Goal: Task Accomplishment & Management: Manage account settings

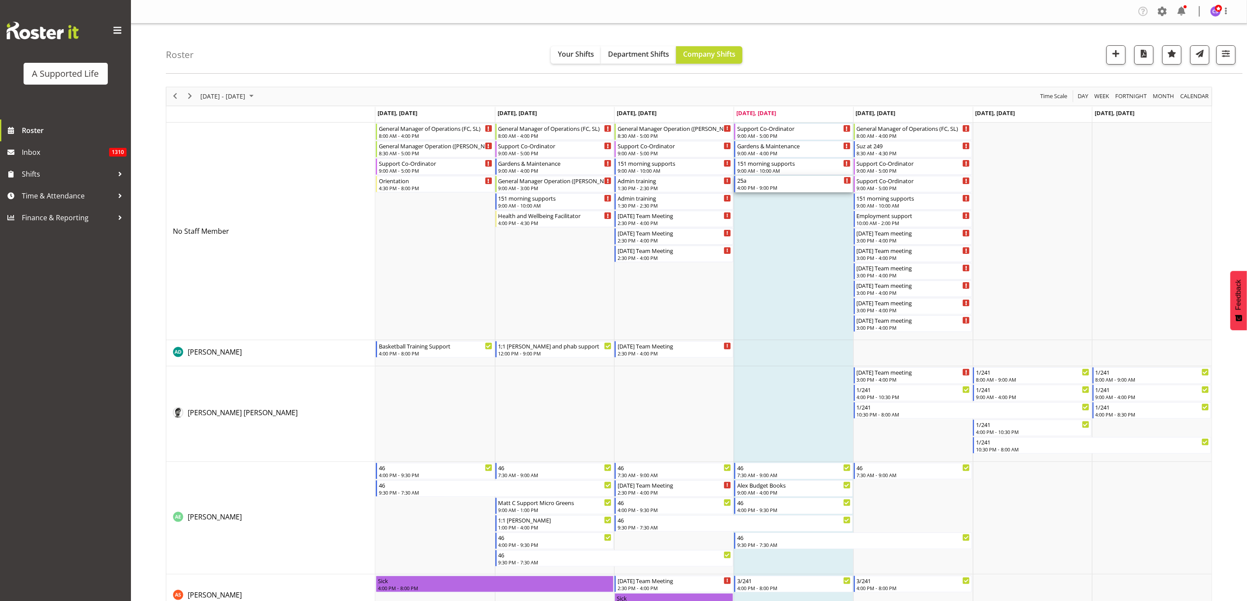
click at [775, 181] on div "25a" at bounding box center [794, 180] width 114 height 9
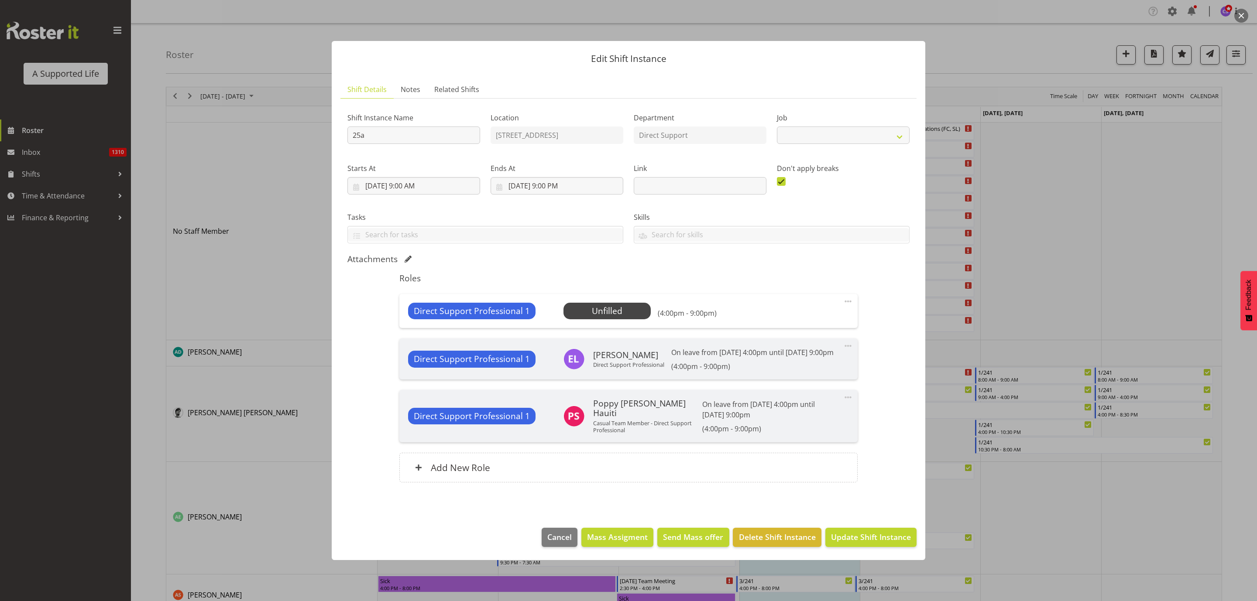
select select "4112"
click at [599, 305] on span "Select Employee" at bounding box center [606, 311] width 65 height 13
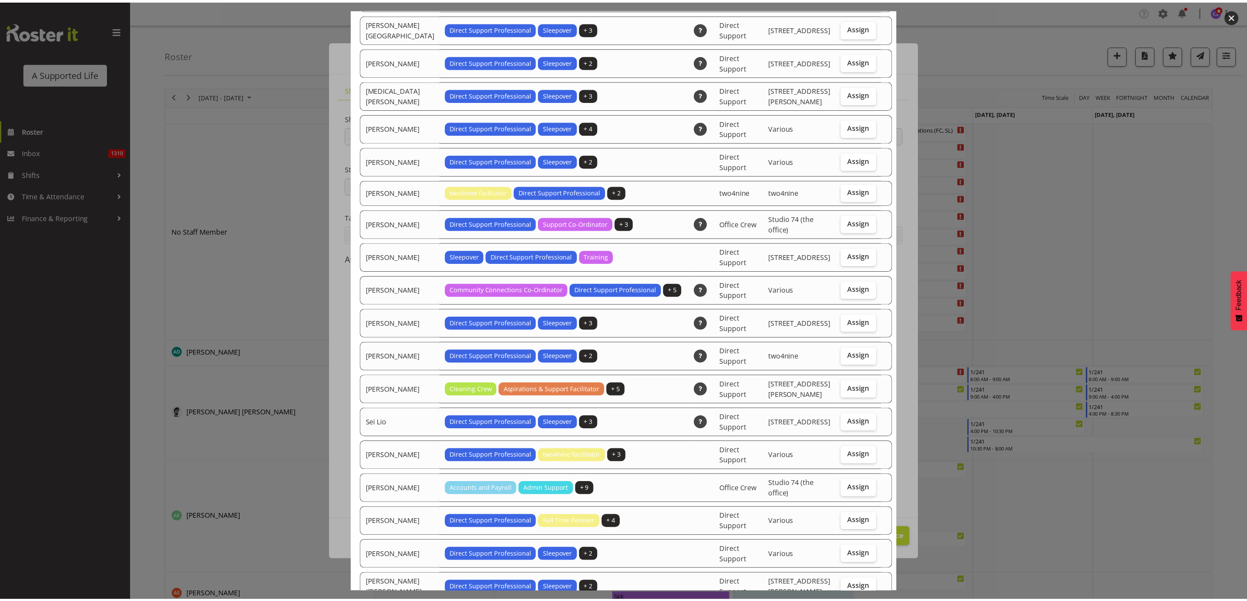
scroll to position [2520, 0]
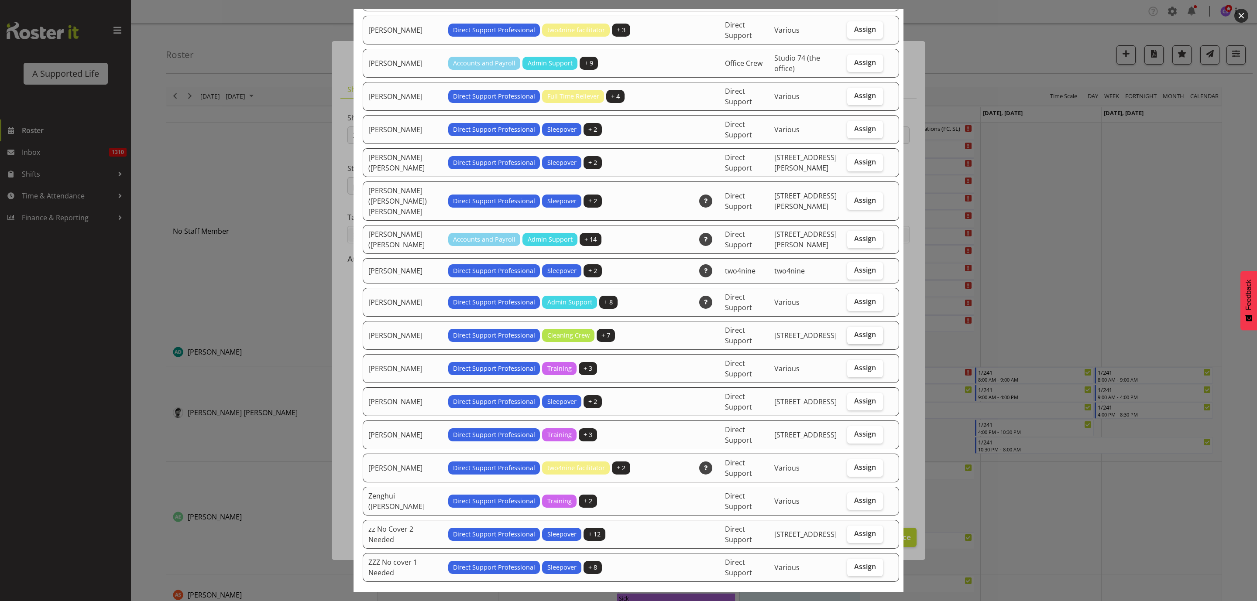
drag, startPoint x: 852, startPoint y: 287, endPoint x: 859, endPoint y: 292, distance: 8.4
click at [854, 330] on span "Assign" at bounding box center [865, 334] width 22 height 9
click at [852, 332] on input "Assign" at bounding box center [850, 335] width 6 height 6
checkbox input "true"
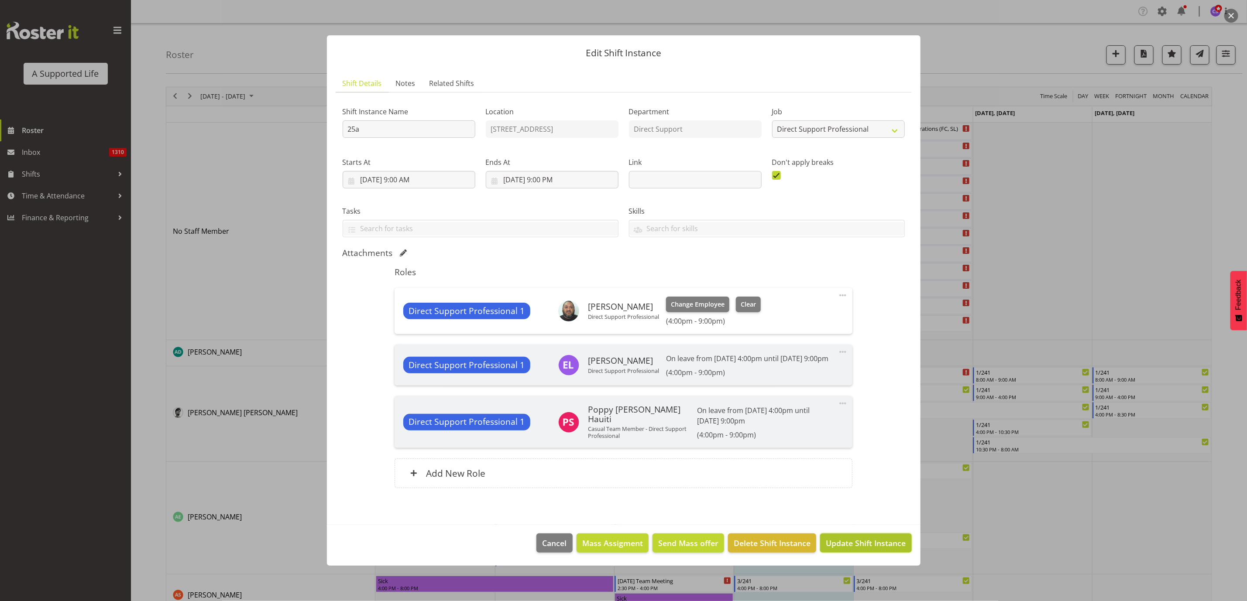
click at [849, 545] on span "Update Shift Instance" at bounding box center [865, 543] width 80 height 11
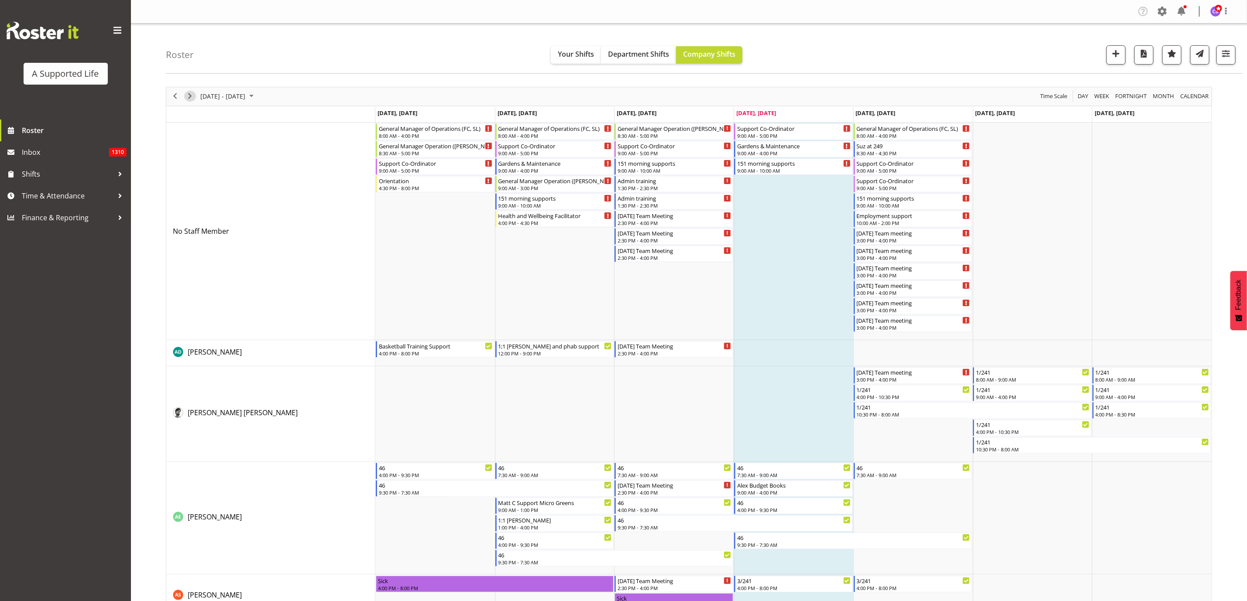
drag, startPoint x: 187, startPoint y: 95, endPoint x: 256, endPoint y: 265, distance: 183.4
click at [187, 95] on span "Next" at bounding box center [190, 96] width 10 height 11
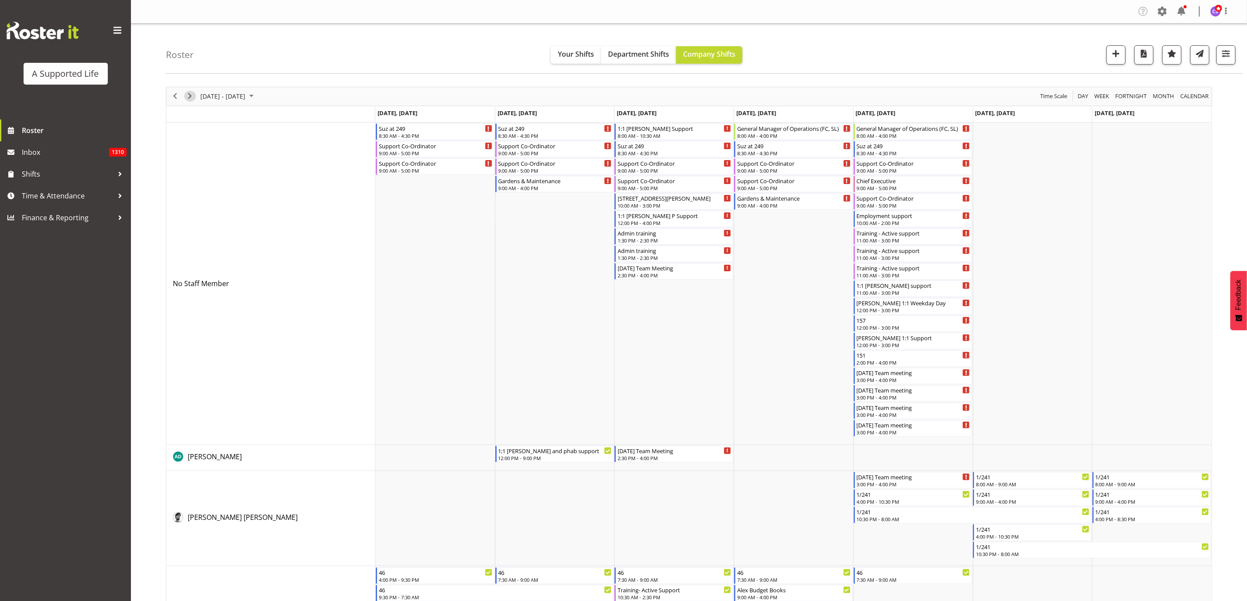
click at [189, 97] on span "Next" at bounding box center [190, 96] width 10 height 11
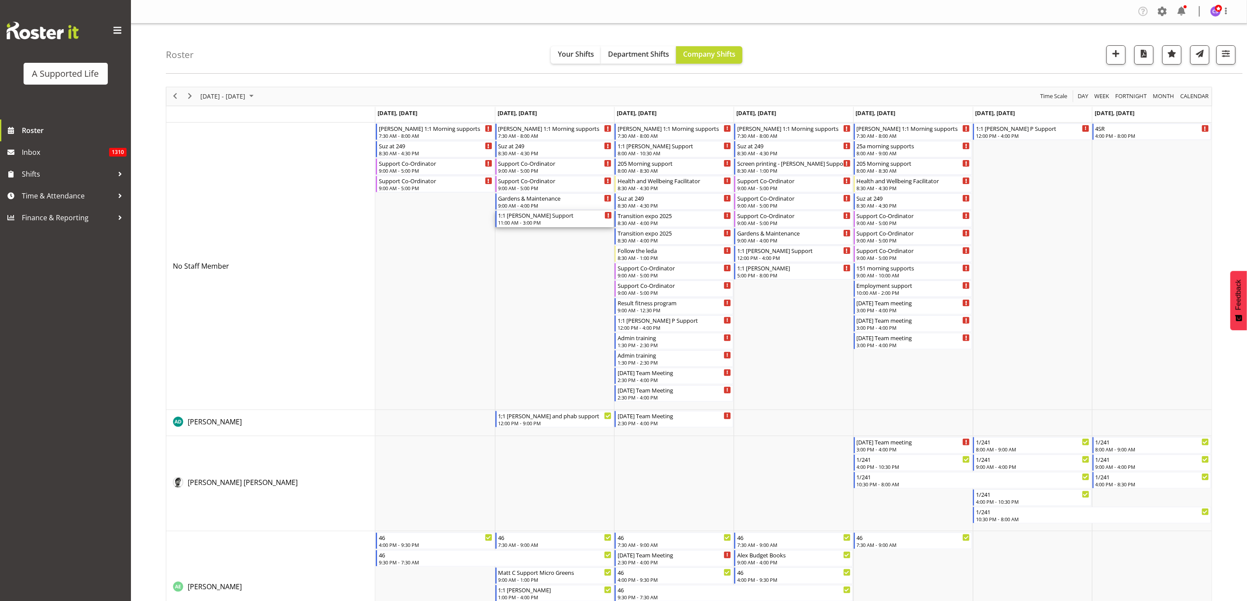
click at [560, 216] on div "1:1 [PERSON_NAME] Support" at bounding box center [555, 215] width 114 height 9
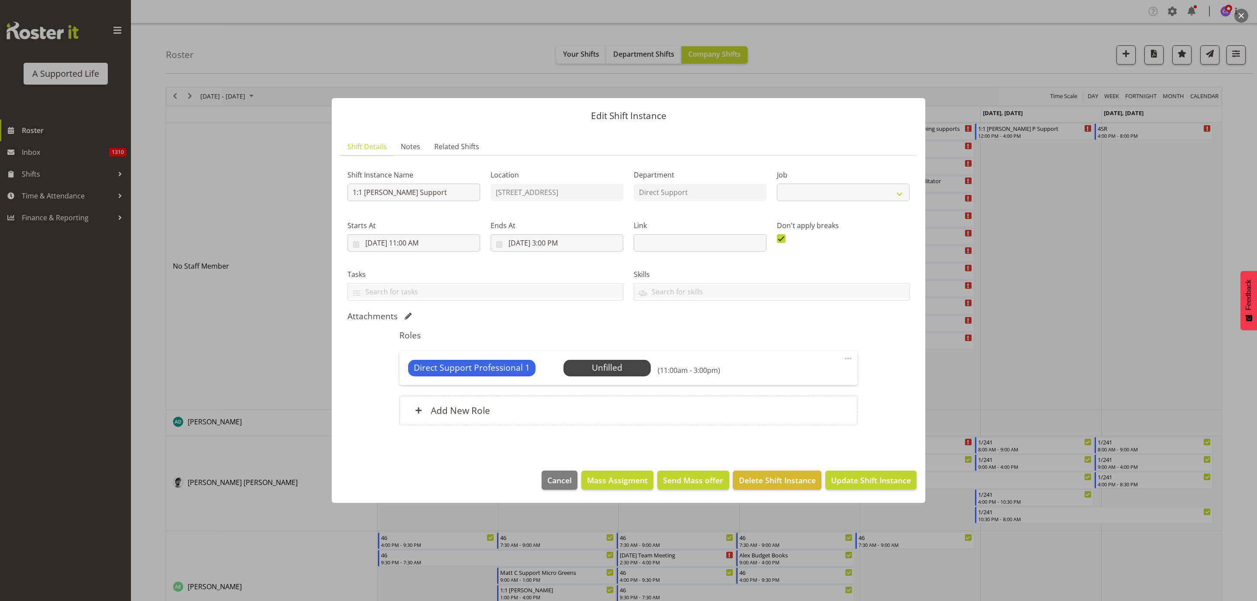
select select "4112"
click at [606, 367] on span "Select Employee" at bounding box center [606, 368] width 65 height 13
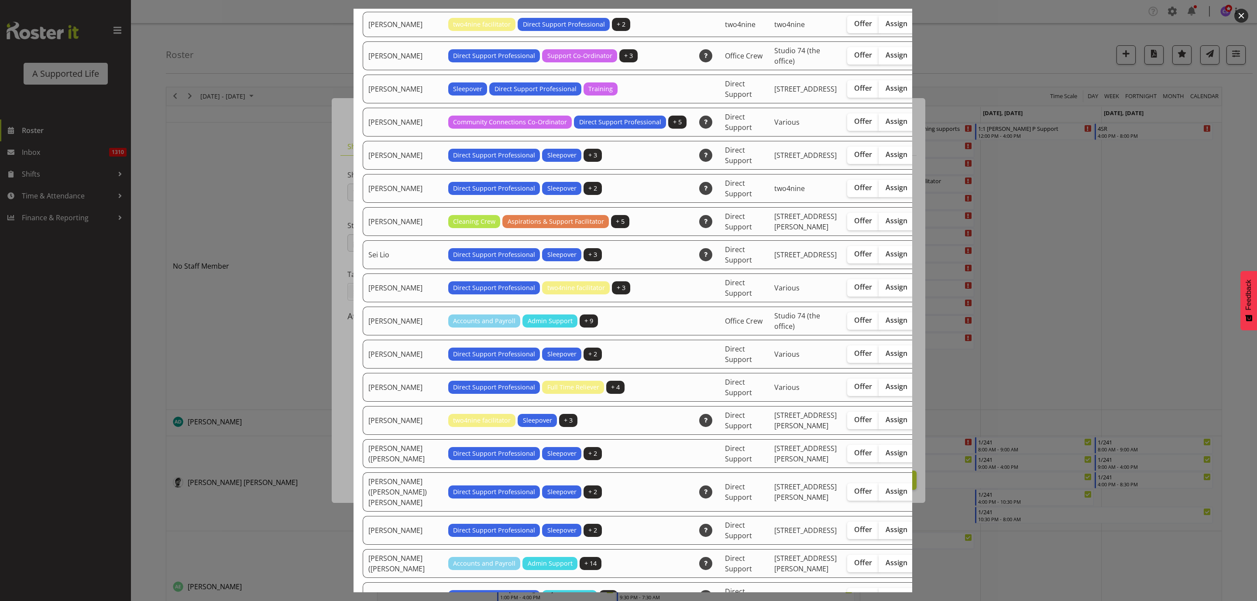
scroll to position [2291, 0]
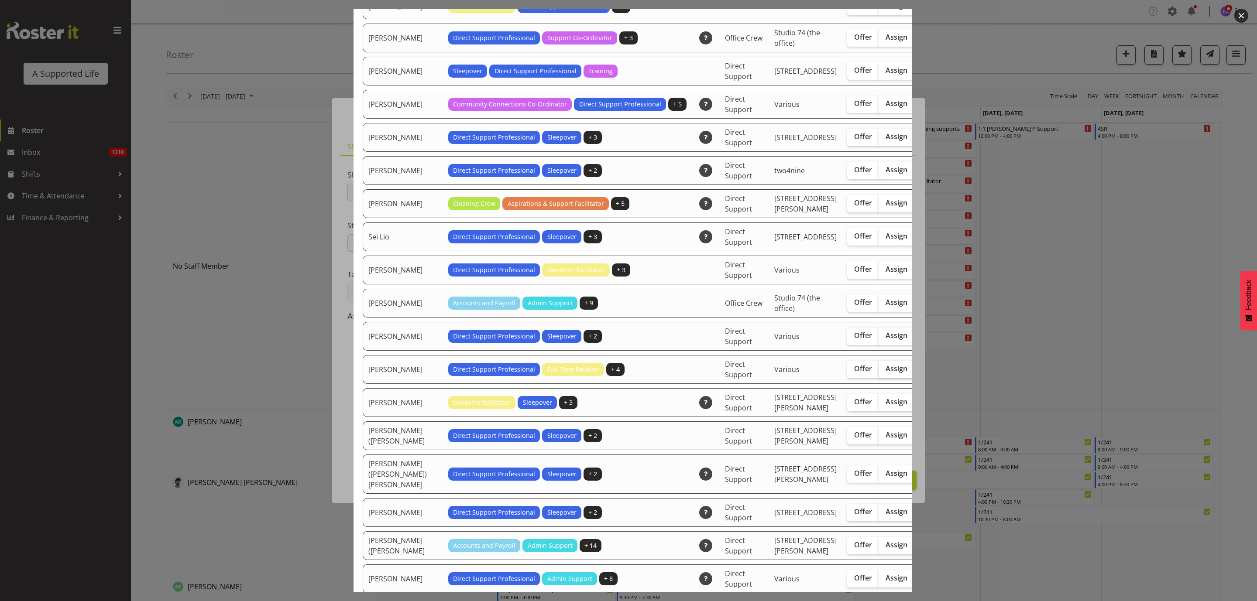
click at [885, 373] on span "Assign" at bounding box center [896, 368] width 22 height 9
click at [878, 372] on input "Assign" at bounding box center [881, 369] width 6 height 6
checkbox input "true"
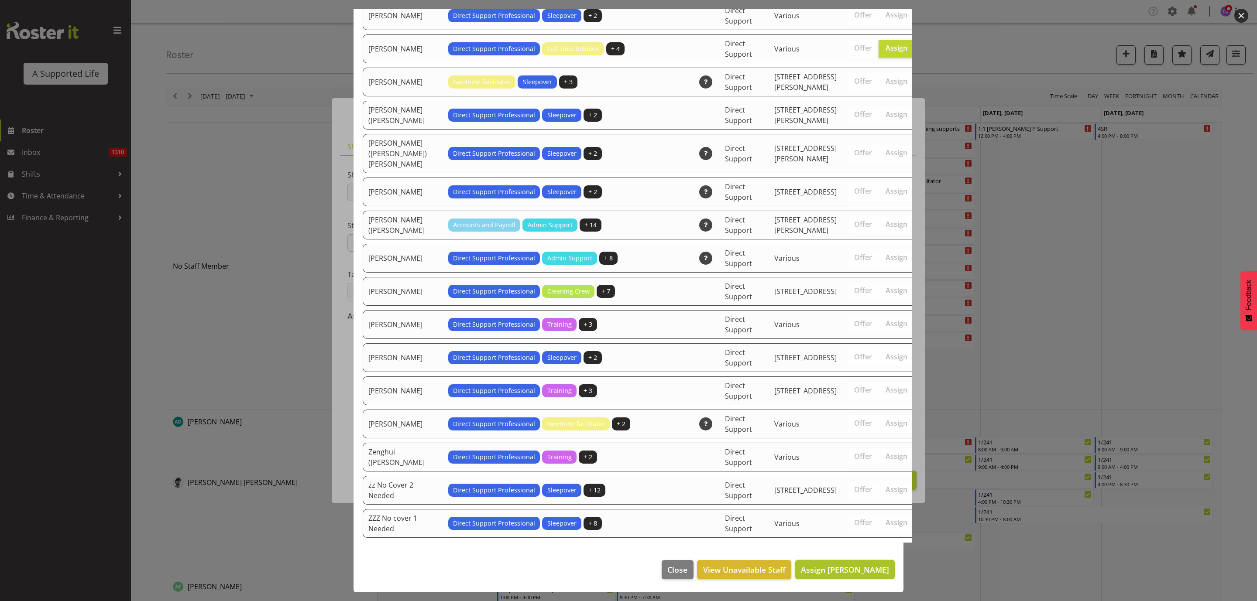
click at [846, 569] on span "Assign [PERSON_NAME]" at bounding box center [845, 570] width 88 height 10
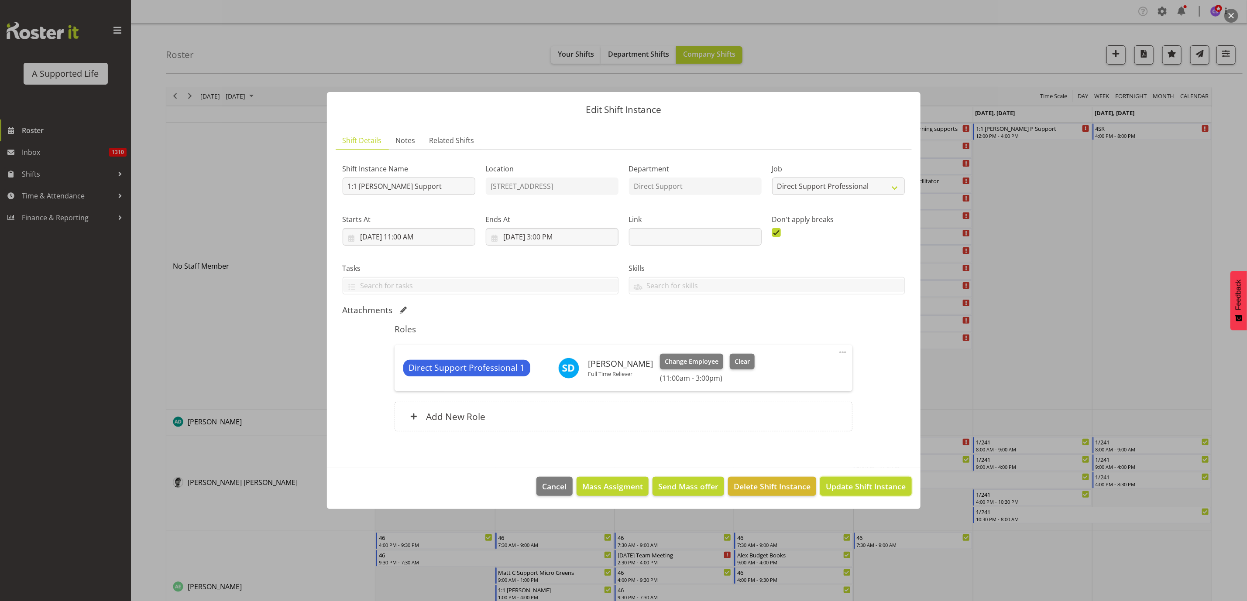
click at [864, 479] on button "Update Shift Instance" at bounding box center [865, 486] width 91 height 19
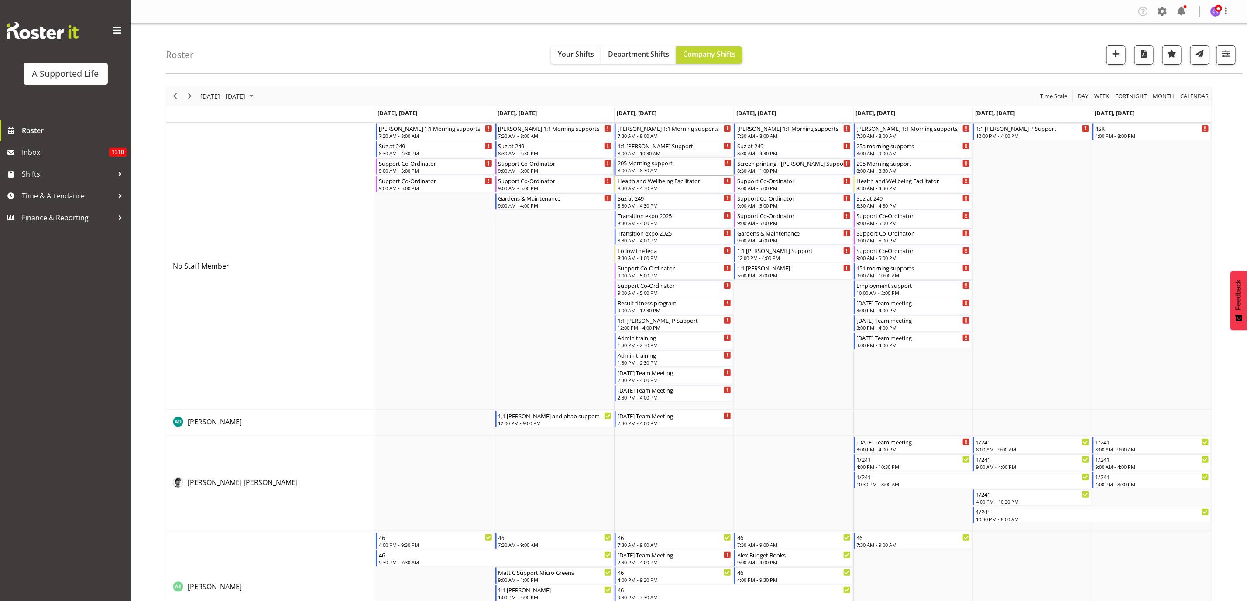
click at [675, 165] on div "205 Morning support" at bounding box center [674, 162] width 114 height 9
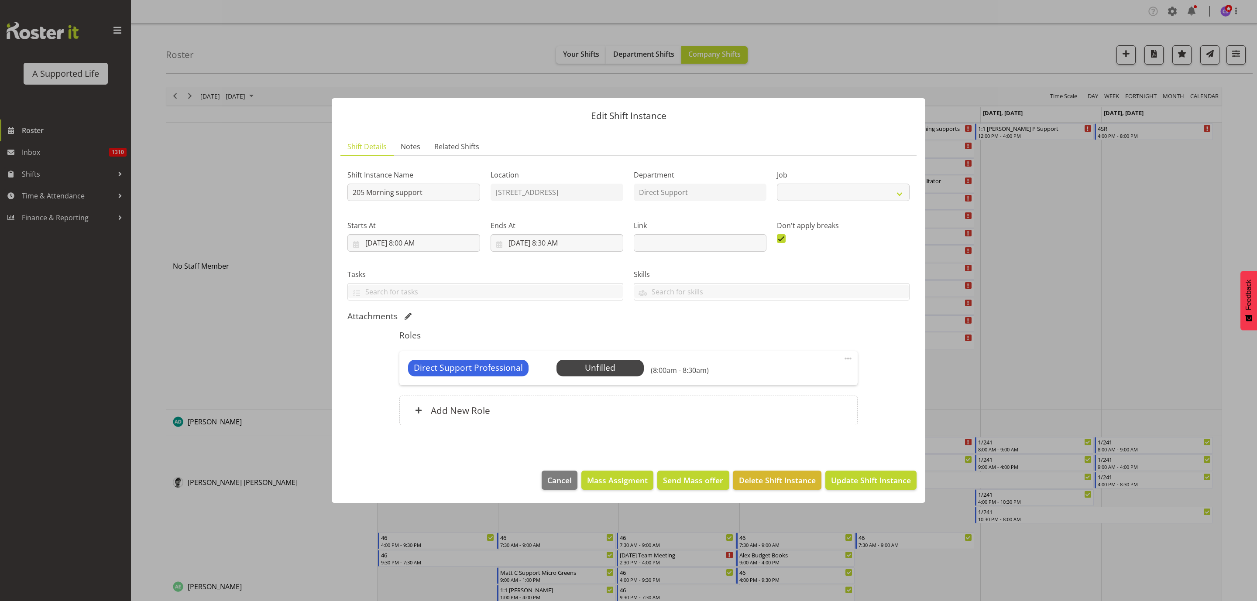
select select "4112"
click at [615, 366] on span "Select Employee" at bounding box center [599, 368] width 65 height 13
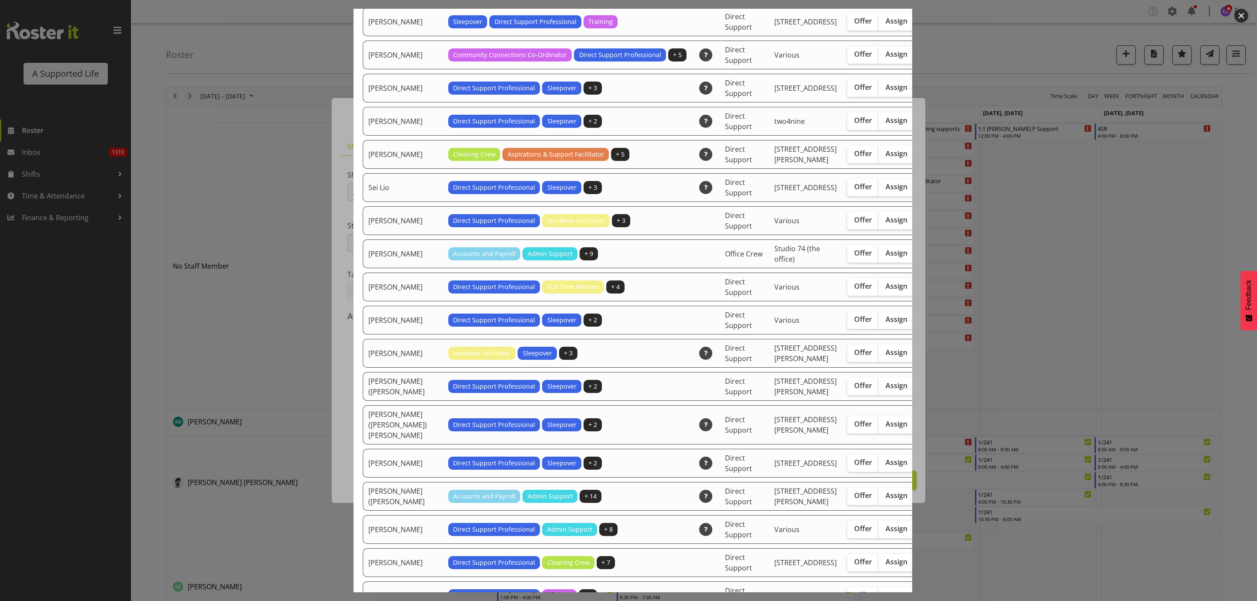
scroll to position [2421, 0]
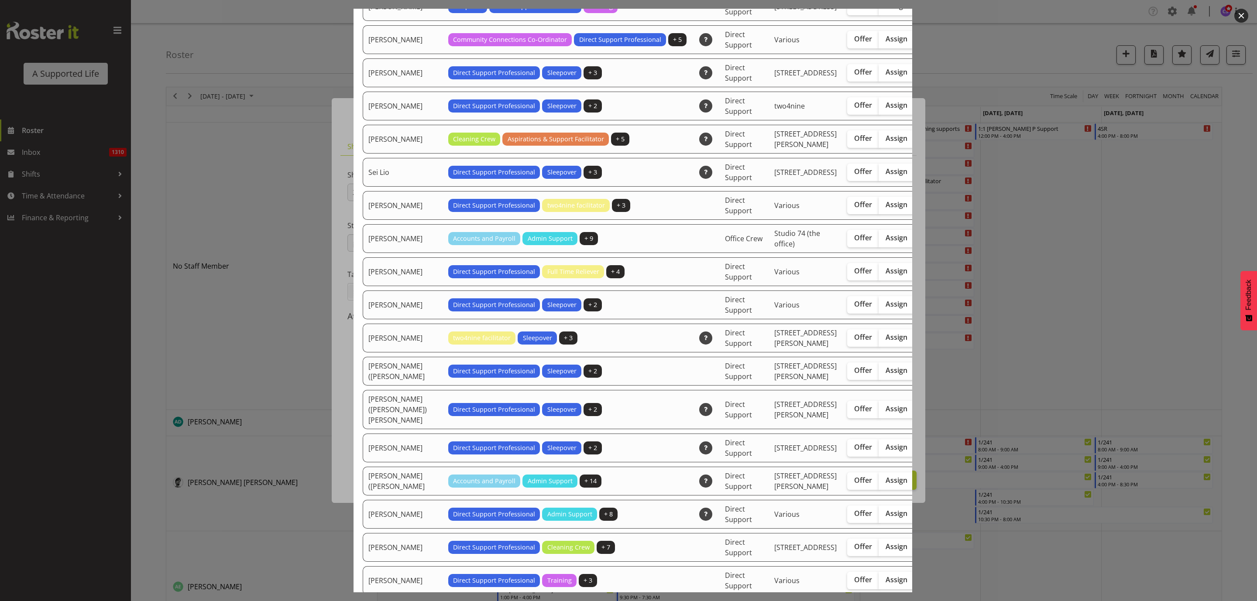
drag, startPoint x: 853, startPoint y: 419, endPoint x: 924, endPoint y: 414, distance: 70.9
click at [885, 275] on span "Assign" at bounding box center [896, 271] width 22 height 9
click at [878, 274] on input "Assign" at bounding box center [881, 271] width 6 height 6
checkbox input "true"
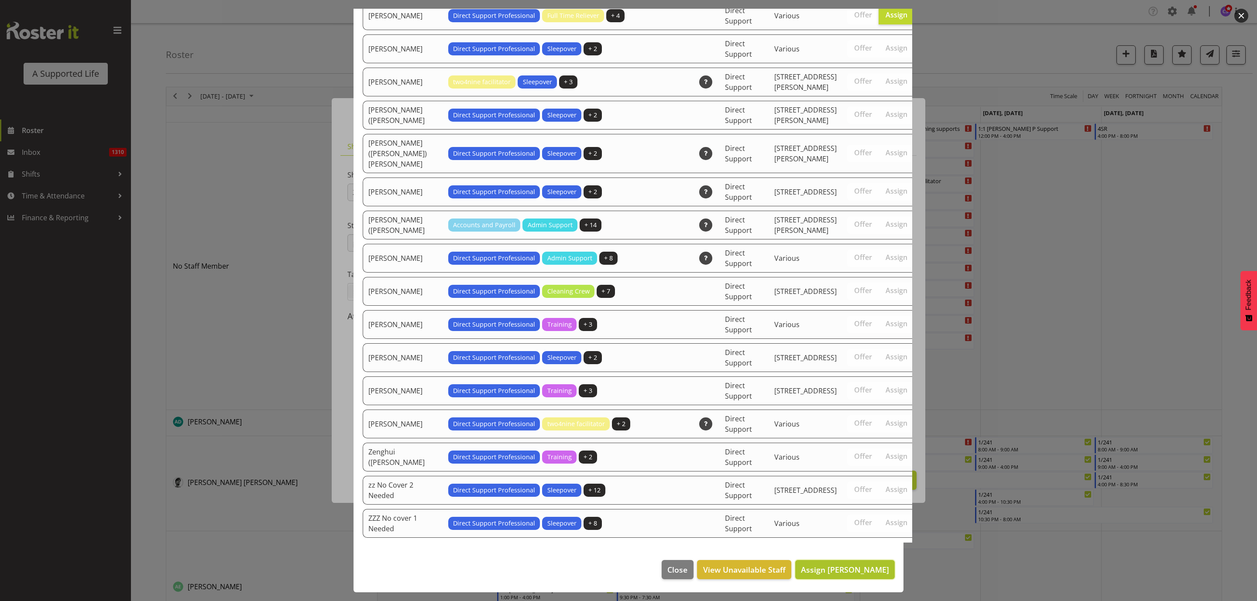
click at [870, 576] on button "Assign [PERSON_NAME]" at bounding box center [844, 569] width 99 height 19
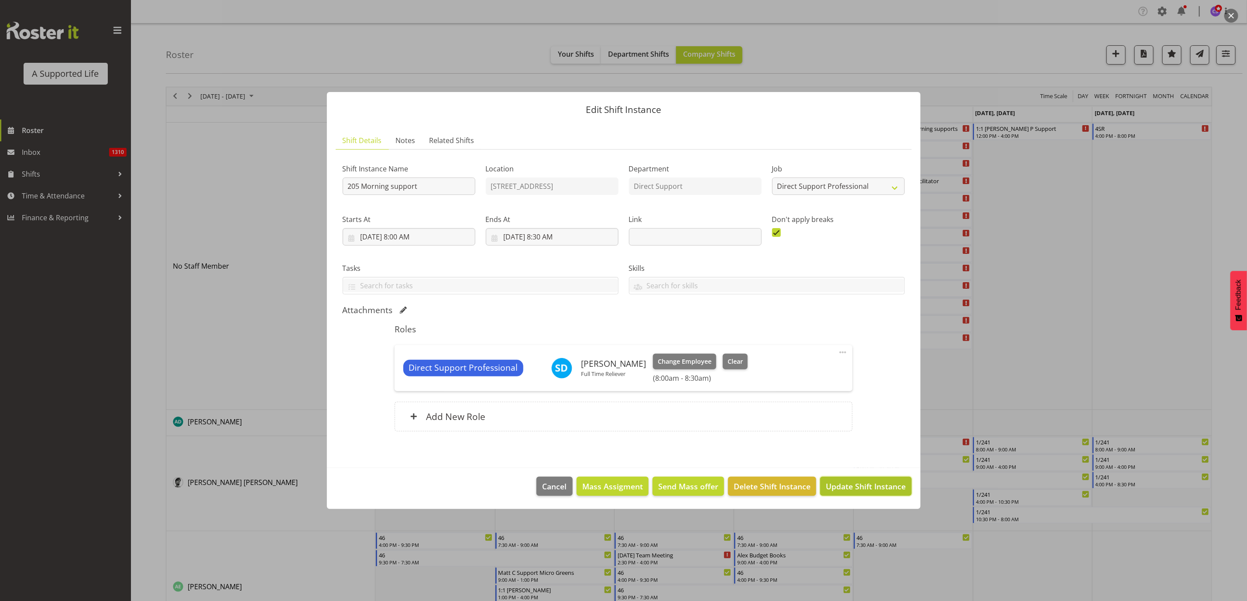
click at [861, 486] on span "Update Shift Instance" at bounding box center [865, 486] width 80 height 11
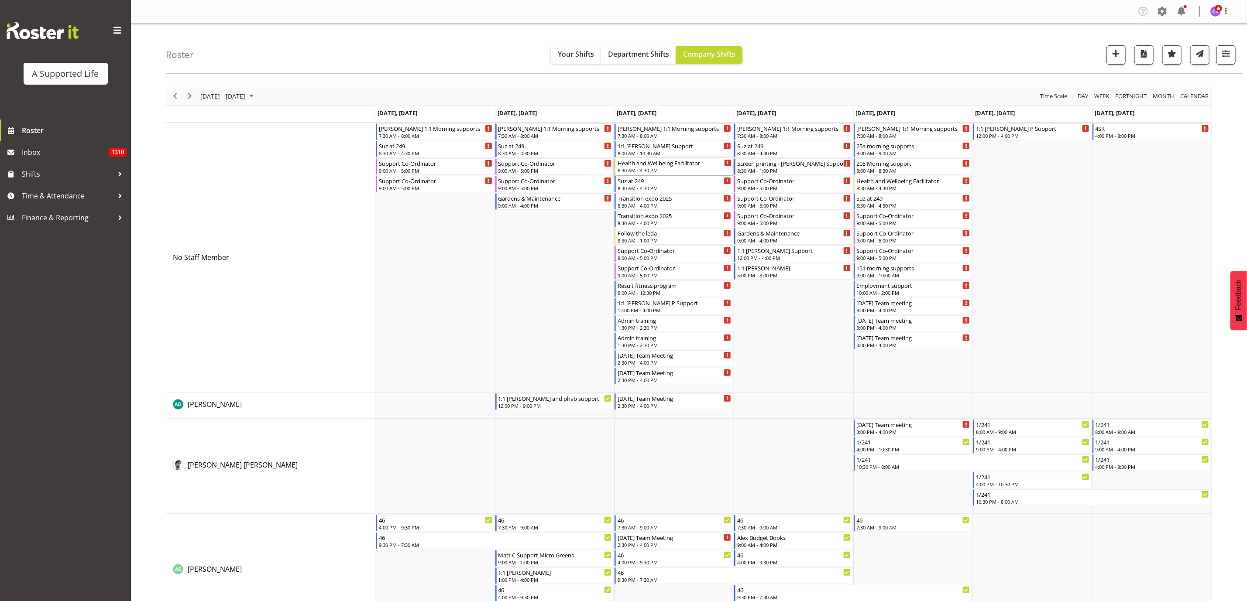
click at [675, 168] on div "8:30 AM - 4:30 PM" at bounding box center [674, 170] width 114 height 7
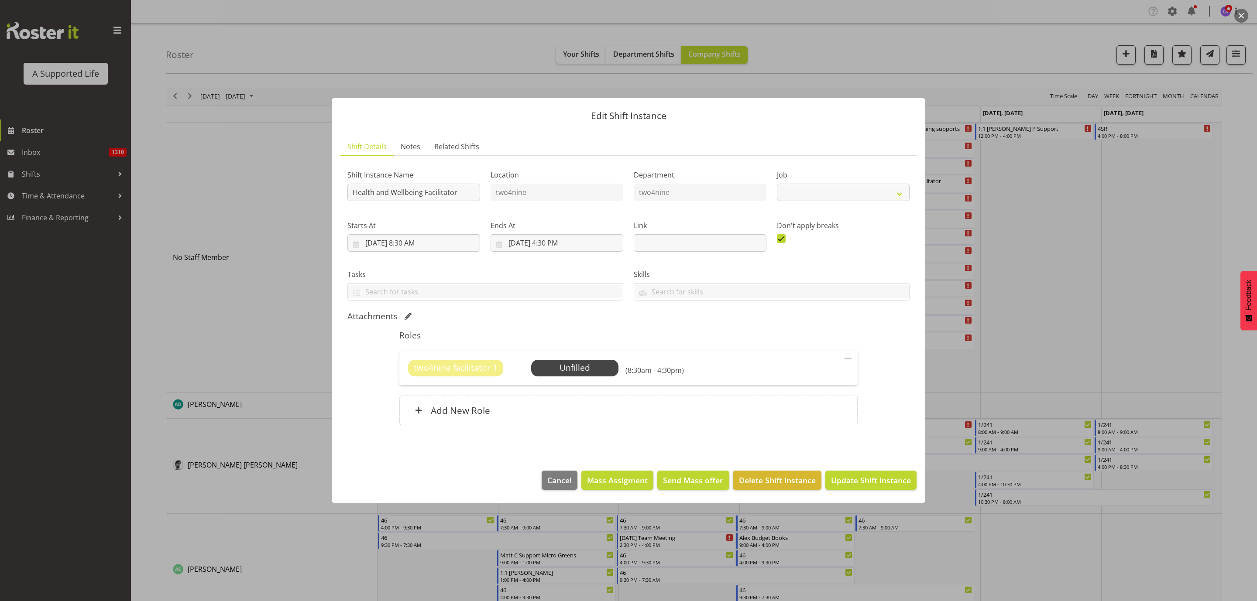
select select "4117"
click at [584, 366] on span "Select Employee" at bounding box center [574, 368] width 65 height 13
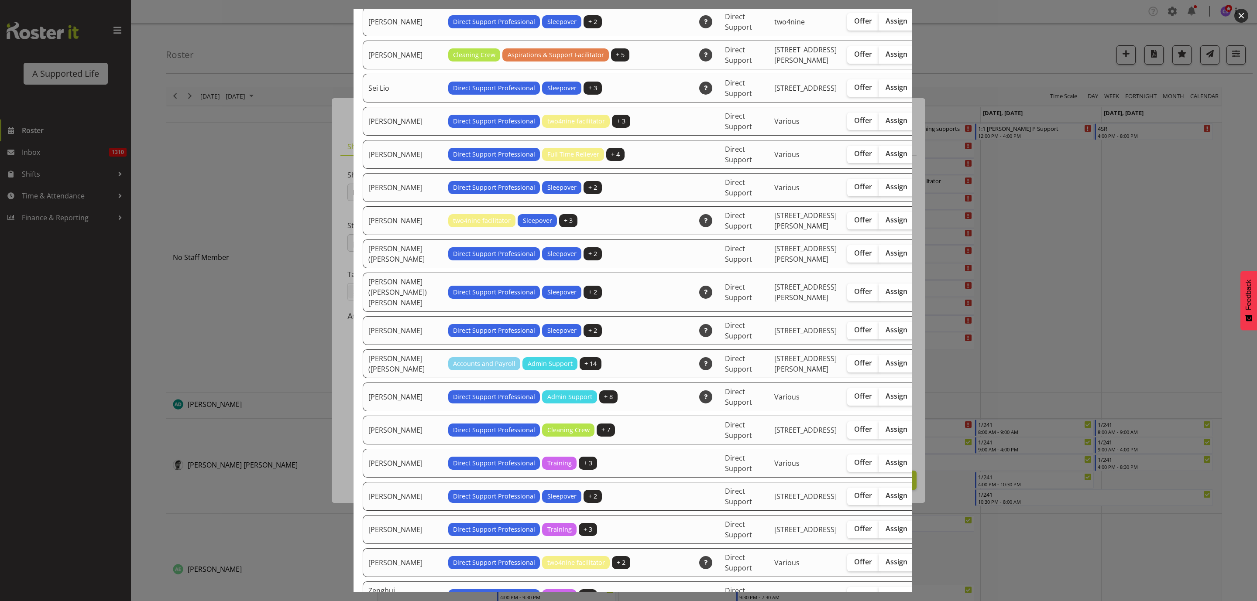
scroll to position [2225, 0]
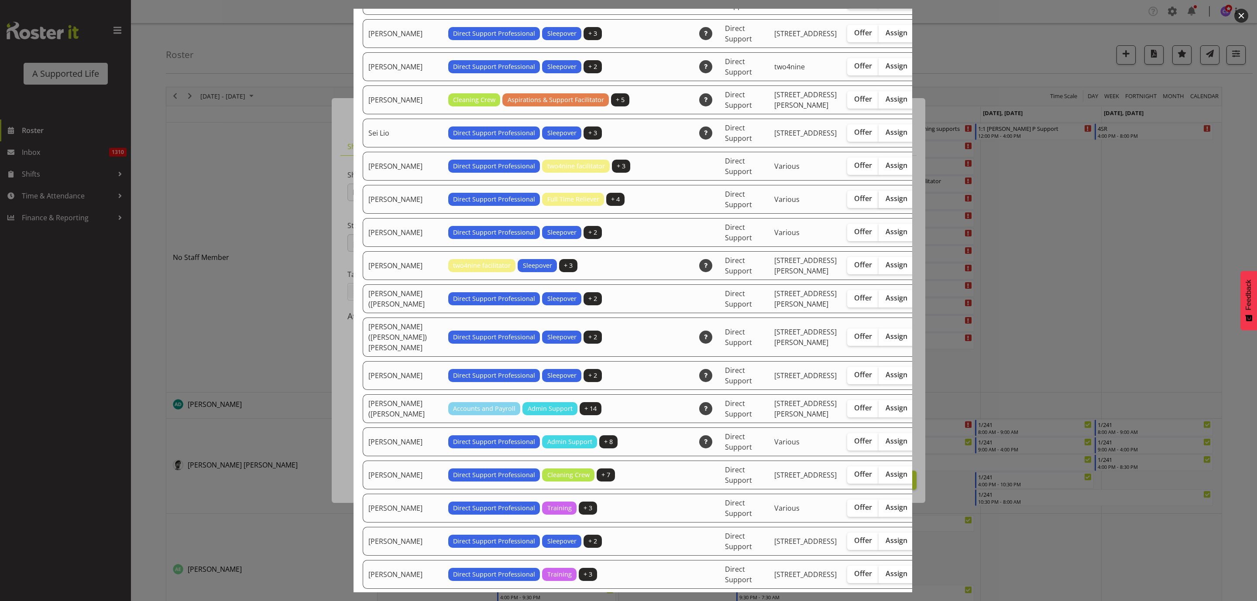
click at [885, 203] on span "Assign" at bounding box center [896, 198] width 22 height 9
click at [878, 202] on input "Assign" at bounding box center [881, 199] width 6 height 6
checkbox input "true"
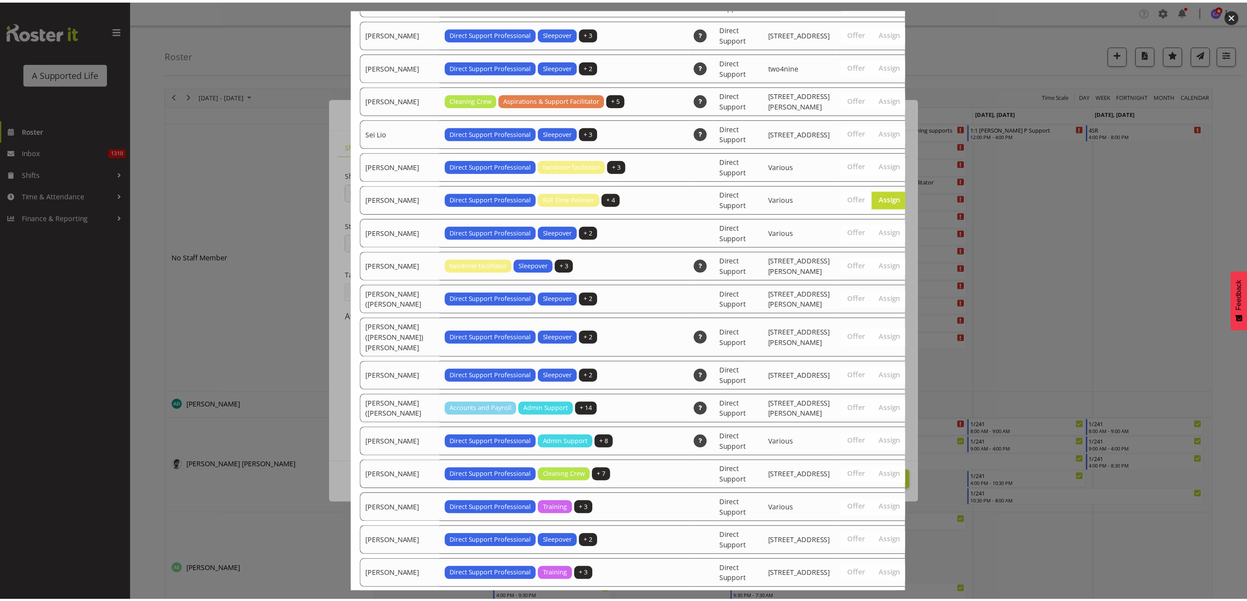
scroll to position [2672, 0]
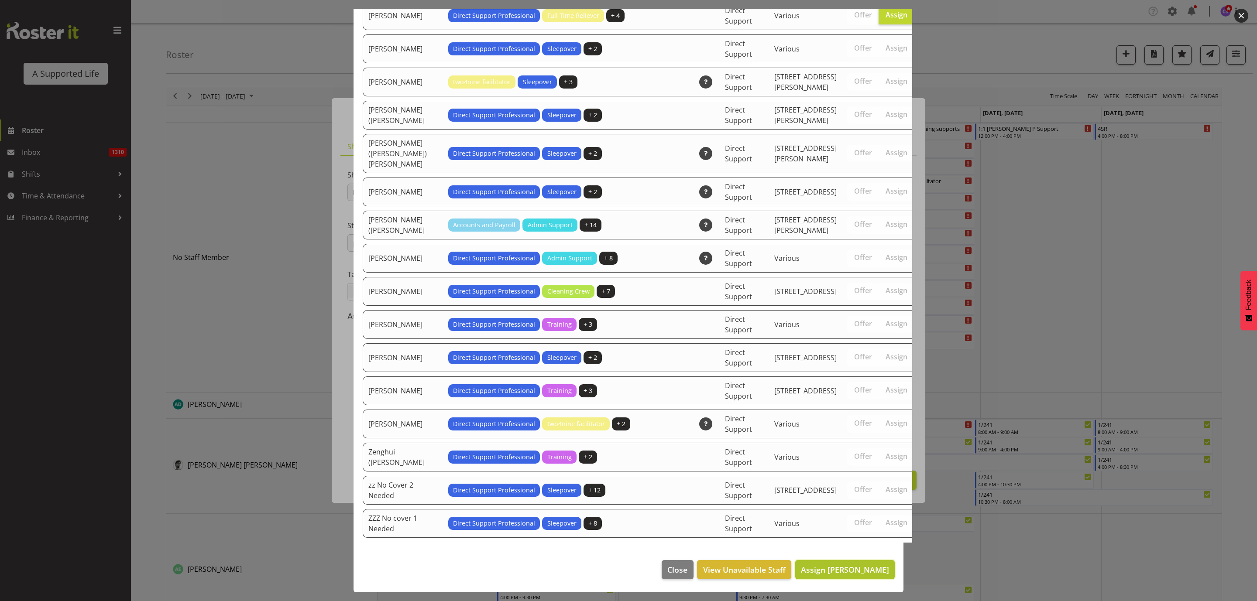
click at [839, 570] on span "Assign [PERSON_NAME]" at bounding box center [845, 570] width 88 height 10
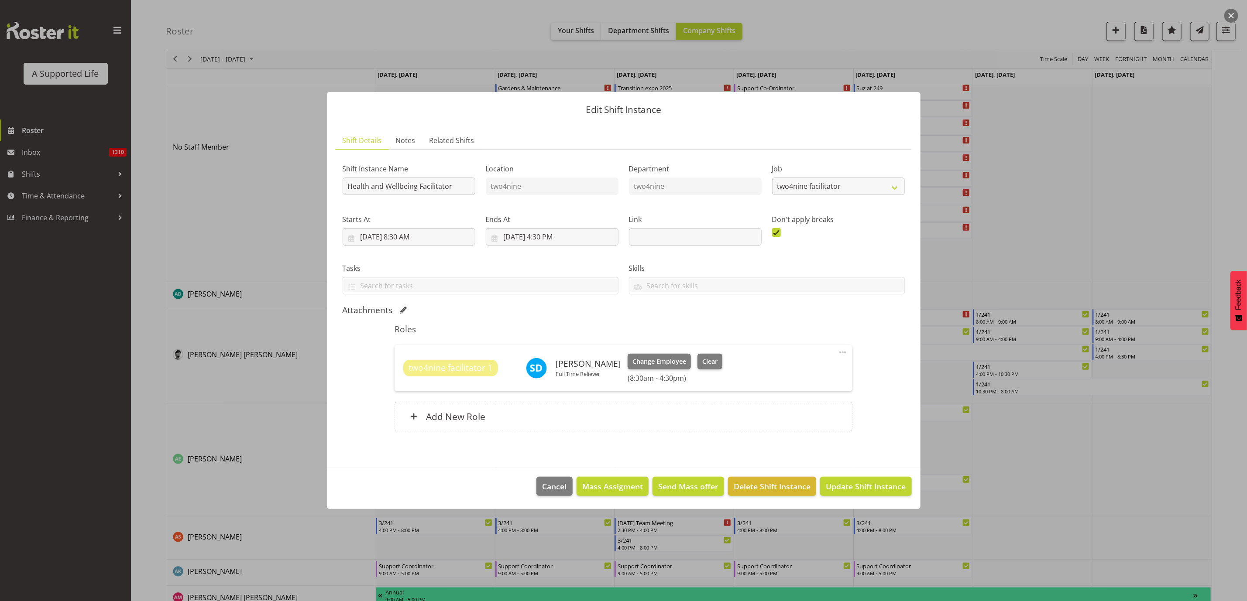
scroll to position [131, 0]
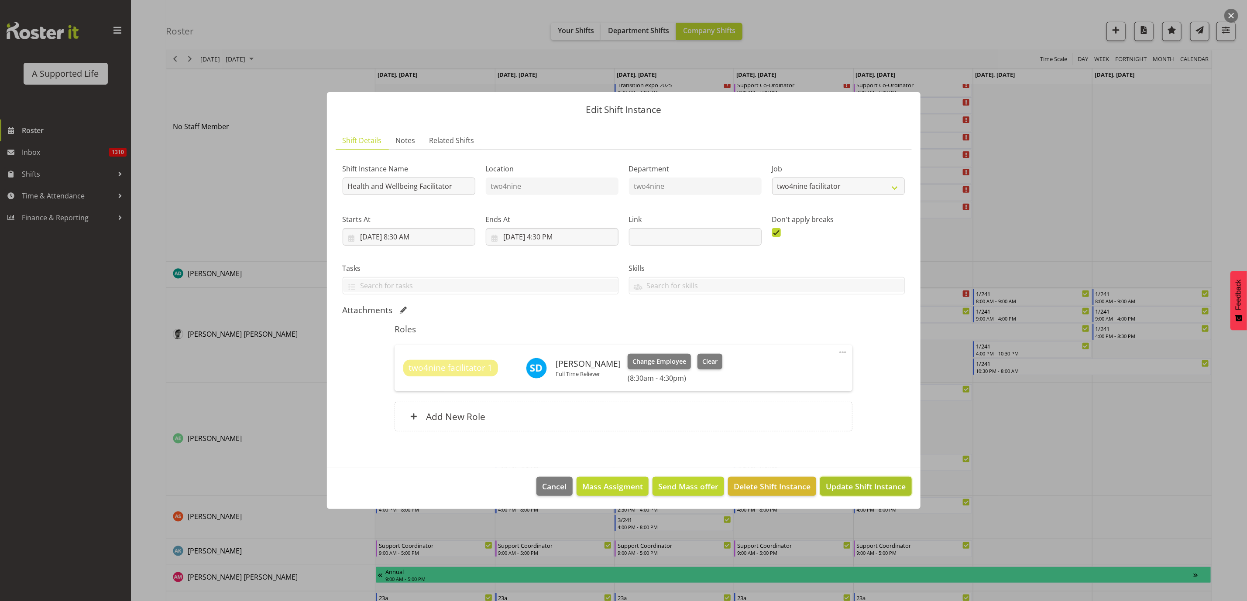
click at [874, 486] on span "Update Shift Instance" at bounding box center [865, 486] width 80 height 11
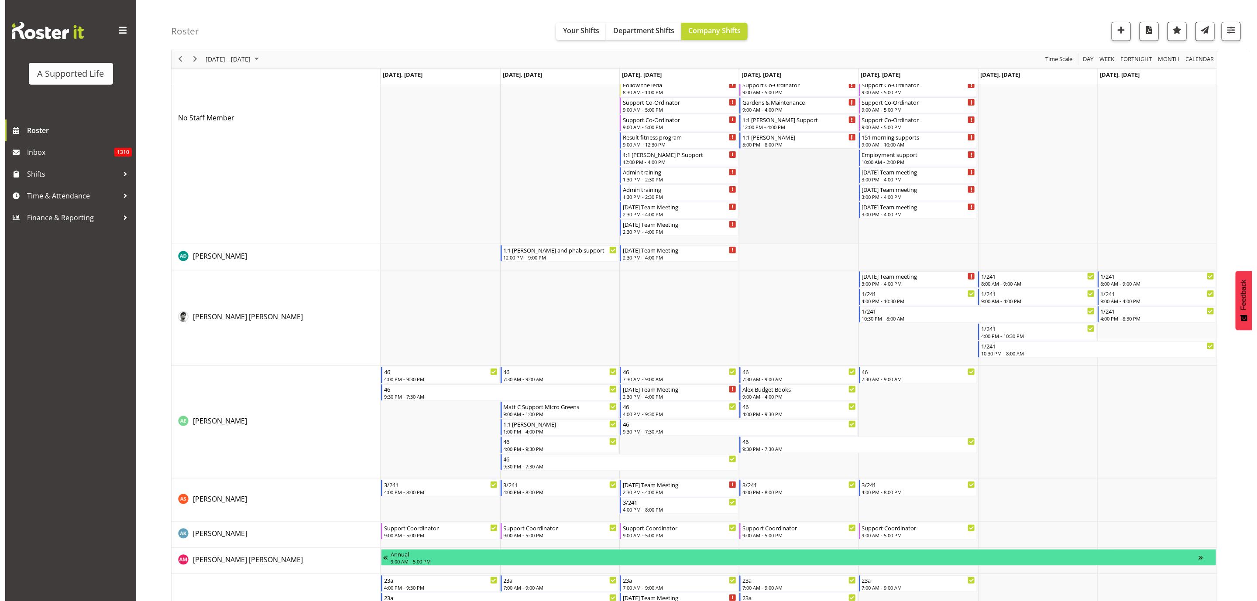
scroll to position [0, 0]
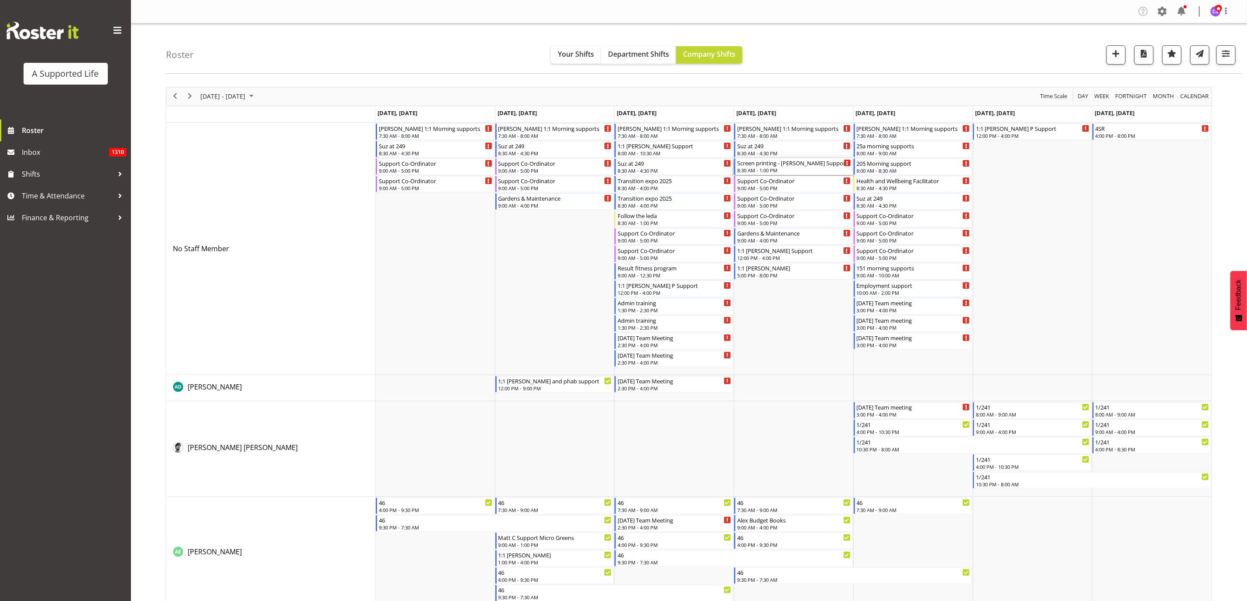
click at [804, 169] on div "8:30 AM - 1:00 PM" at bounding box center [794, 170] width 114 height 7
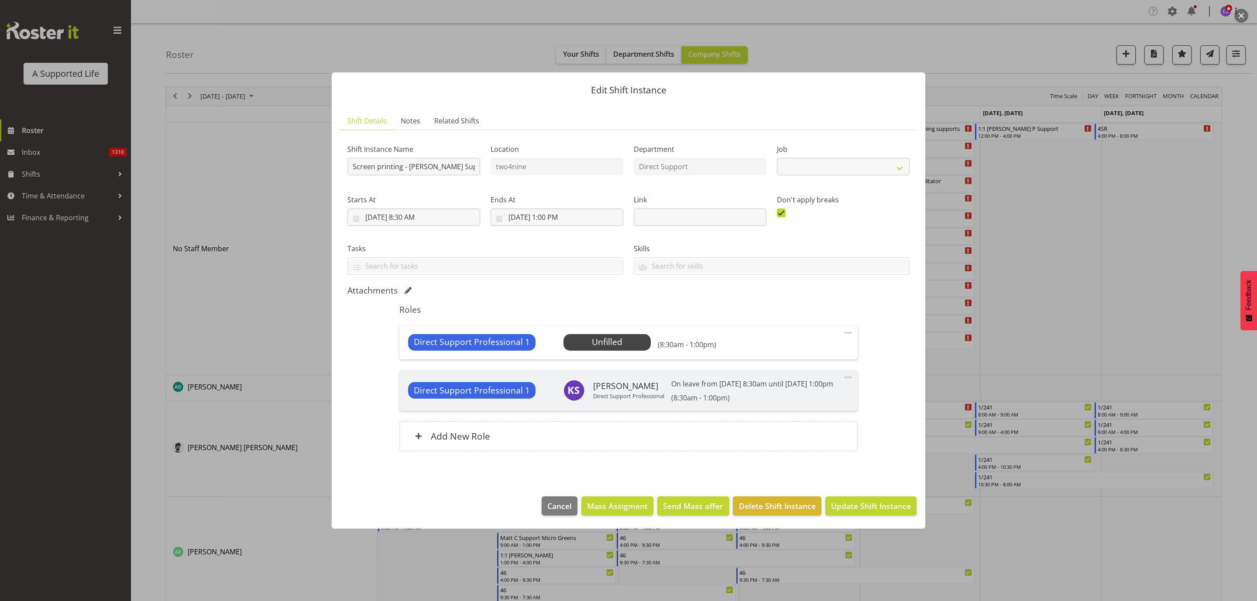
select select "4112"
click at [613, 336] on span "Select Employee" at bounding box center [606, 342] width 65 height 13
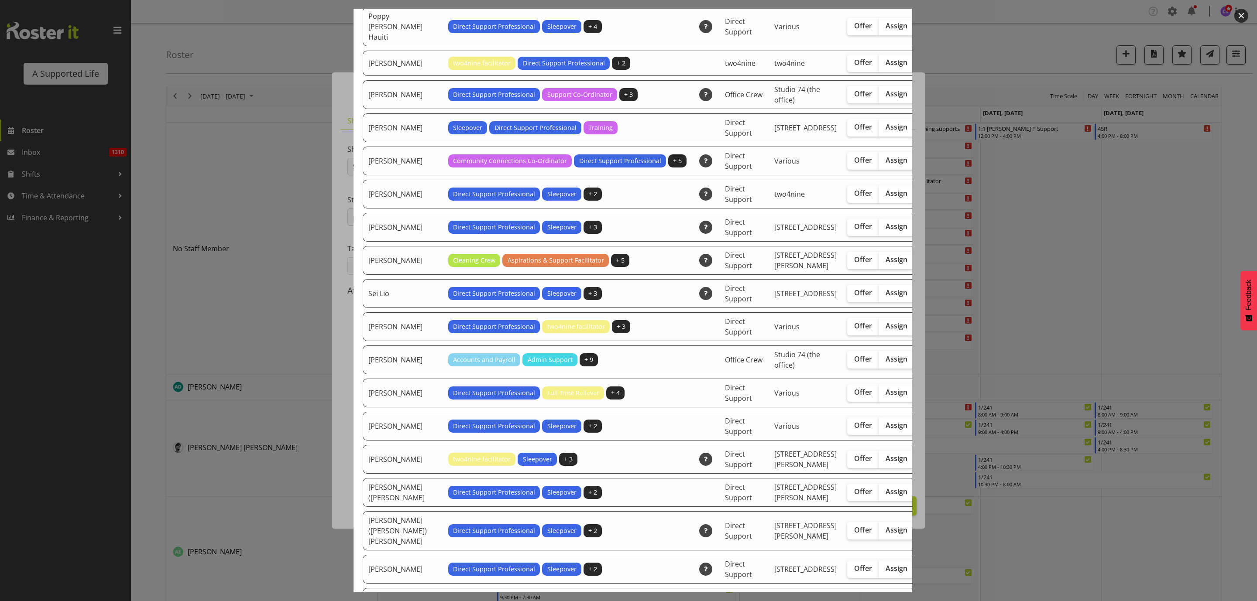
scroll to position [2291, 0]
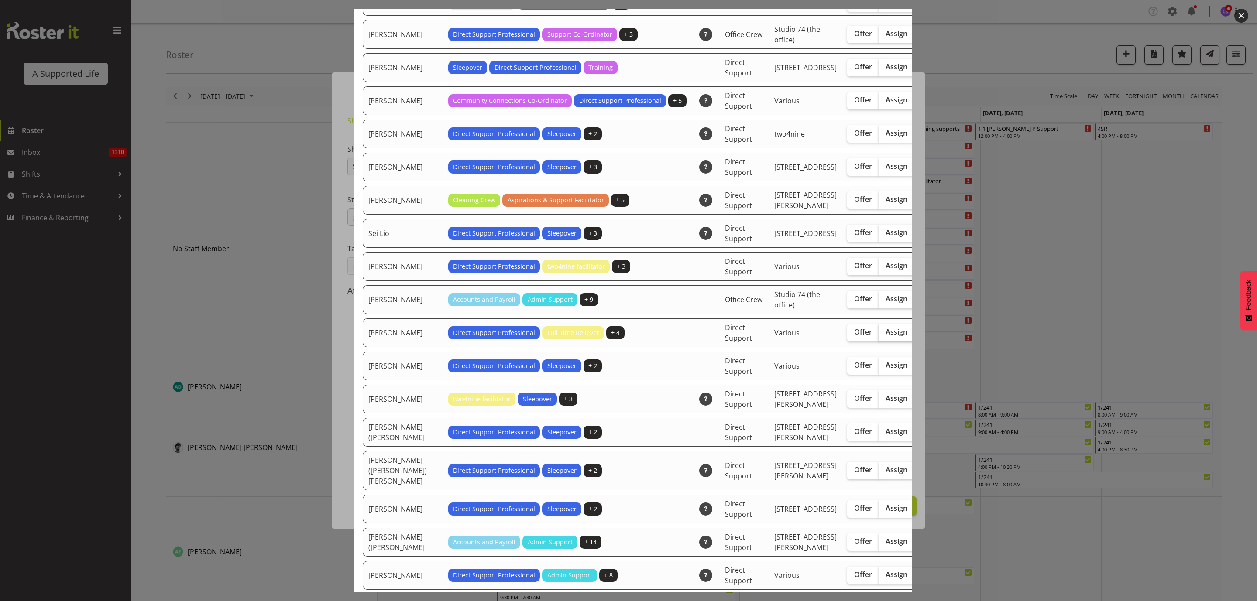
click at [878, 342] on label "Assign" at bounding box center [896, 332] width 36 height 17
click at [878, 335] on input "Assign" at bounding box center [881, 332] width 6 height 6
checkbox input "true"
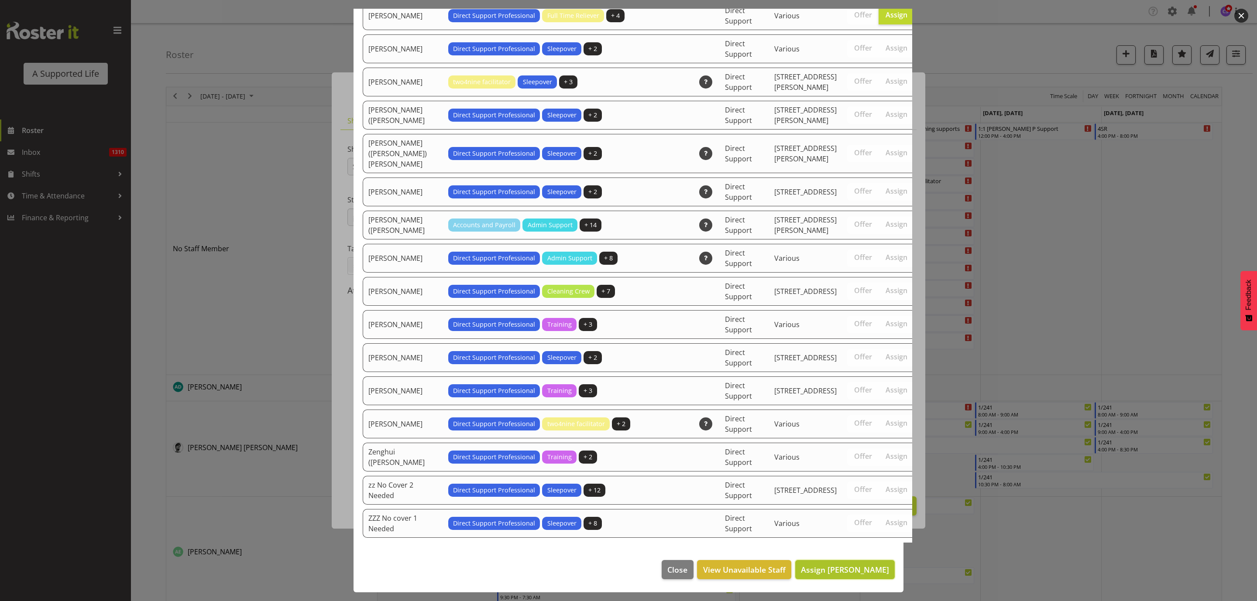
click at [846, 568] on span "Assign [PERSON_NAME]" at bounding box center [845, 570] width 88 height 10
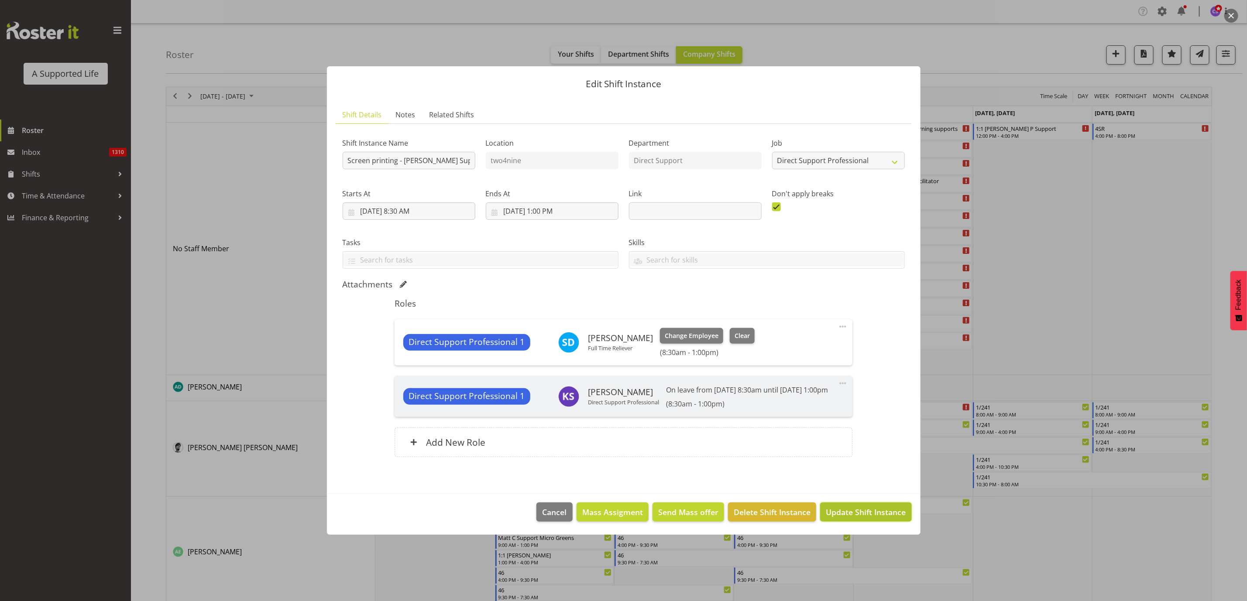
click at [863, 513] on span "Update Shift Instance" at bounding box center [865, 512] width 80 height 11
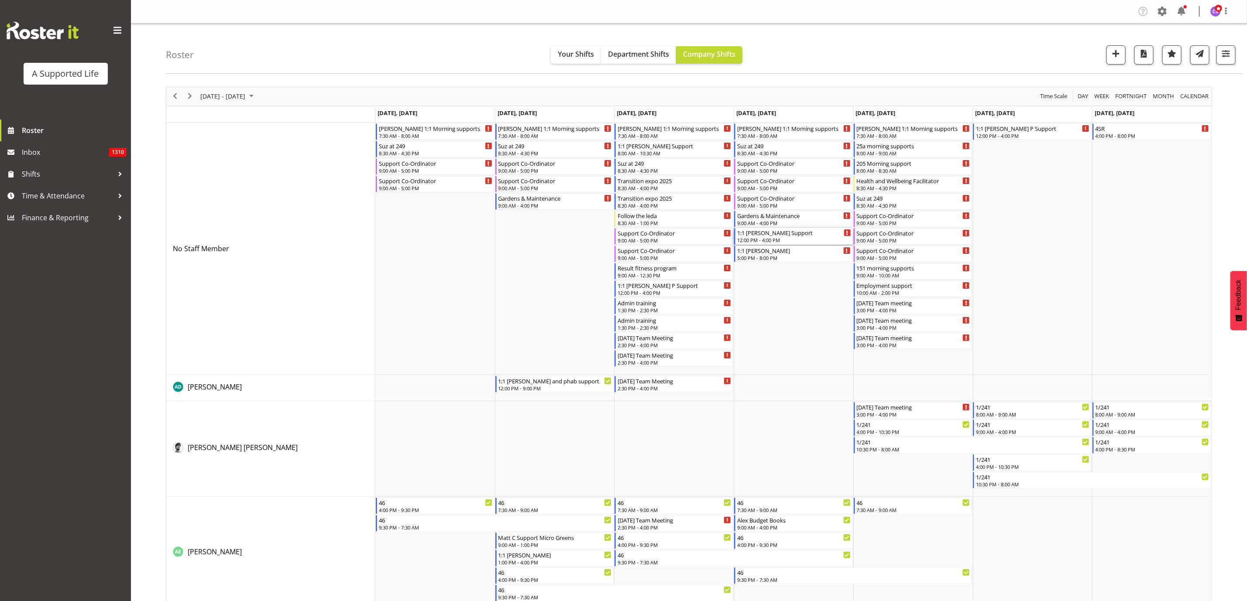
click at [779, 236] on div "1:1 [PERSON_NAME] Support" at bounding box center [794, 232] width 114 height 9
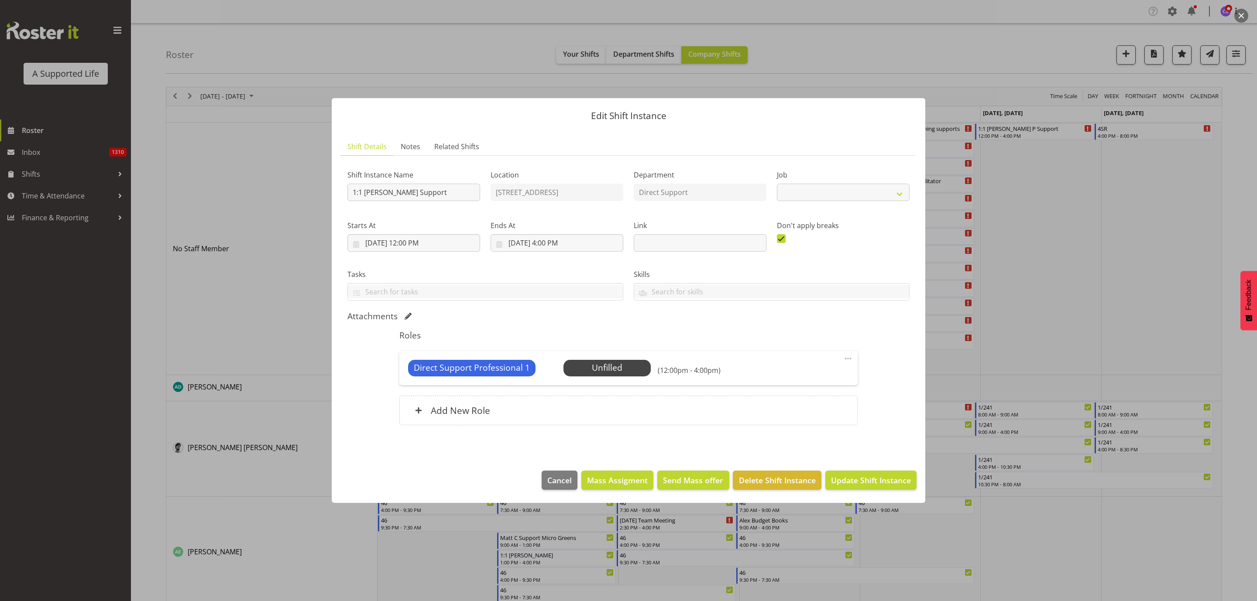
select select "4112"
click at [848, 353] on div "Direct Support Professional 1 Unfilled Select Employee (12:00pm - 4:00pm) Edit …" at bounding box center [628, 368] width 458 height 34
click at [841, 359] on div "Direct Support Professional 1 Unfilled Select Employee (12:00pm - 4:00pm) Edit …" at bounding box center [628, 368] width 458 height 34
click at [847, 359] on span at bounding box center [847, 358] width 10 height 10
click at [807, 374] on link "Edit" at bounding box center [811, 378] width 84 height 16
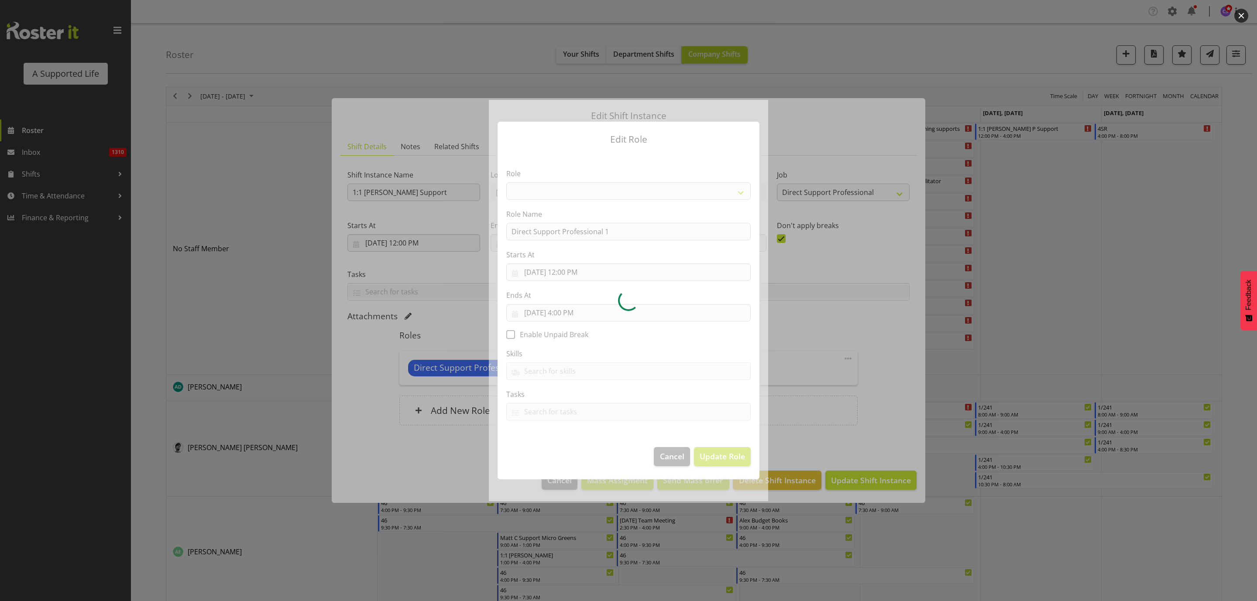
select select "519"
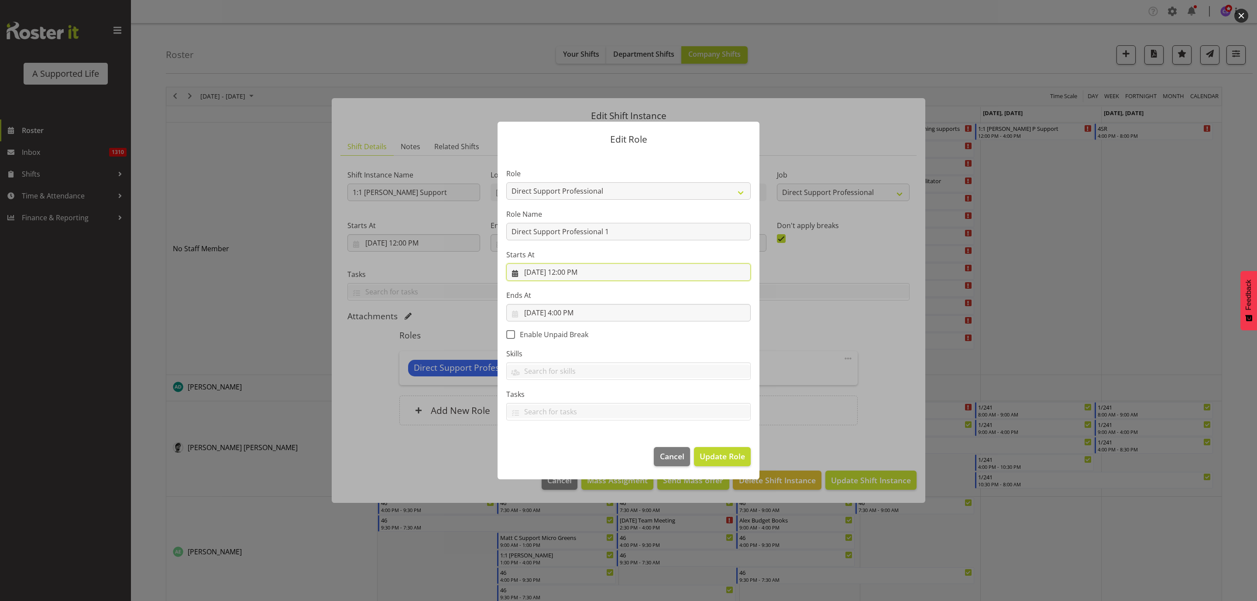
click at [583, 274] on input "[DATE] 12:00 PM" at bounding box center [628, 272] width 244 height 17
click at [573, 455] on select "00 01 02 03 04 05 06 07 08 09 10 11 12 13 14 15 16 17 18 19 20 21 22 23" at bounding box center [576, 456] width 20 height 17
select select "13"
click at [566, 448] on select "00 01 02 03 04 05 06 07 08 09 10 11 12 13 14 15 16 17 18 19 20 21 22 23" at bounding box center [576, 456] width 20 height 17
type input "[DATE] 1:00 PM"
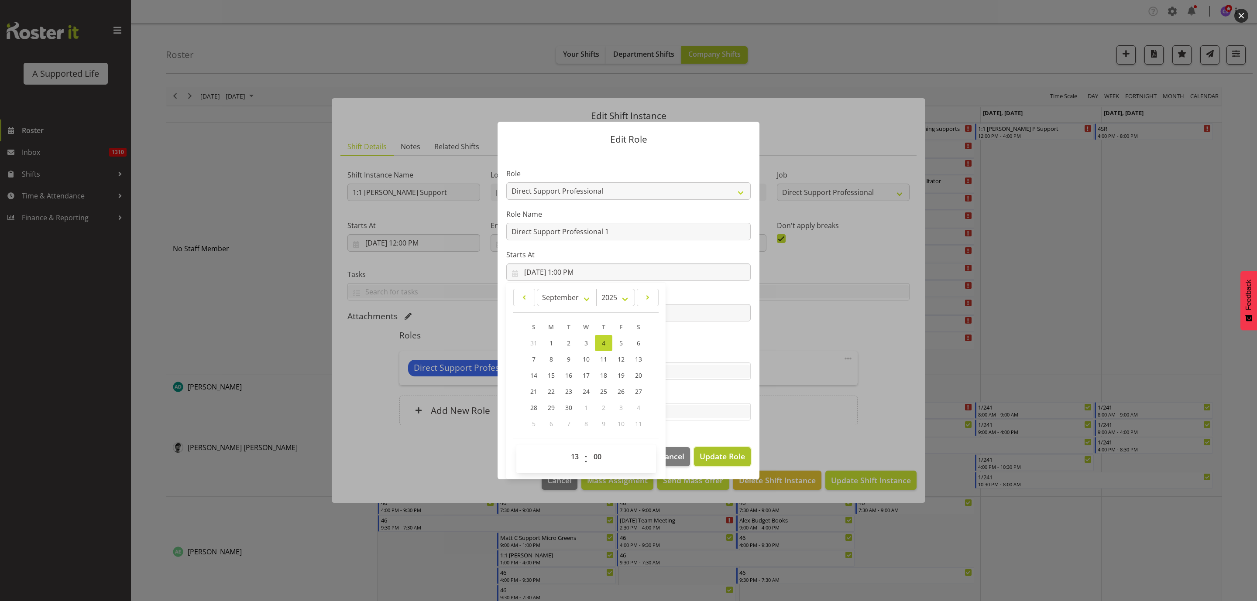
click at [724, 457] on span "Update Role" at bounding box center [721, 456] width 45 height 11
select select
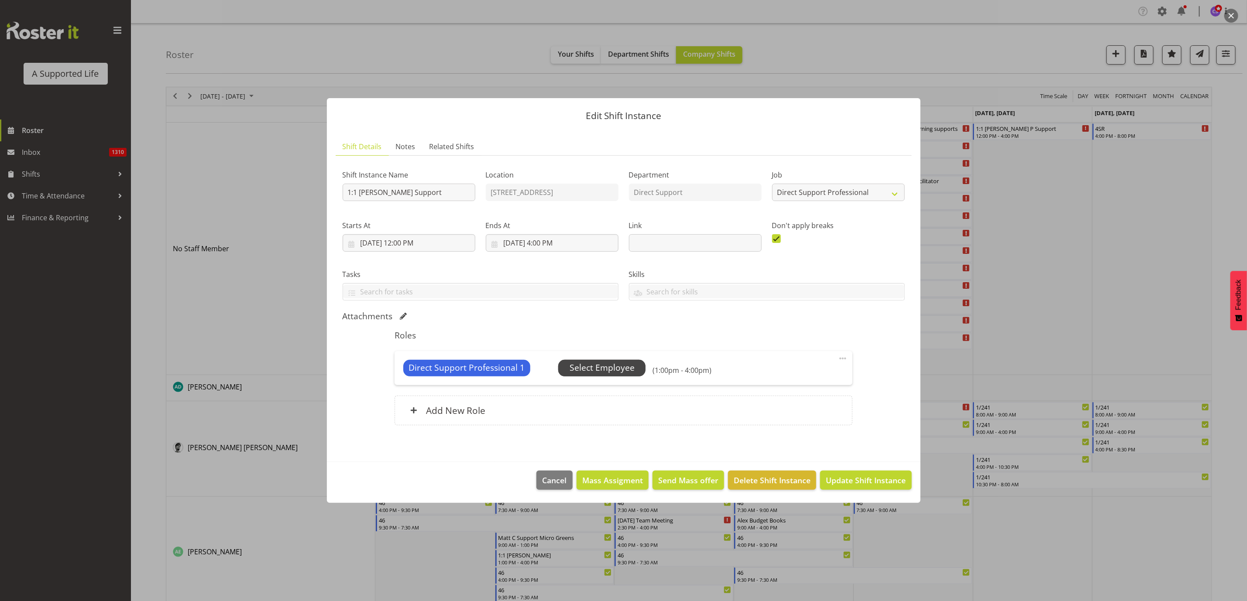
click at [587, 364] on span "Select Employee" at bounding box center [601, 368] width 65 height 13
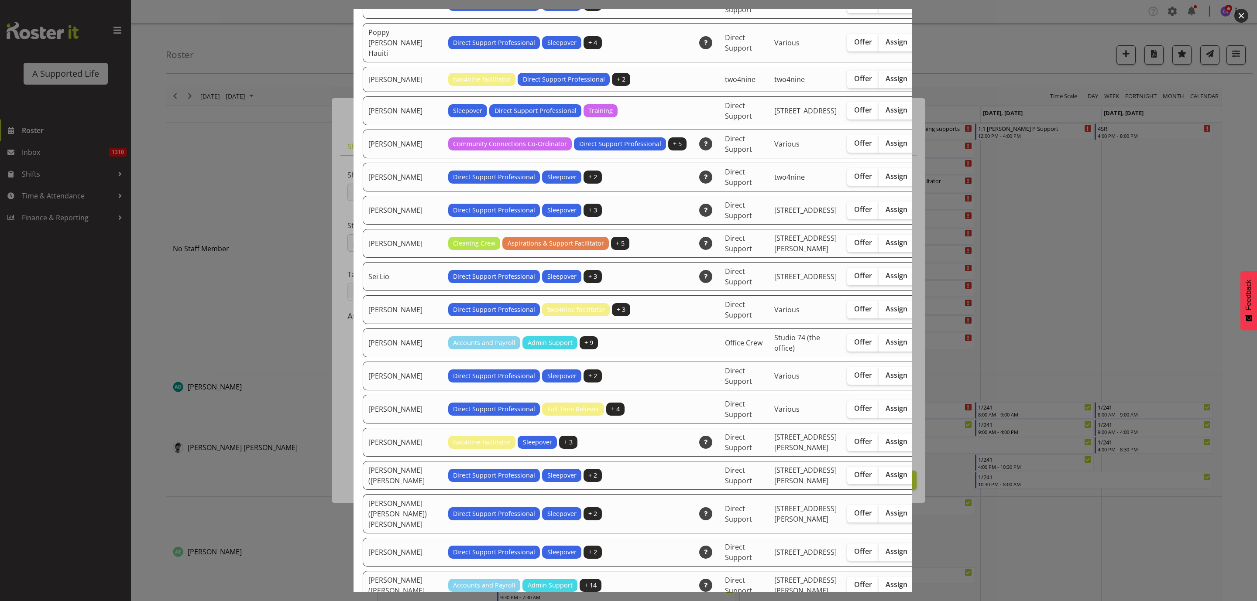
scroll to position [2225, 0]
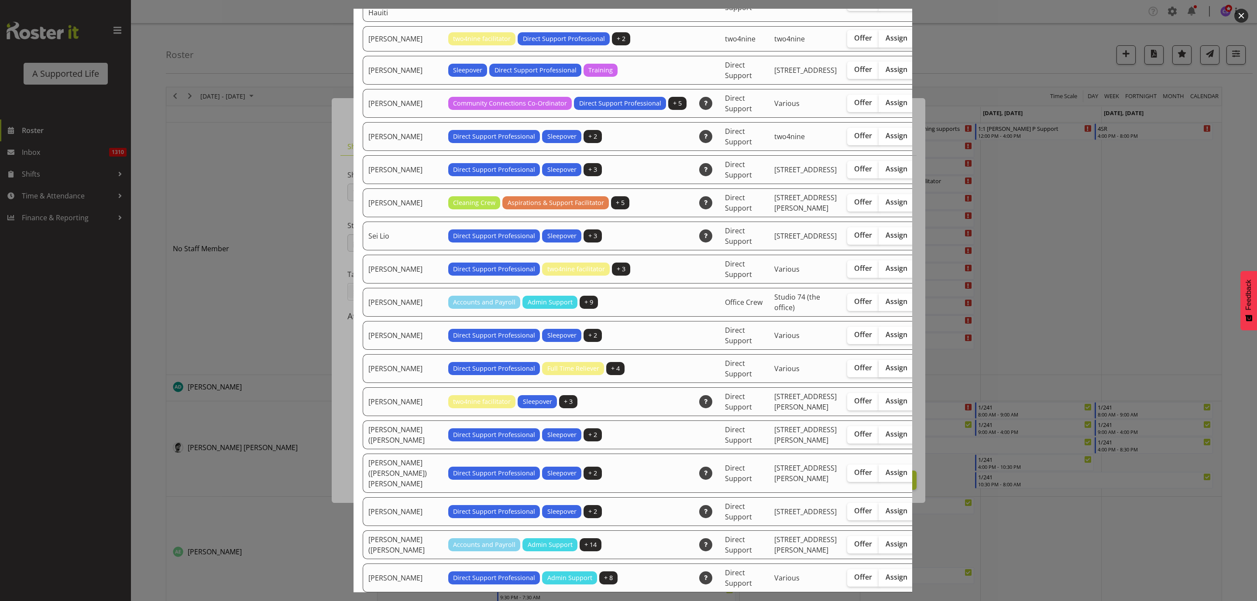
drag, startPoint x: 858, startPoint y: 510, endPoint x: 870, endPoint y: 499, distance: 16.7
click at [885, 372] on span "Assign" at bounding box center [896, 367] width 22 height 9
click at [878, 371] on input "Assign" at bounding box center [881, 368] width 6 height 6
checkbox input "true"
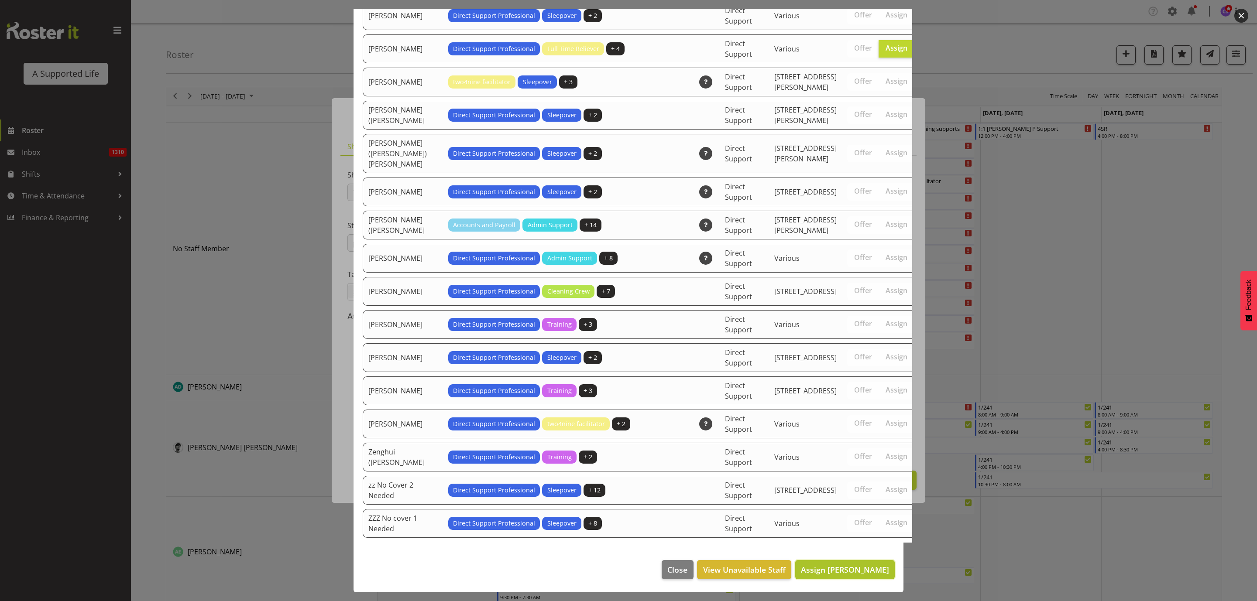
click at [855, 573] on span "Assign [PERSON_NAME]" at bounding box center [845, 570] width 88 height 10
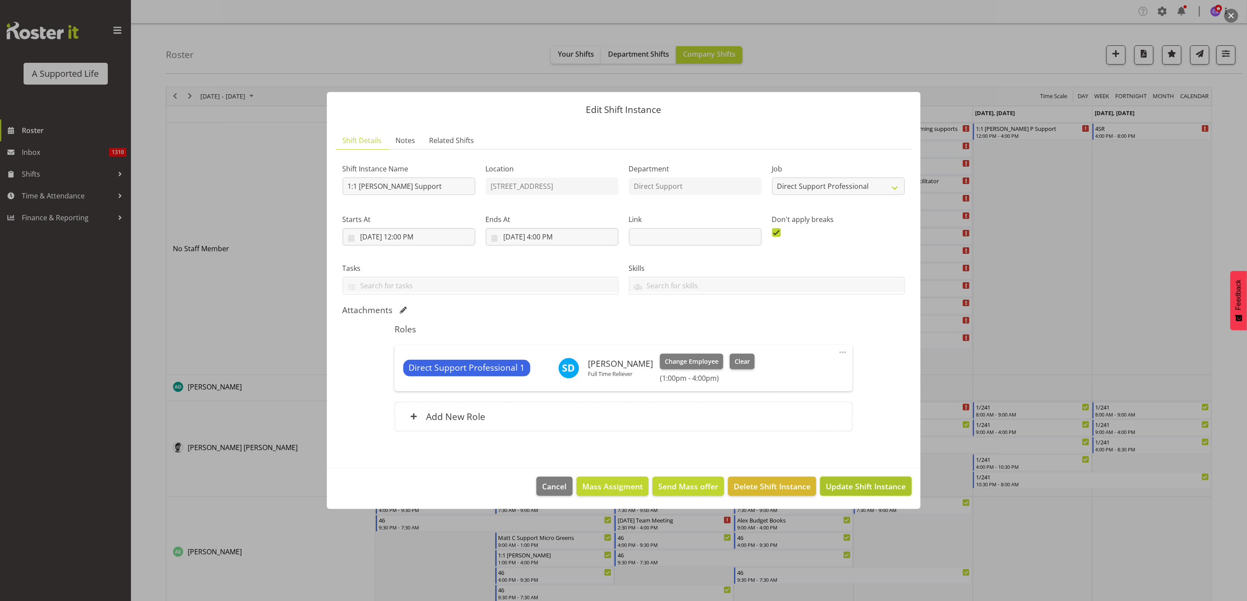
click at [878, 489] on span "Update Shift Instance" at bounding box center [865, 486] width 80 height 11
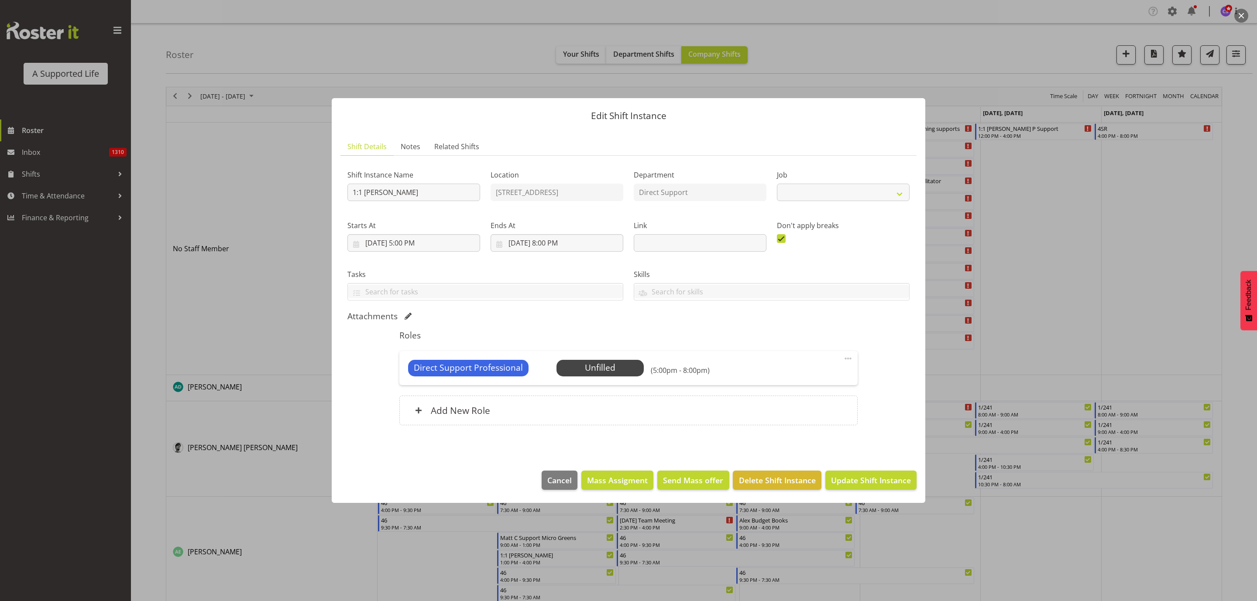
select select "4112"
click at [589, 363] on span "Select Employee" at bounding box center [599, 368] width 65 height 13
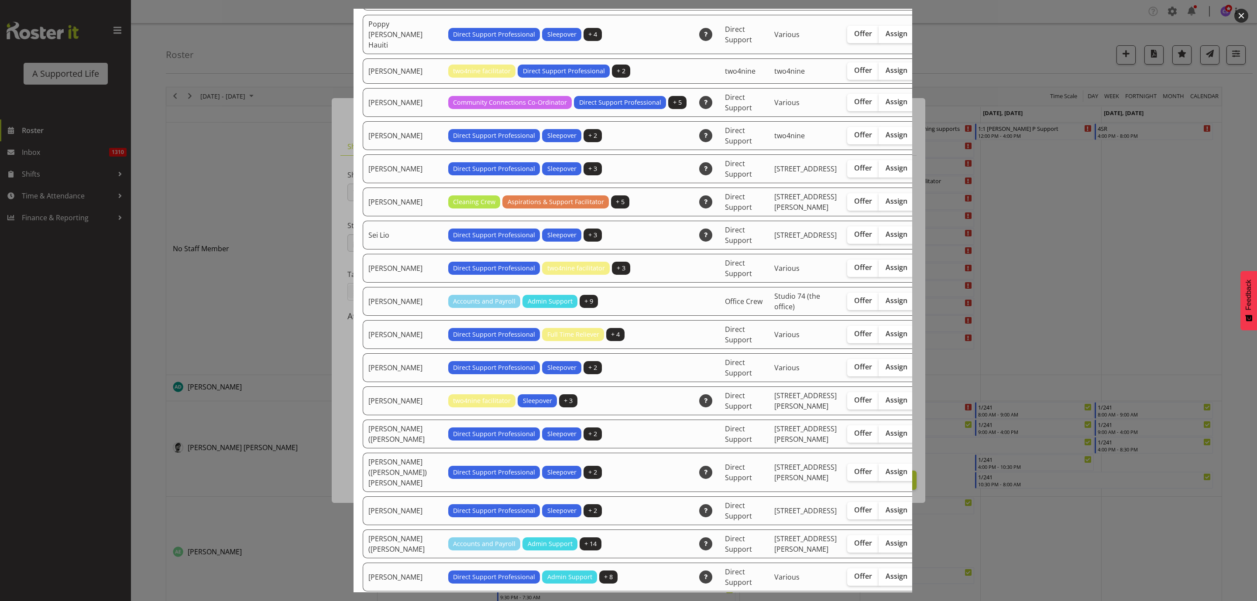
scroll to position [2225, 0]
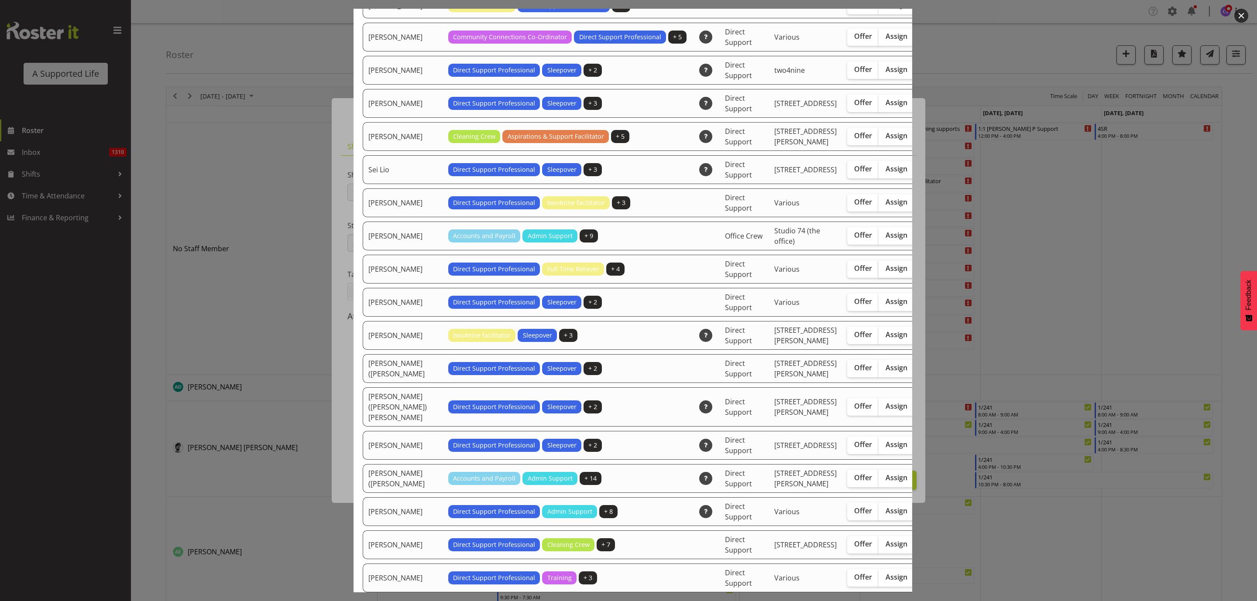
click at [885, 273] on span "Assign" at bounding box center [896, 268] width 22 height 9
click at [878, 271] on input "Assign" at bounding box center [881, 269] width 6 height 6
checkbox input "true"
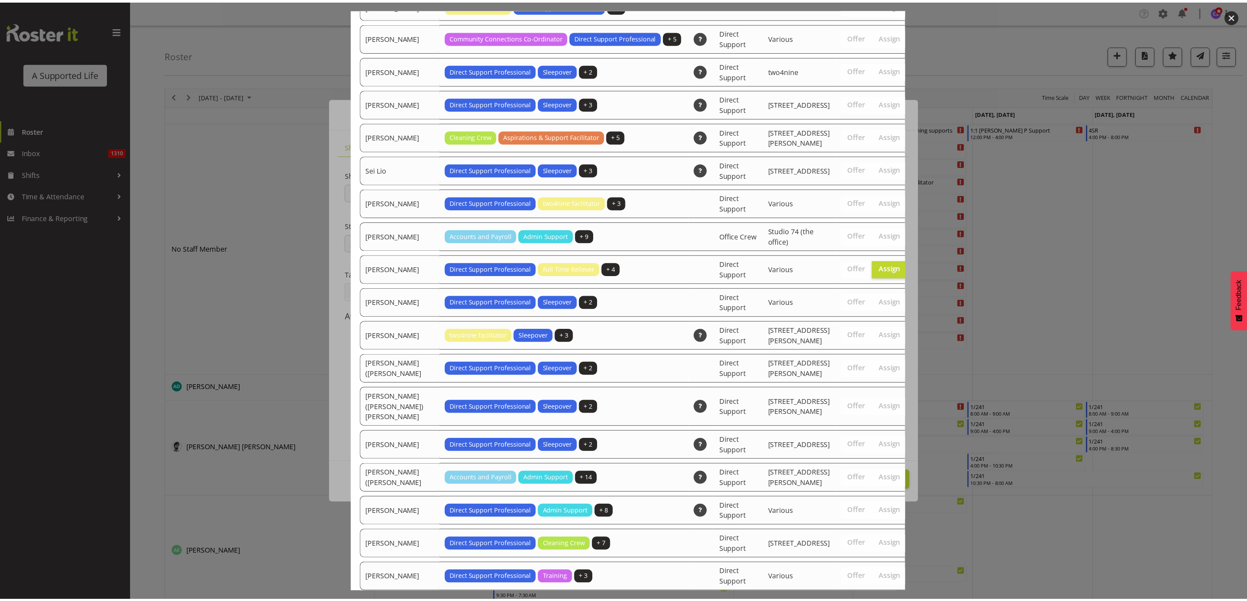
scroll to position [2661, 0]
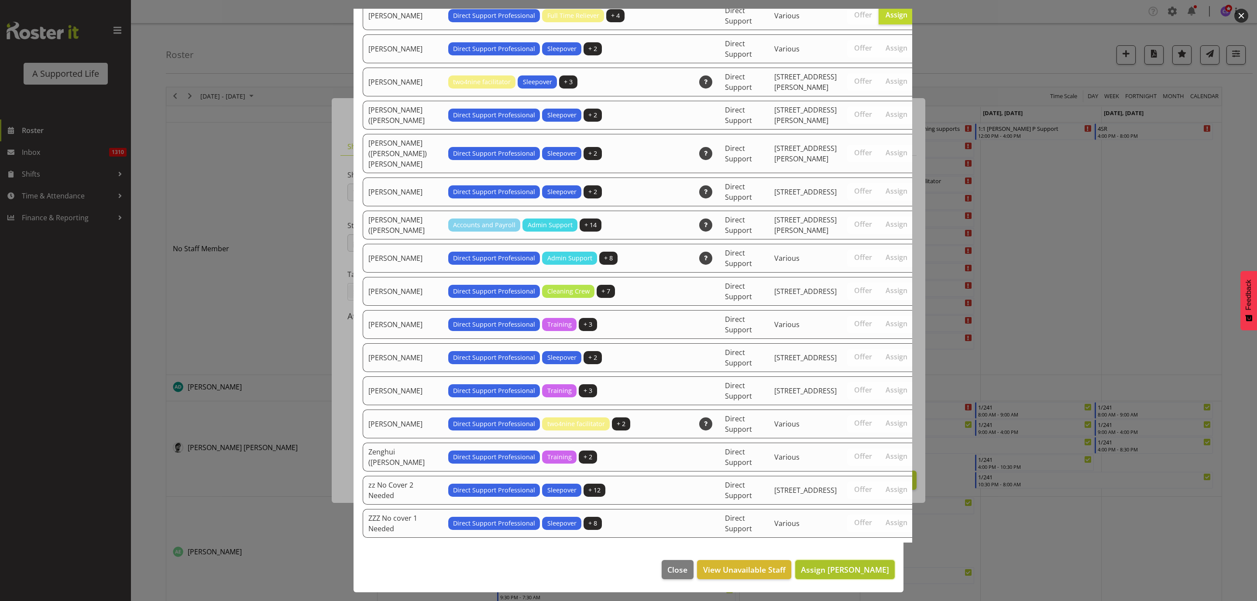
click at [866, 571] on span "Assign [PERSON_NAME]" at bounding box center [845, 570] width 88 height 10
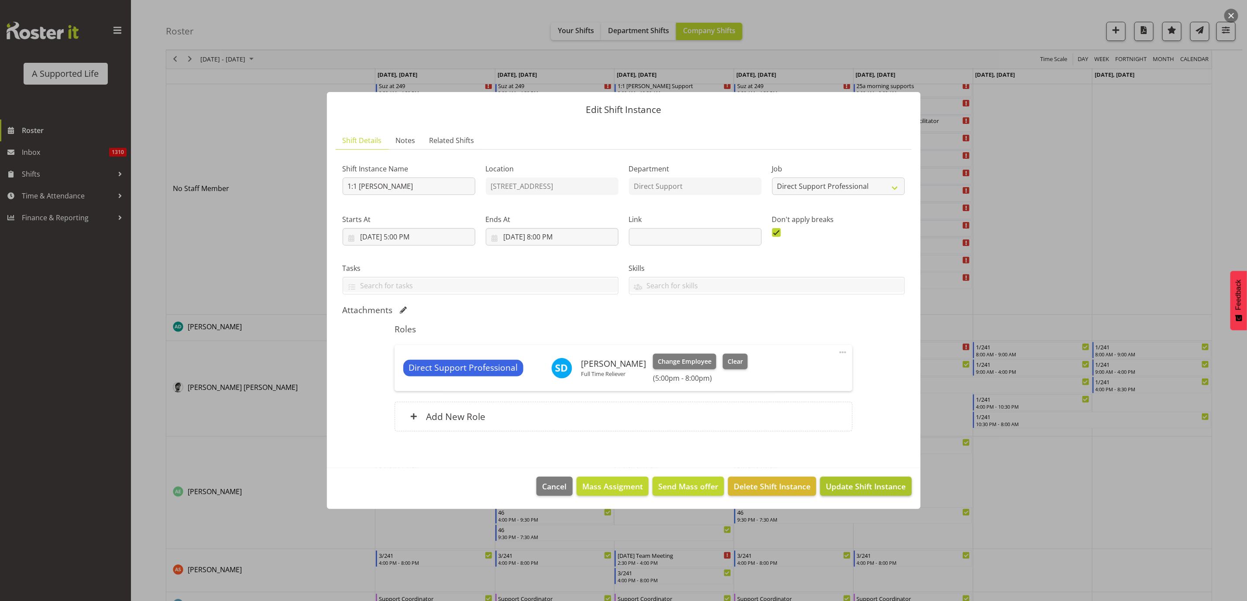
scroll to position [65, 0]
click at [871, 483] on span "Update Shift Instance" at bounding box center [865, 486] width 80 height 11
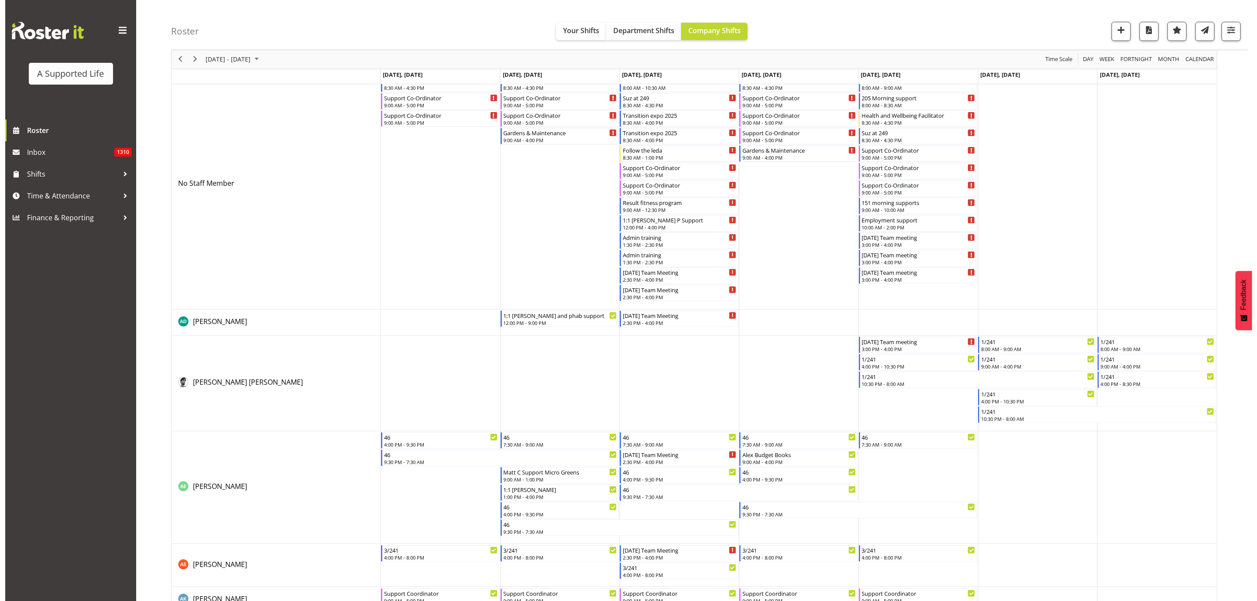
scroll to position [0, 0]
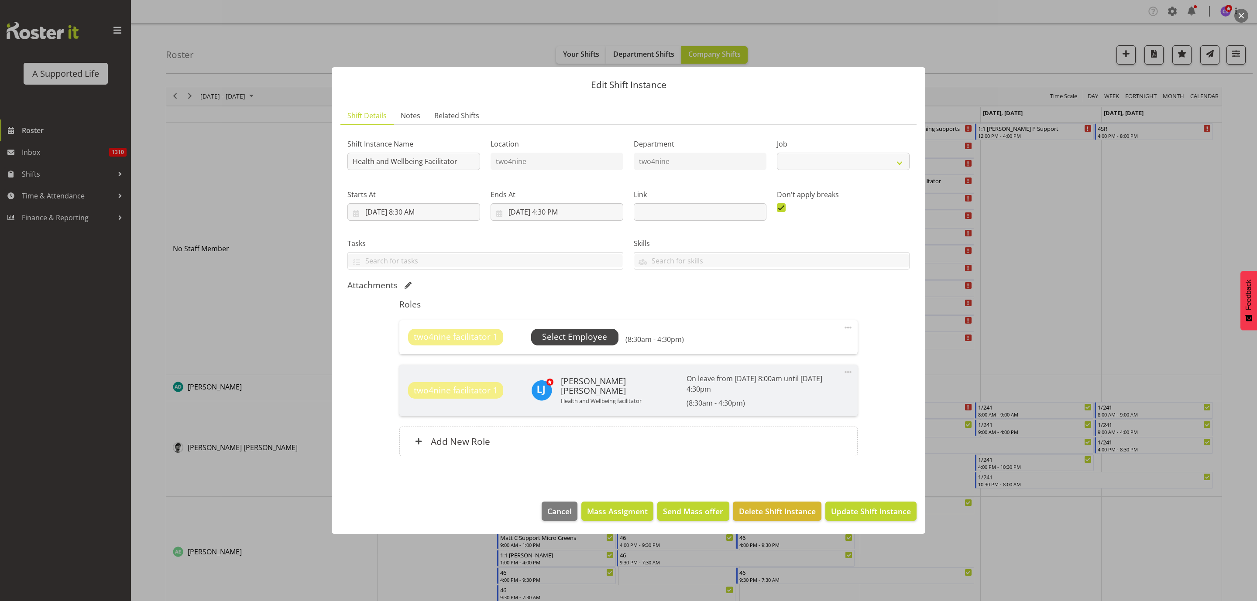
click at [580, 341] on span "Select Employee" at bounding box center [574, 337] width 65 height 13
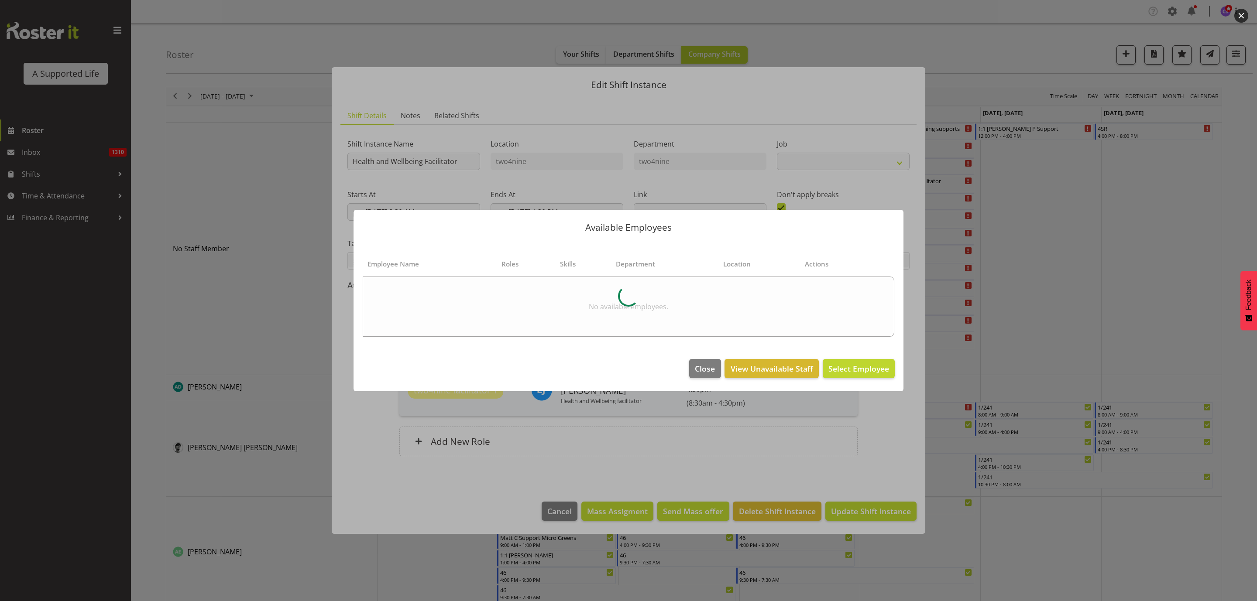
select select "4117"
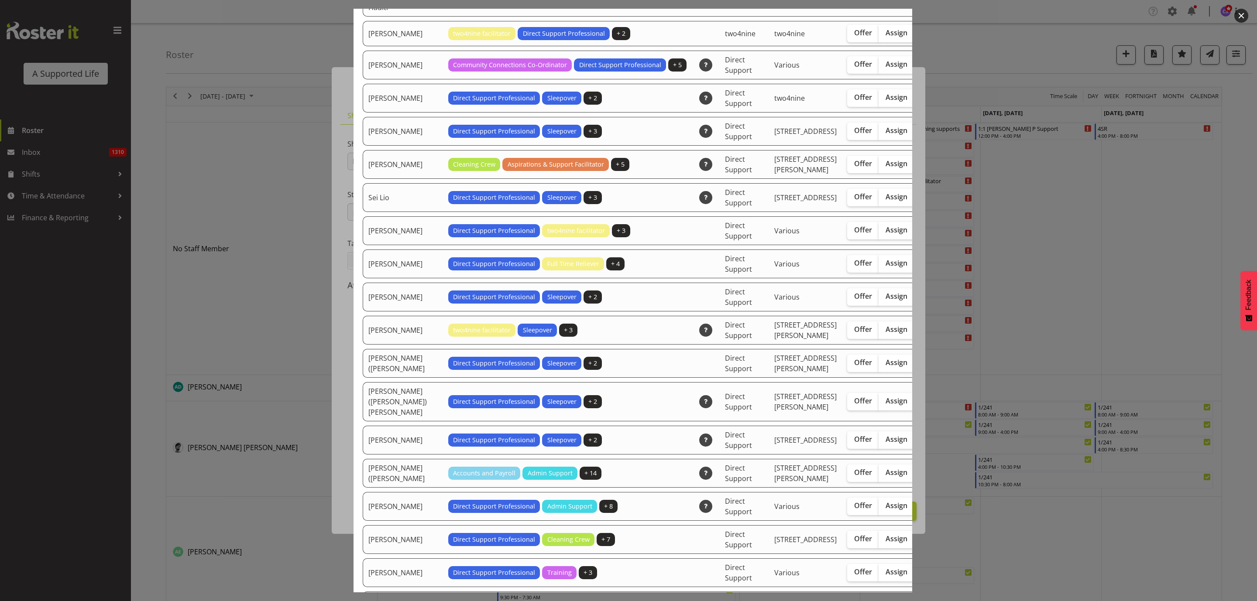
scroll to position [2029, 0]
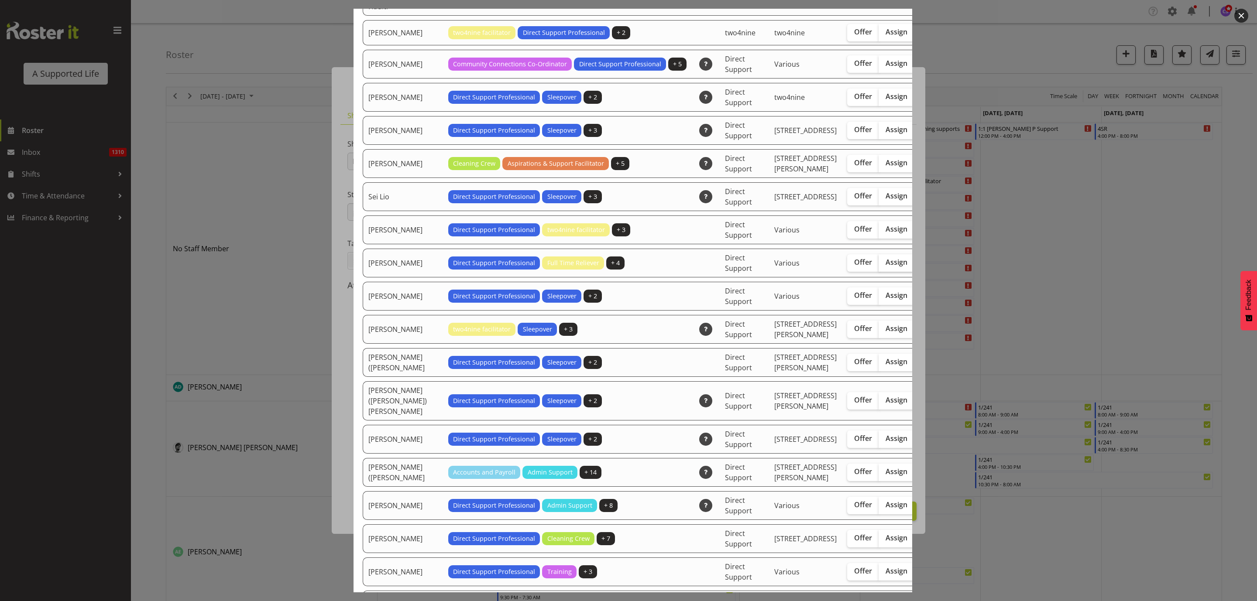
click at [885, 267] on span "Assign" at bounding box center [896, 262] width 22 height 9
click at [878, 265] on input "Assign" at bounding box center [881, 263] width 6 height 6
checkbox input "true"
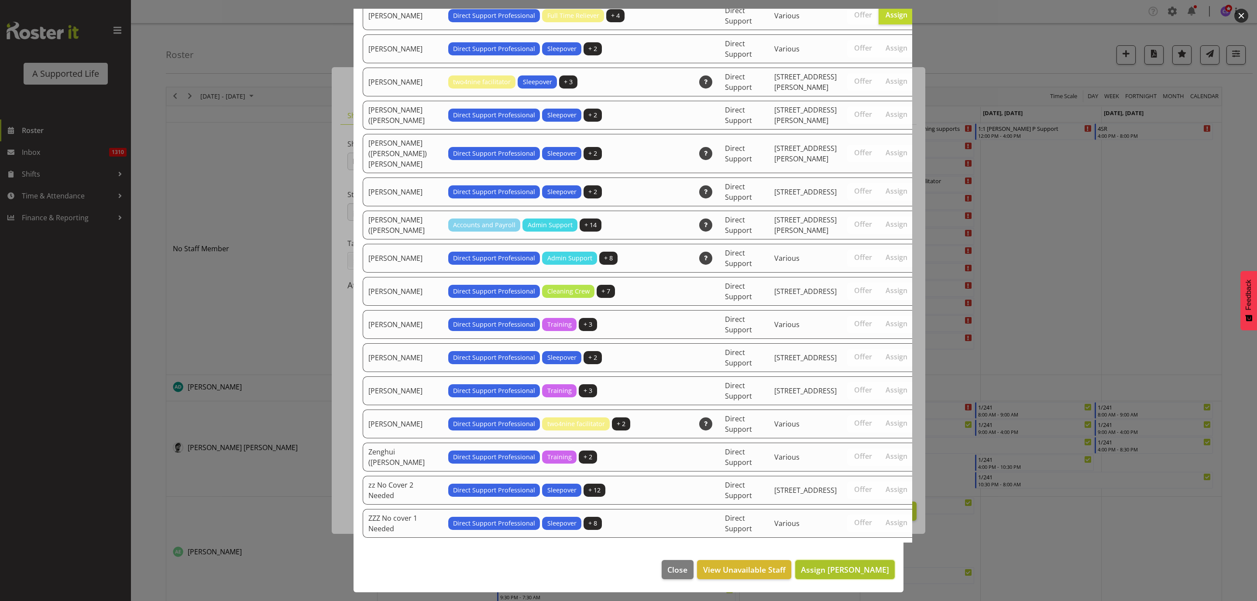
click at [857, 575] on span "Assign [PERSON_NAME]" at bounding box center [845, 569] width 88 height 11
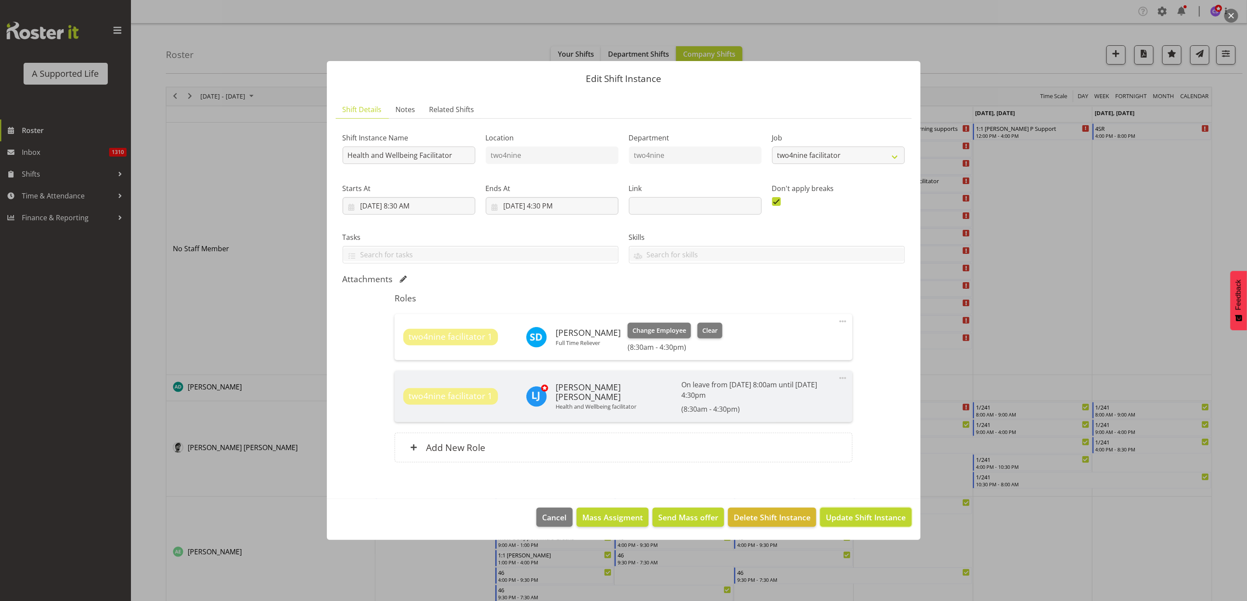
click at [864, 514] on span "Update Shift Instance" at bounding box center [865, 517] width 80 height 11
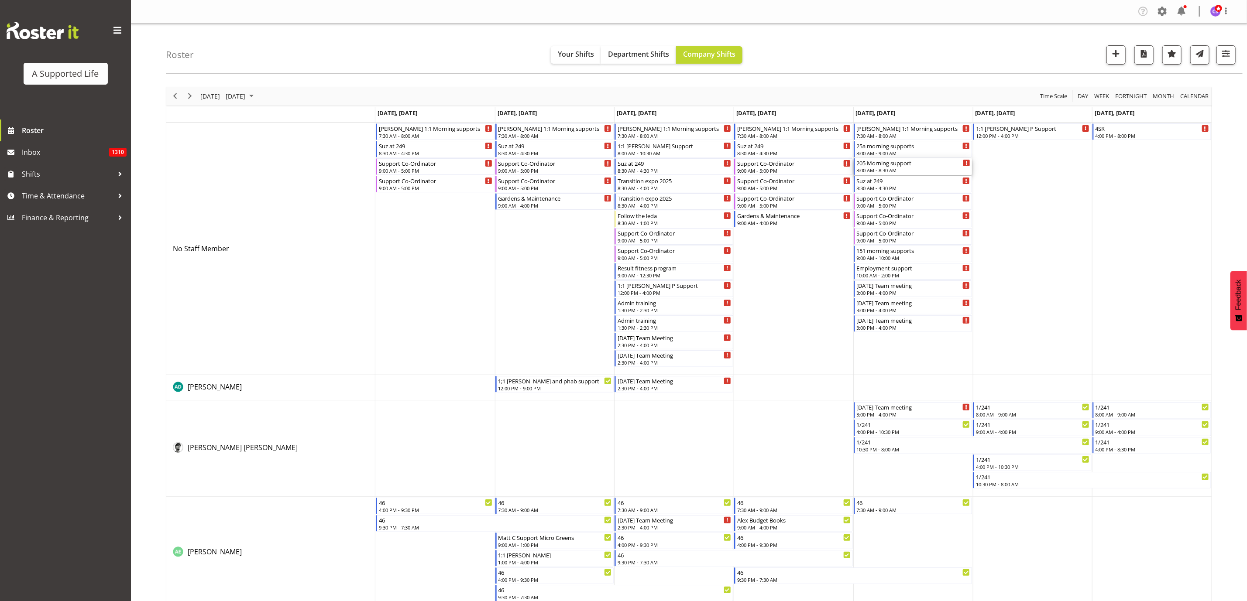
click at [919, 166] on div "205 Morning support" at bounding box center [913, 162] width 114 height 9
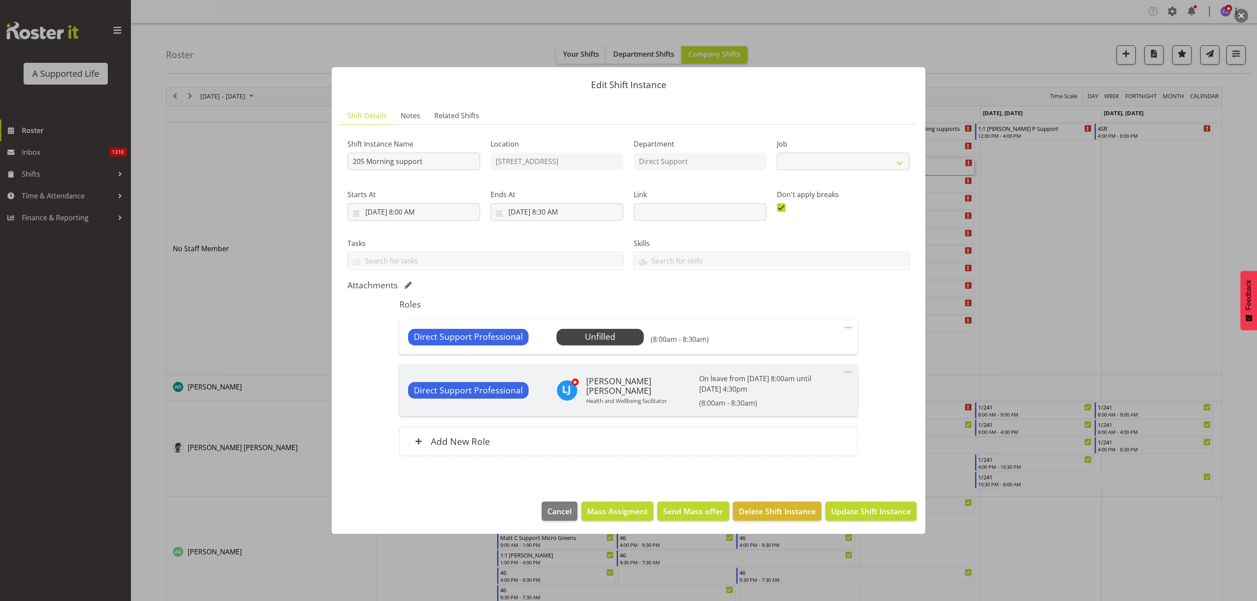
select select "4112"
click at [597, 332] on span "Select Employee" at bounding box center [599, 337] width 65 height 13
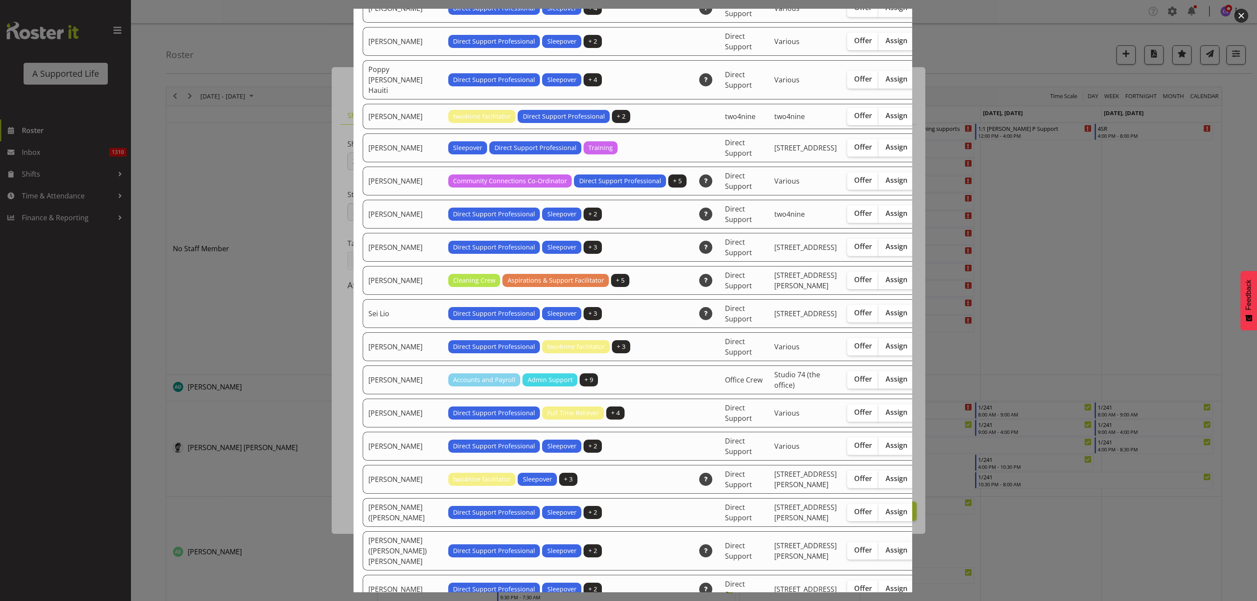
scroll to position [2225, 0]
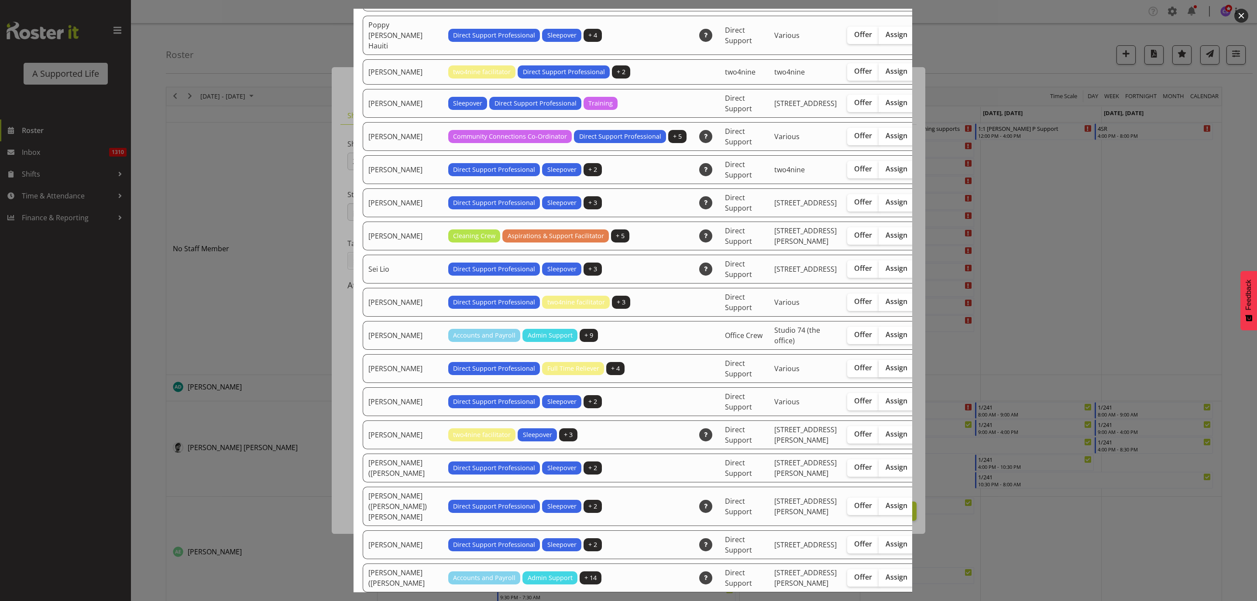
click at [885, 372] on span "Assign" at bounding box center [896, 367] width 22 height 9
click at [878, 371] on input "Assign" at bounding box center [881, 368] width 6 height 6
checkbox input "true"
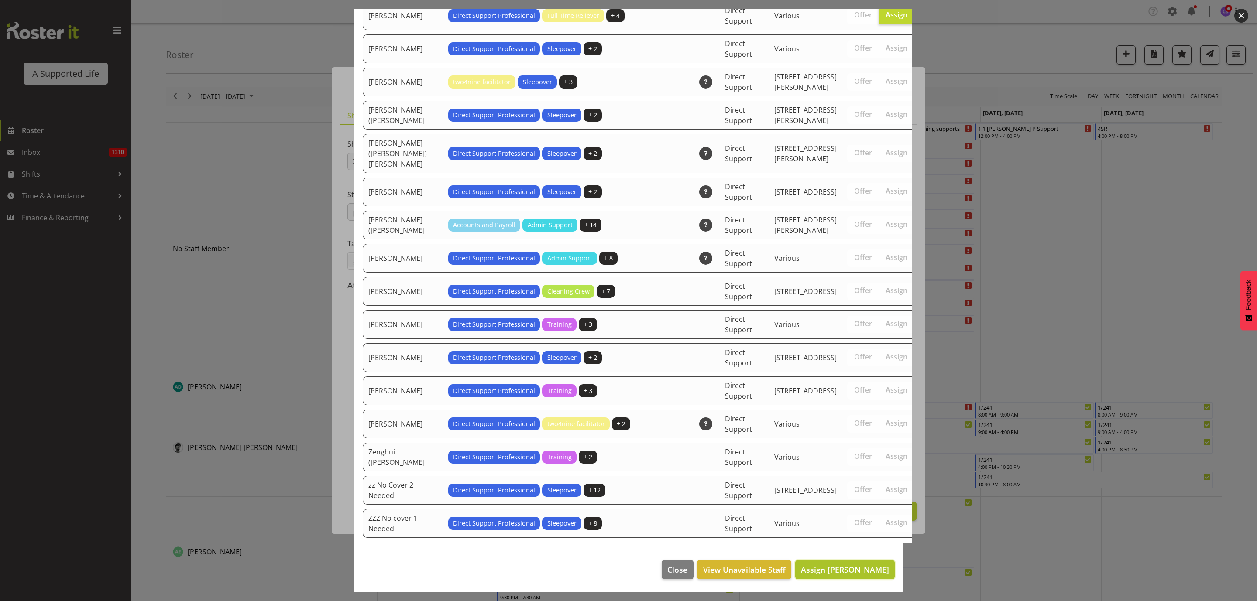
click at [856, 573] on span "Assign [PERSON_NAME]" at bounding box center [845, 570] width 88 height 10
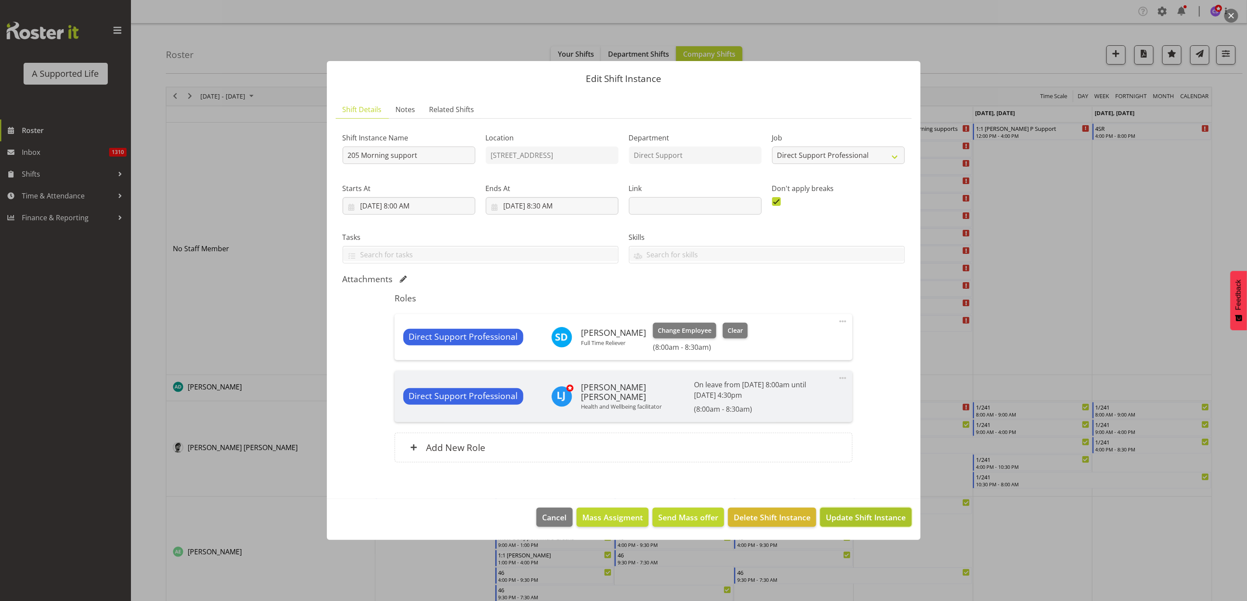
click at [846, 527] on button "Update Shift Instance" at bounding box center [865, 517] width 91 height 19
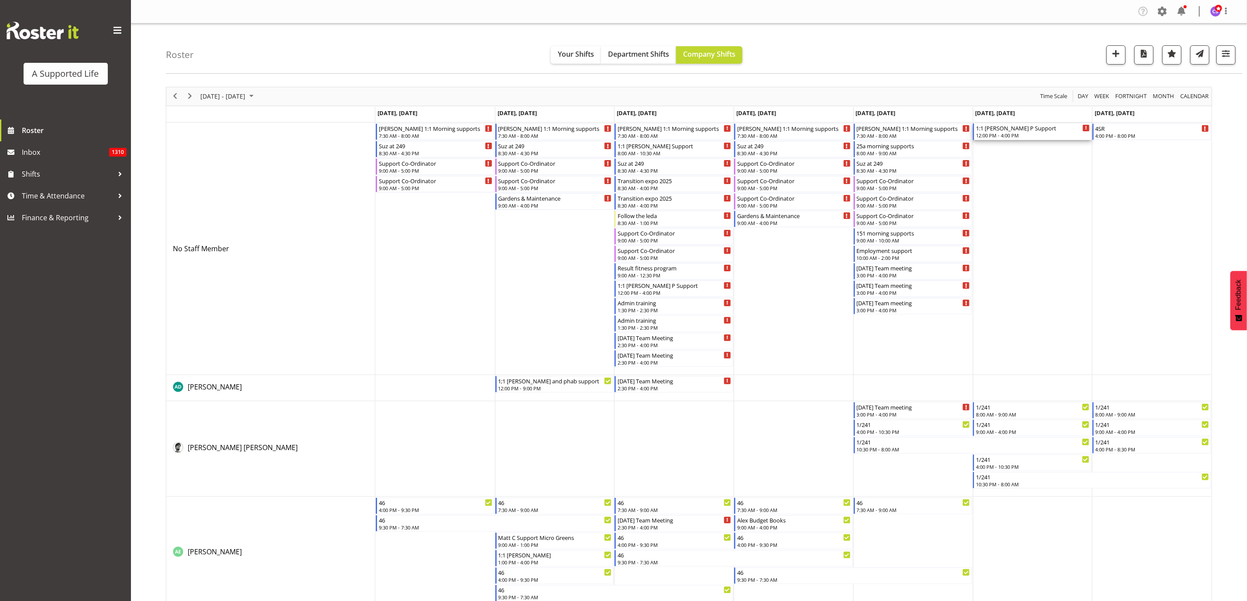
click at [1041, 127] on div "1:1 [PERSON_NAME] P Support" at bounding box center [1033, 127] width 114 height 9
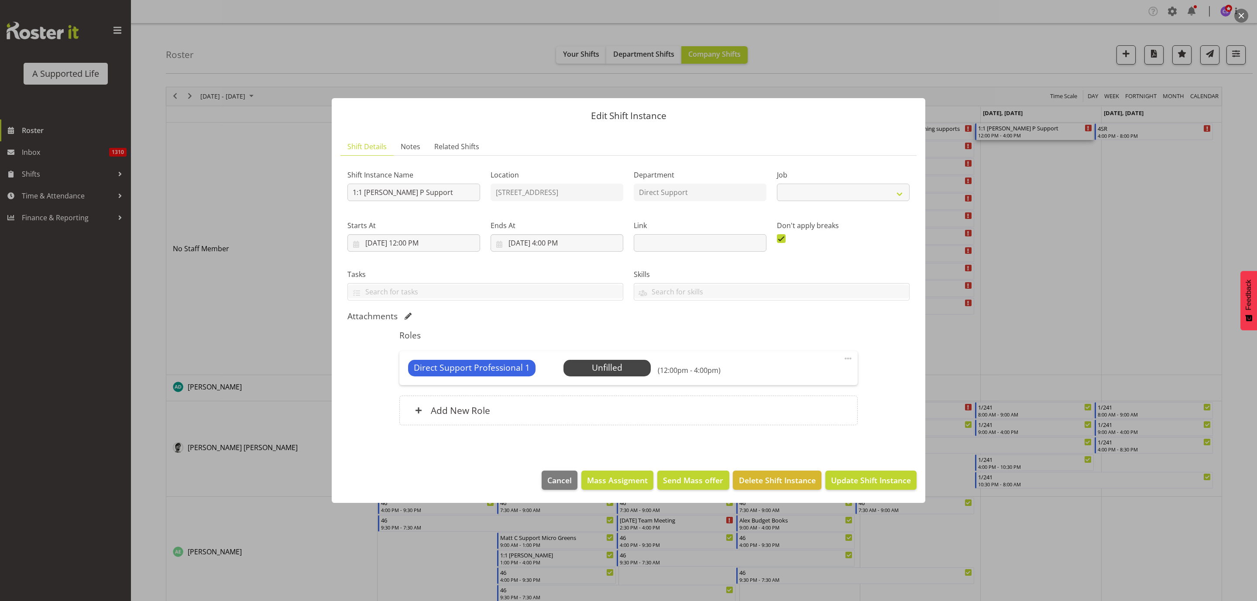
select select "4112"
click at [591, 366] on span "Select Employee" at bounding box center [606, 368] width 65 height 13
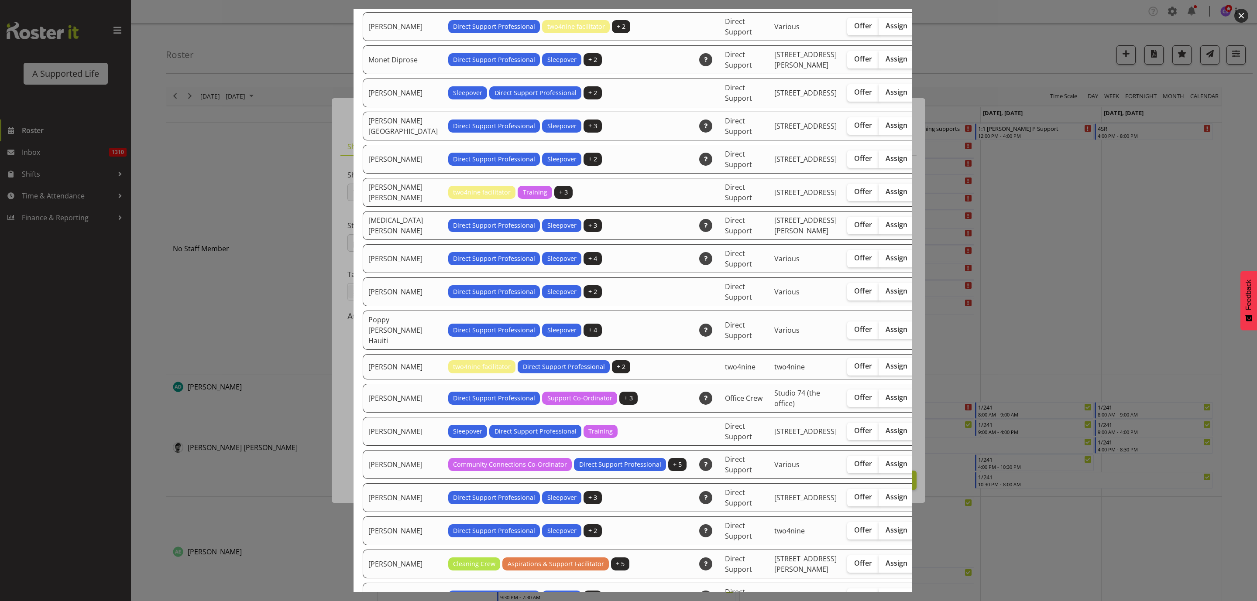
scroll to position [2291, 0]
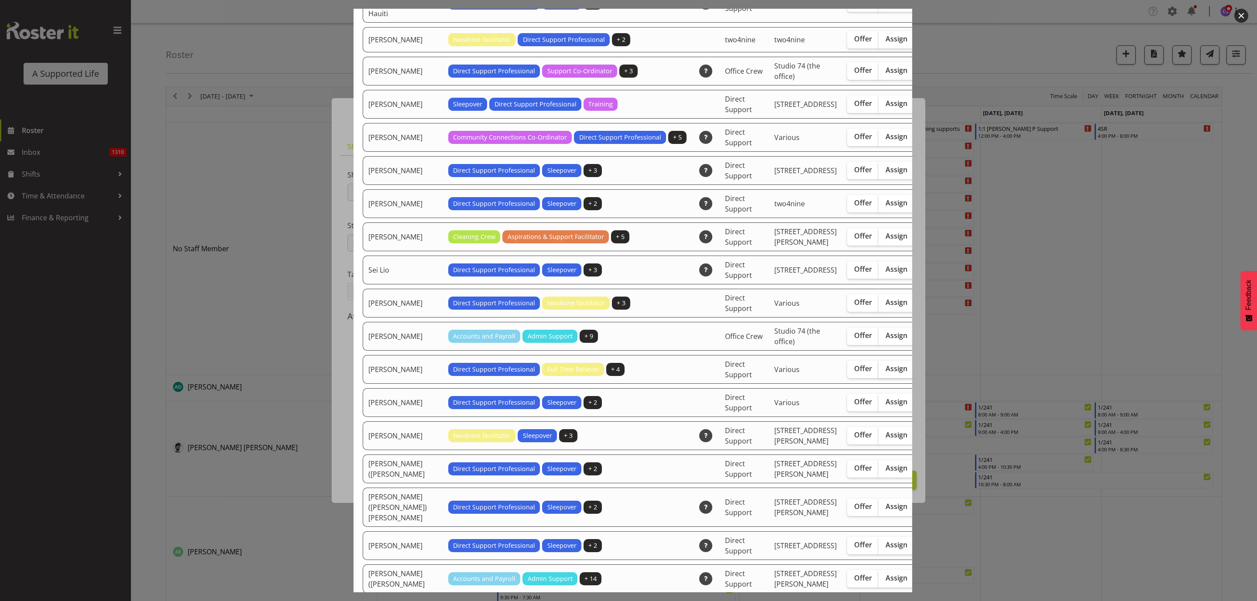
click at [885, 373] on span "Assign" at bounding box center [896, 368] width 22 height 9
click at [878, 372] on input "Assign" at bounding box center [881, 369] width 6 height 6
checkbox input "true"
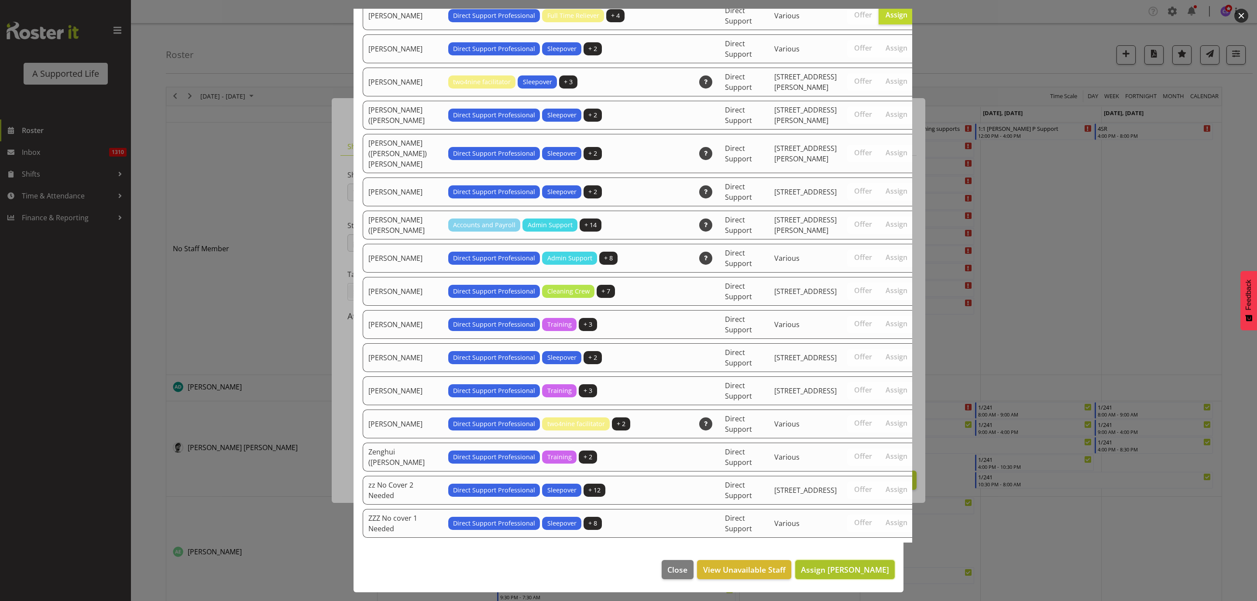
click at [851, 566] on span "Assign [PERSON_NAME]" at bounding box center [845, 570] width 88 height 10
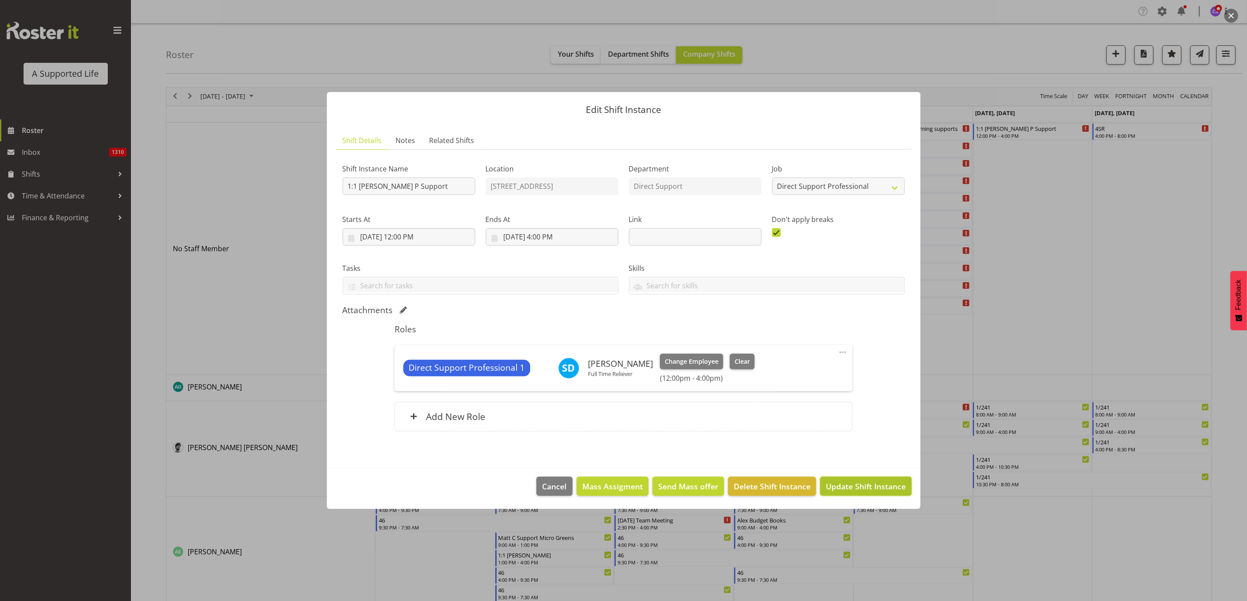
click at [871, 484] on span "Update Shift Instance" at bounding box center [865, 486] width 80 height 11
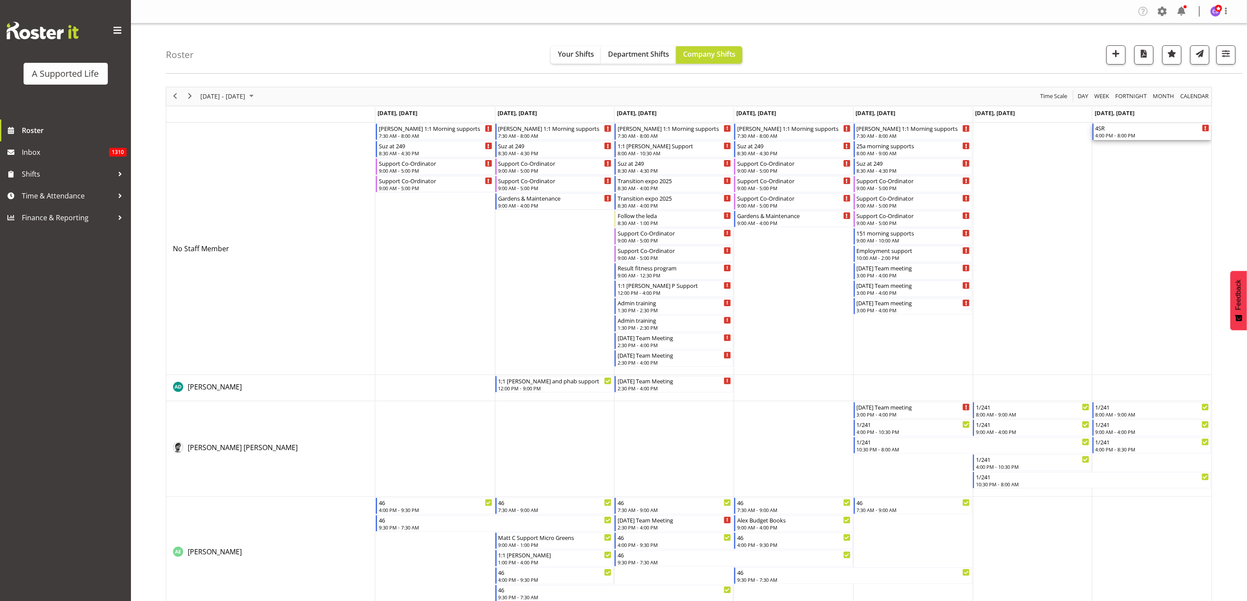
click at [1131, 137] on div "4:00 PM - 8:00 PM" at bounding box center [1152, 135] width 114 height 7
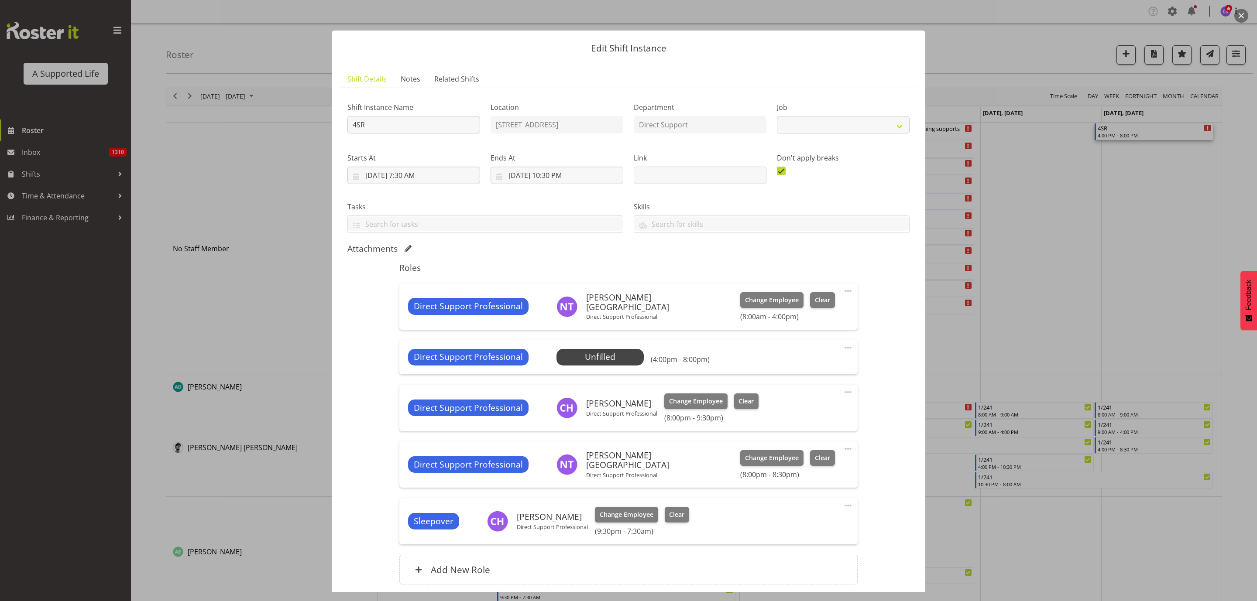
select select "4112"
click at [599, 359] on span "Select Employee" at bounding box center [599, 357] width 65 height 13
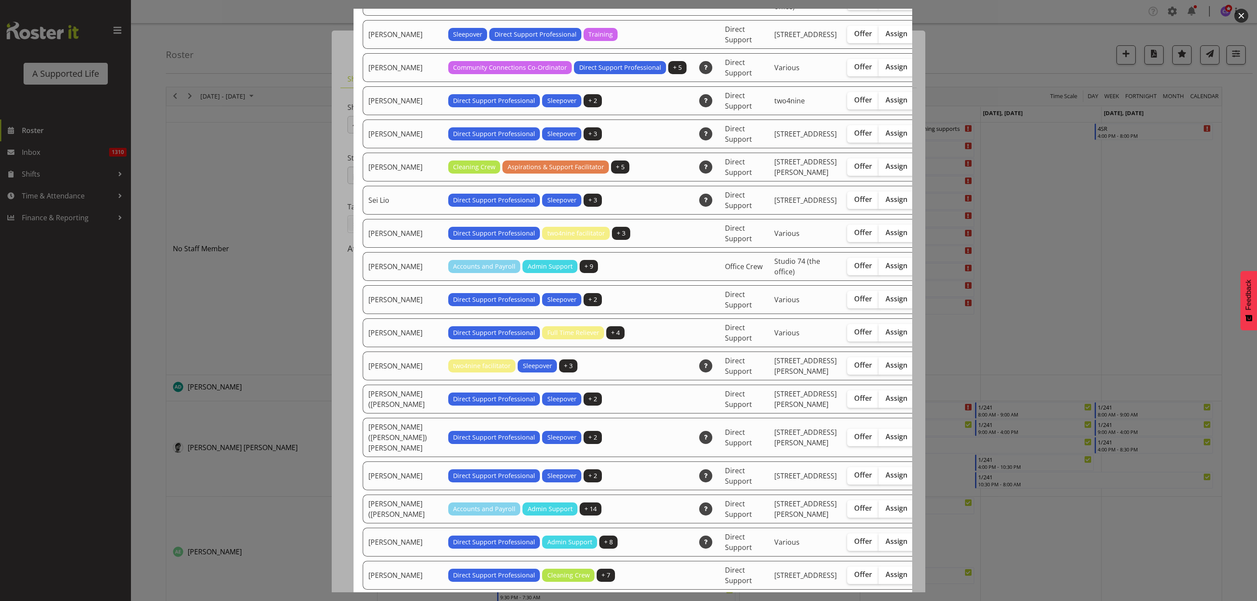
scroll to position [2356, 0]
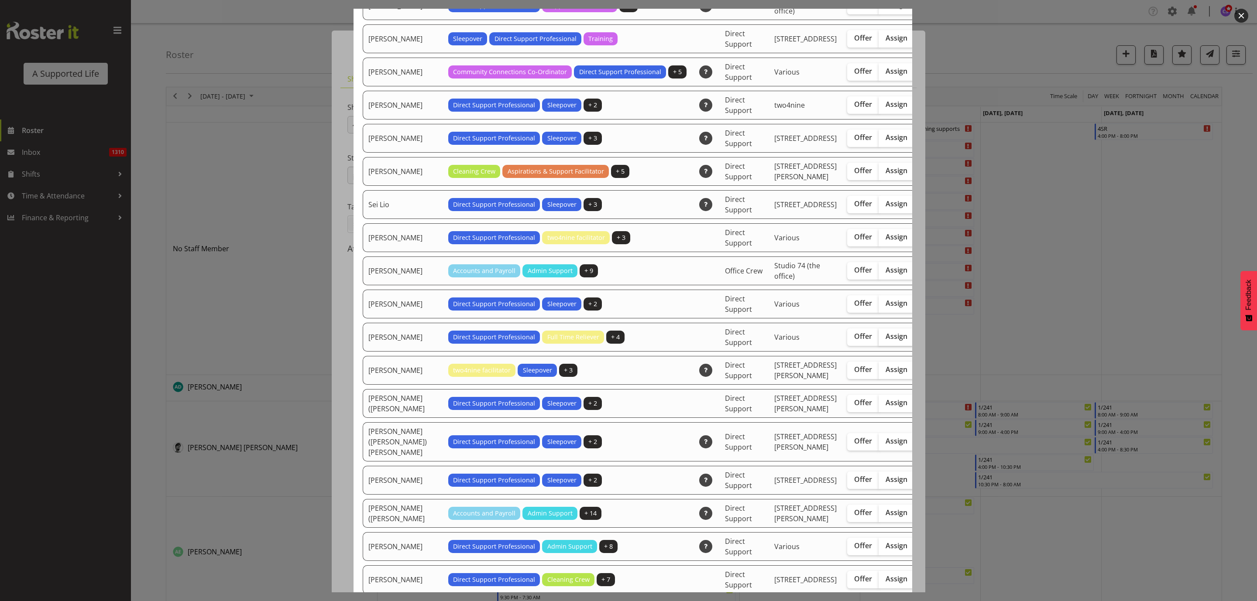
click at [885, 341] on span "Assign" at bounding box center [896, 336] width 22 height 9
click at [878, 339] on input "Assign" at bounding box center [881, 337] width 6 height 6
checkbox input "true"
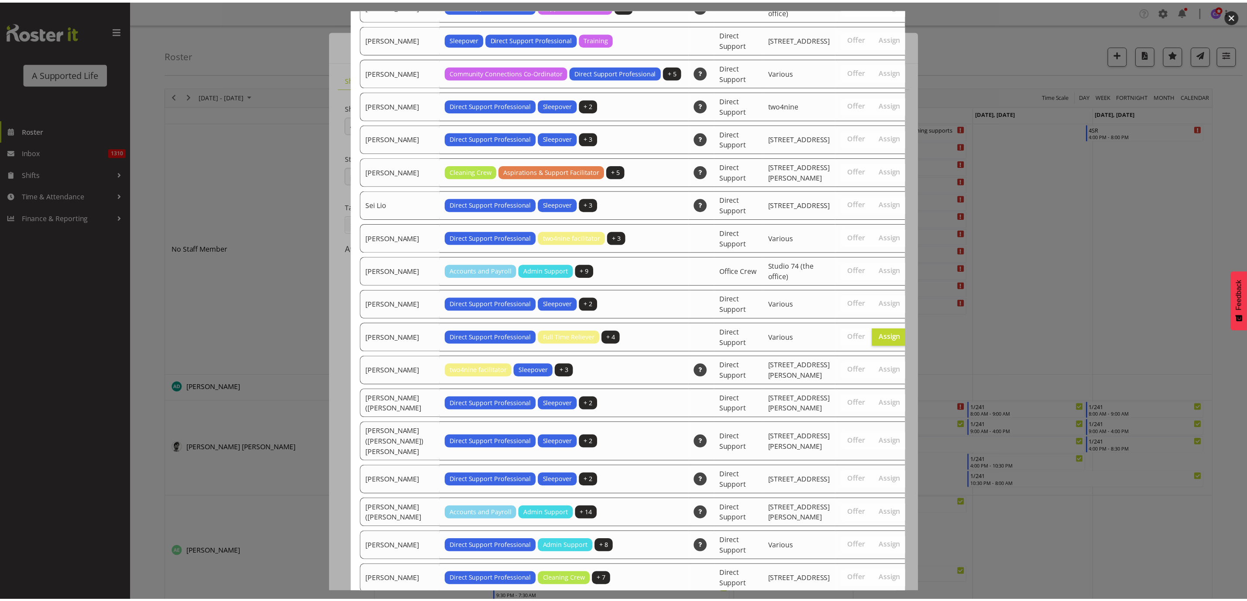
scroll to position [2827, 0]
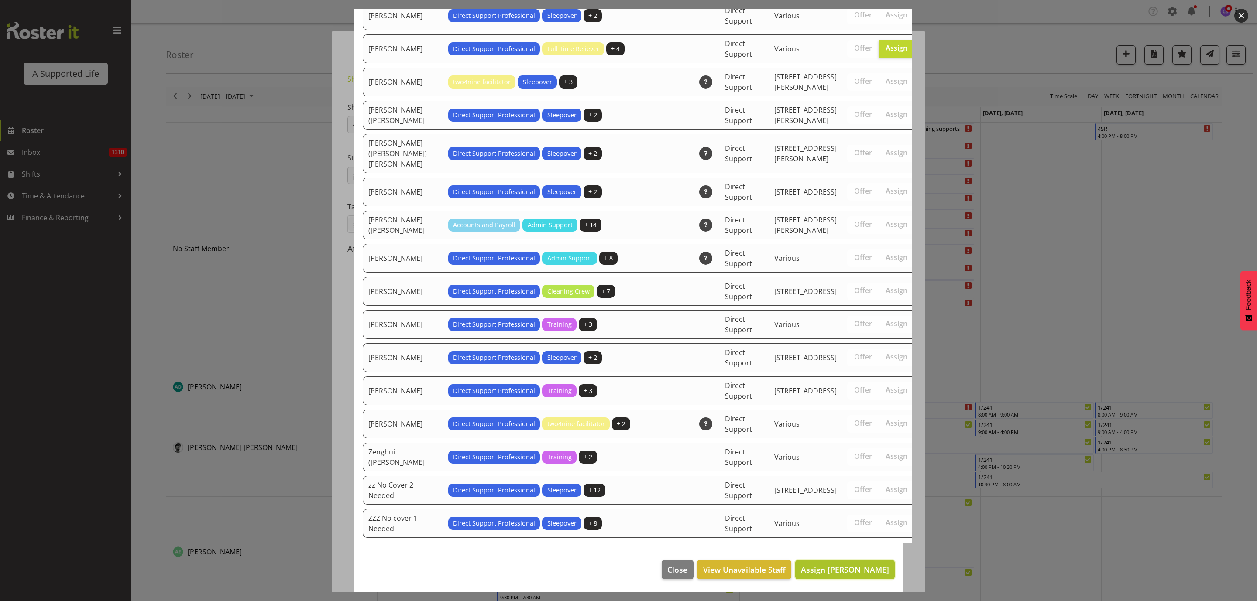
click at [848, 568] on span "Assign [PERSON_NAME]" at bounding box center [845, 570] width 88 height 10
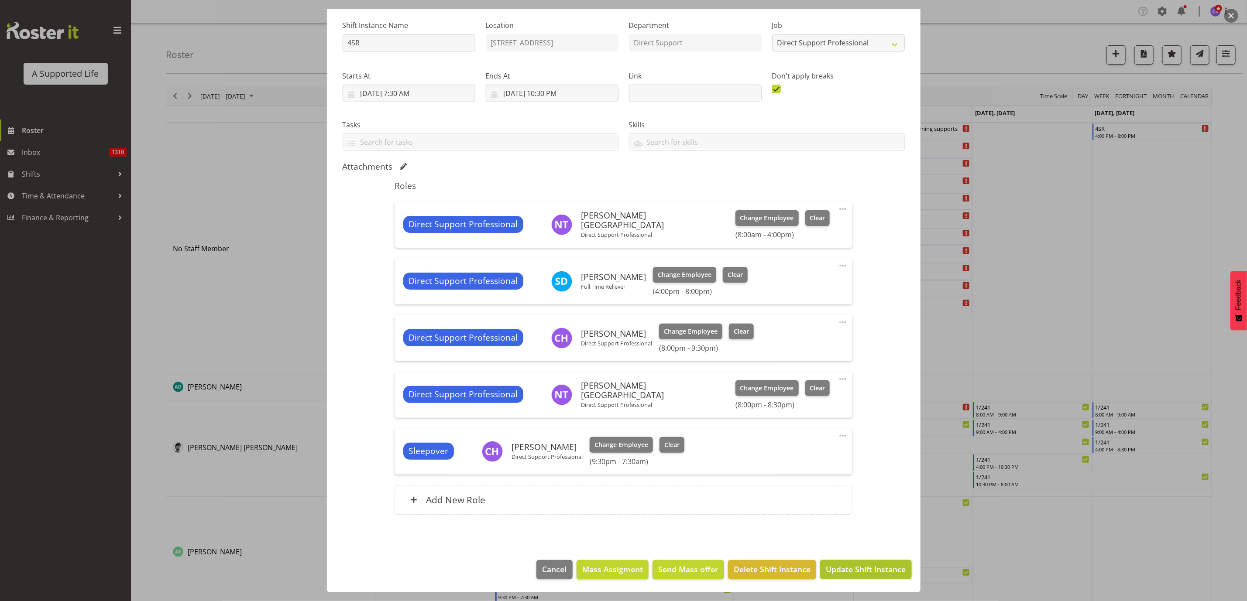
click at [884, 571] on span "Update Shift Instance" at bounding box center [865, 569] width 80 height 11
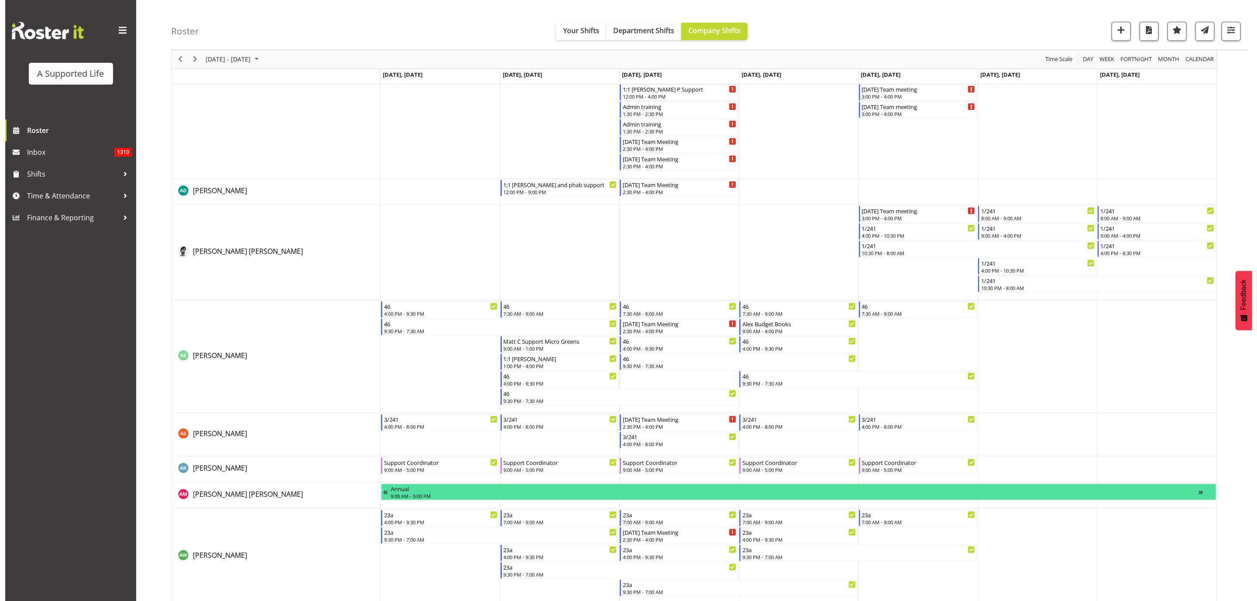
scroll to position [0, 0]
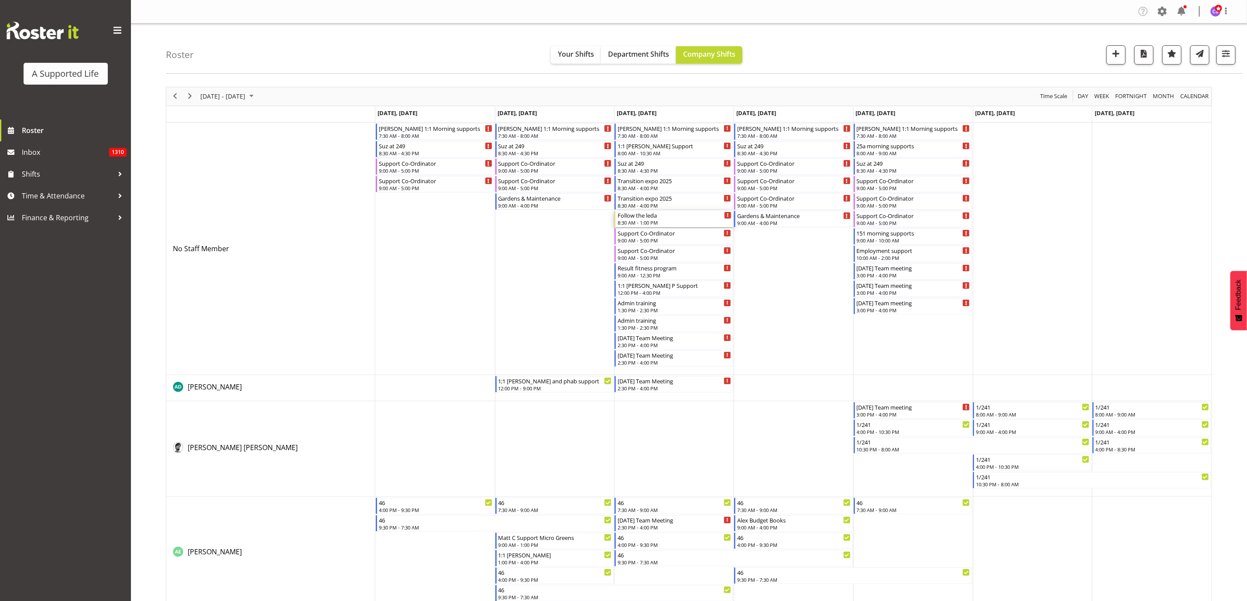
click at [663, 220] on div "8:30 AM - 1:00 PM" at bounding box center [674, 222] width 114 height 7
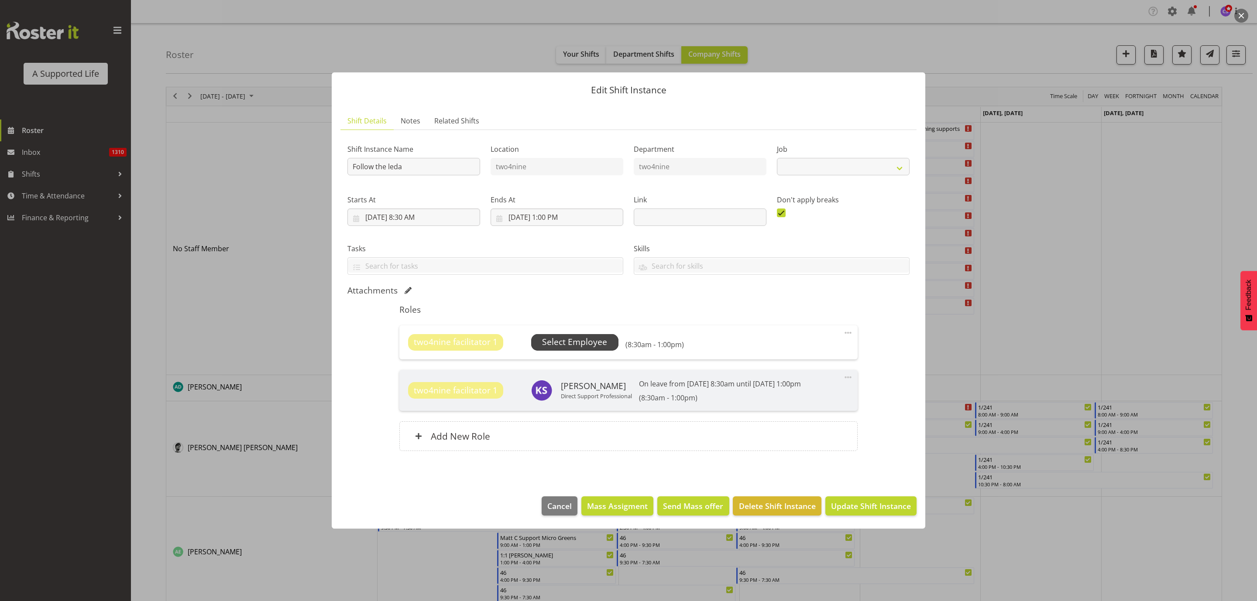
select select "4117"
click at [582, 342] on span "Select Employee" at bounding box center [574, 342] width 65 height 13
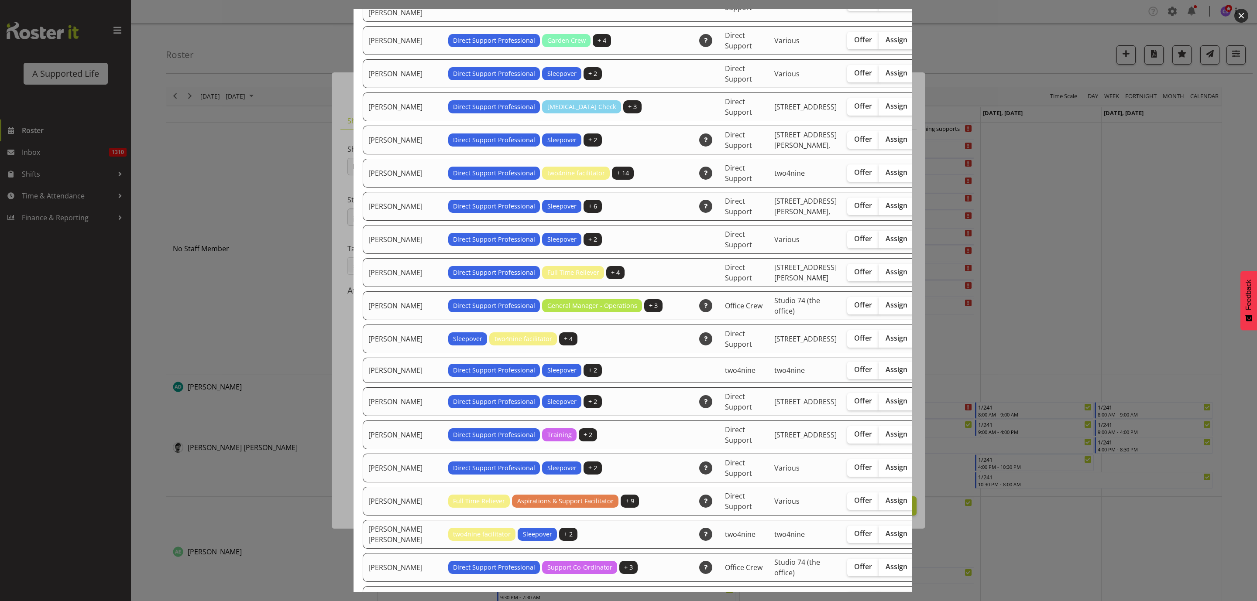
scroll to position [1243, 0]
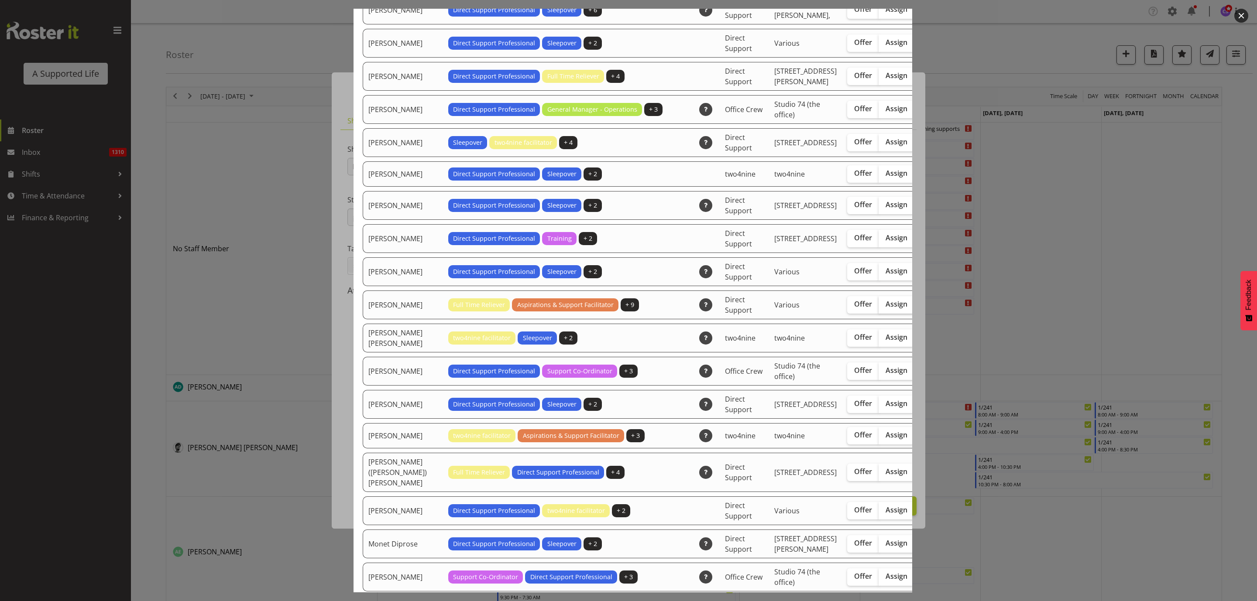
click at [885, 308] on span "Assign" at bounding box center [896, 304] width 22 height 9
click at [878, 307] on input "Assign" at bounding box center [881, 304] width 6 height 6
checkbox input "true"
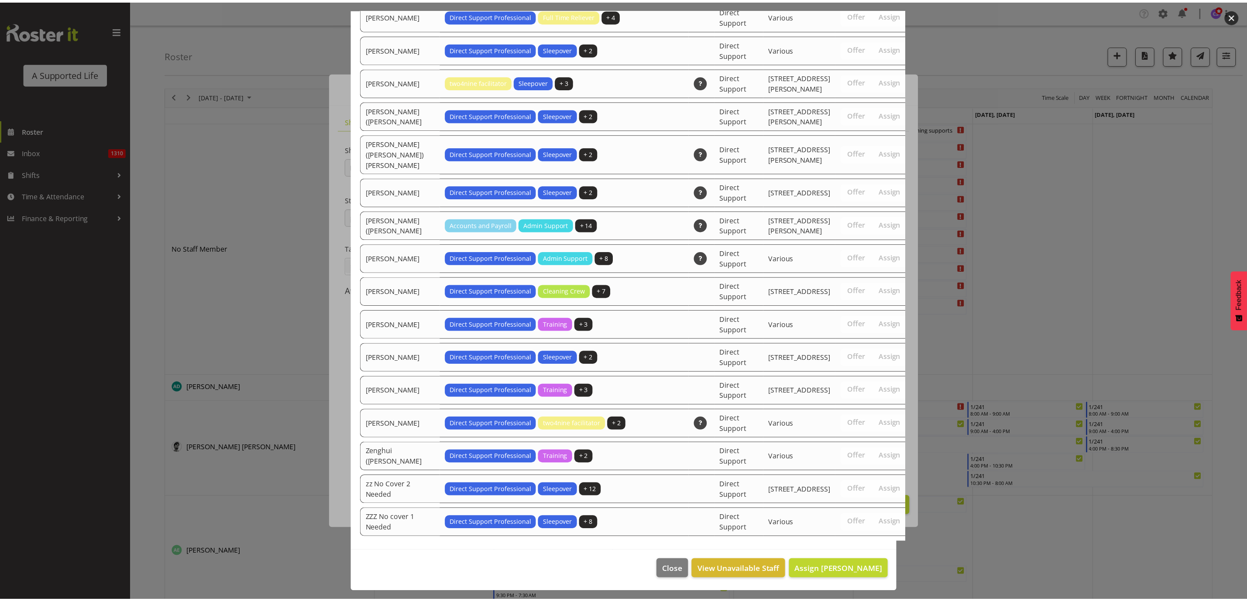
scroll to position [2628, 0]
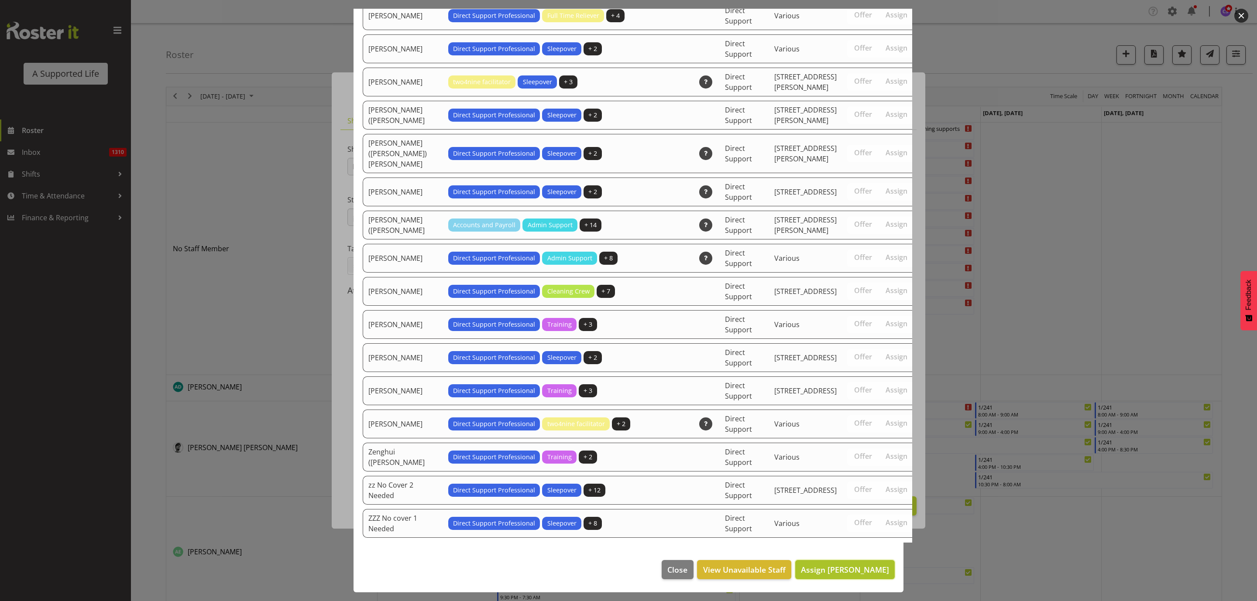
click at [809, 562] on button "Assign [PERSON_NAME]" at bounding box center [844, 569] width 99 height 19
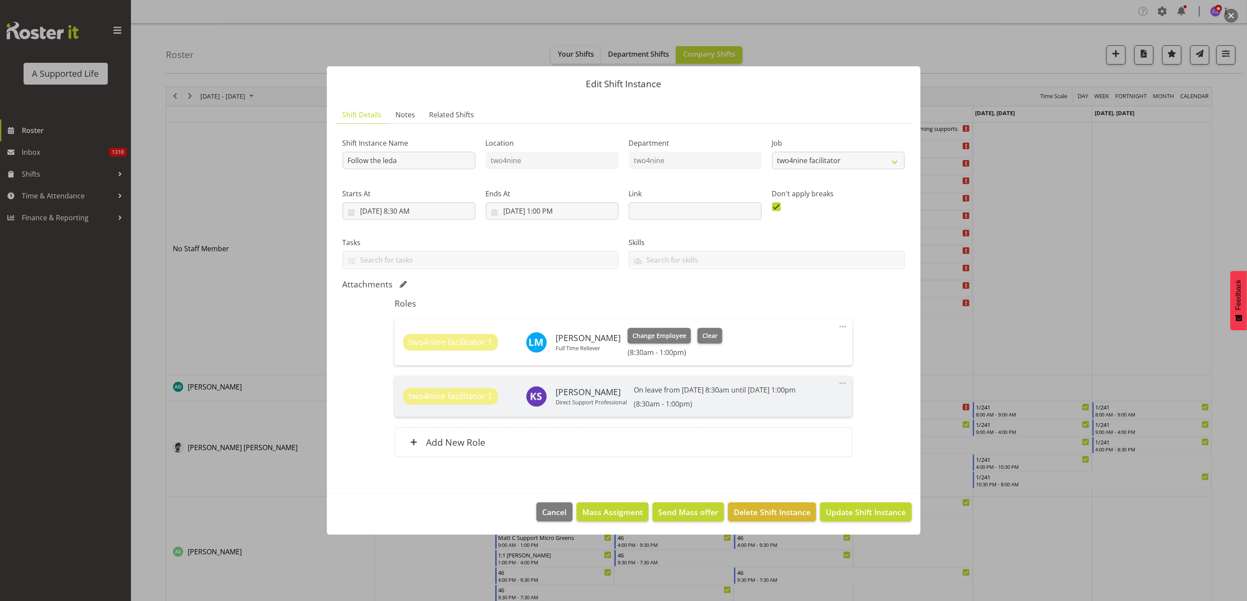
click at [843, 324] on span at bounding box center [842, 327] width 10 height 10
click at [807, 343] on link "Edit" at bounding box center [806, 346] width 84 height 16
select select "8"
select select "2025"
select select "8"
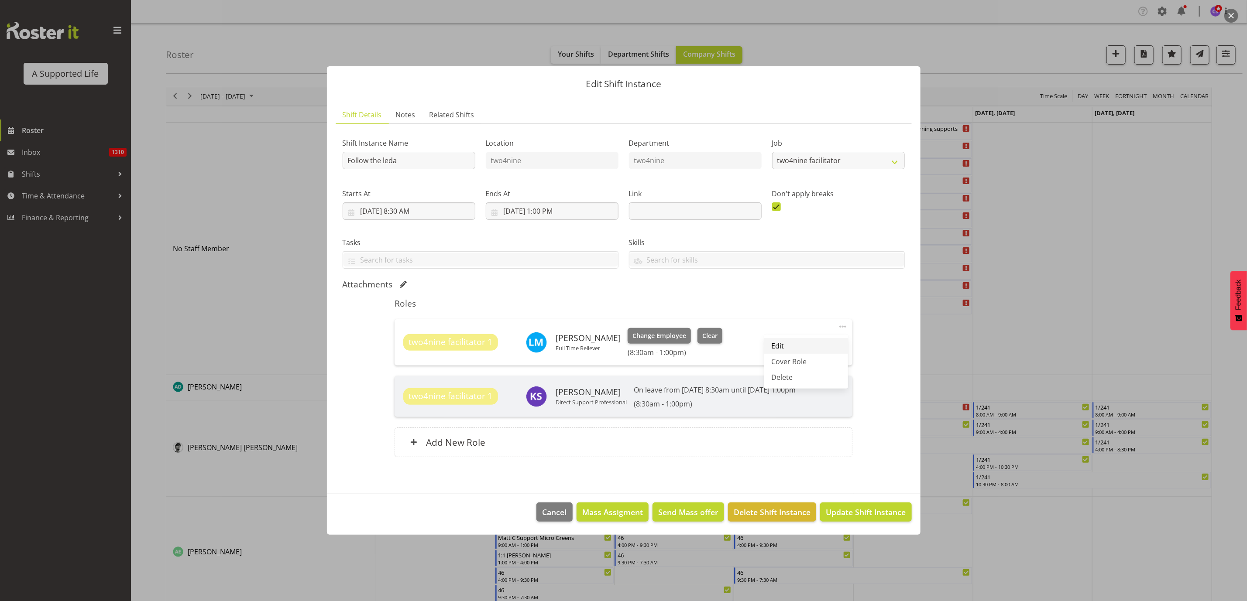
select select "30"
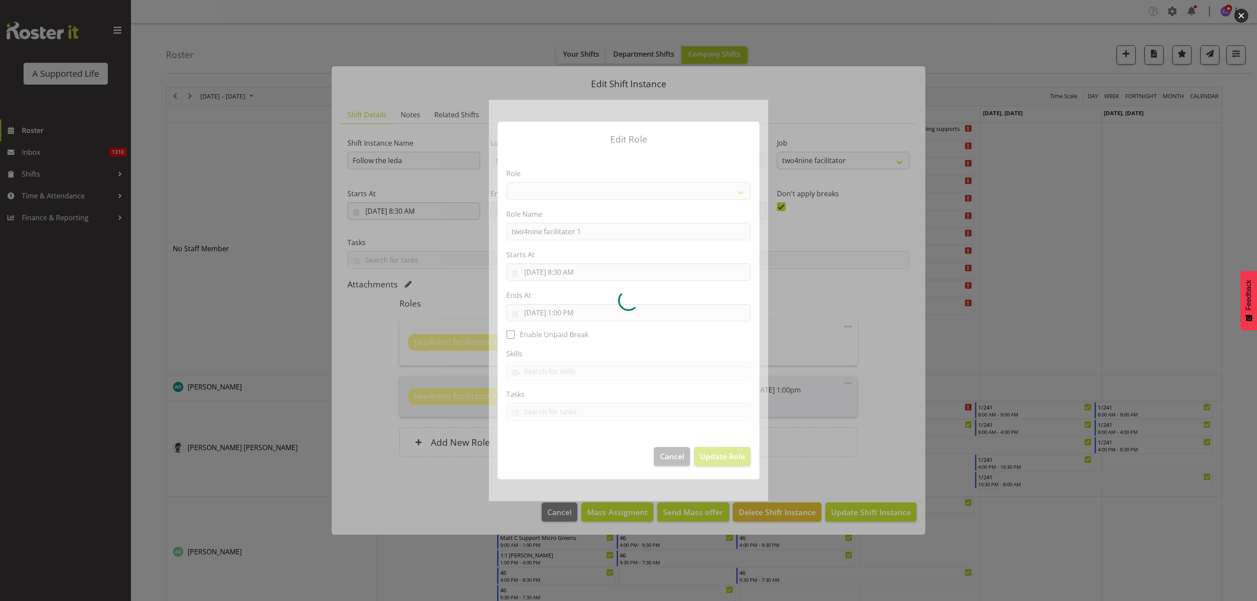
select select "1041"
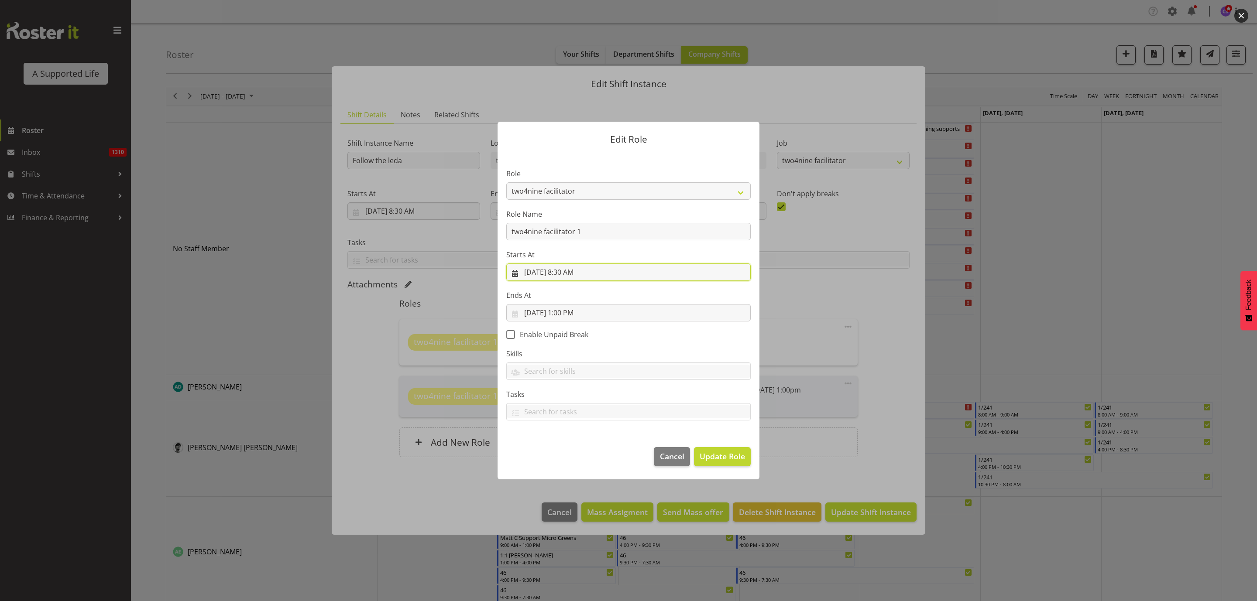
click at [572, 270] on input "[DATE] 8:30 AM" at bounding box center [628, 272] width 244 height 17
drag, startPoint x: 575, startPoint y: 459, endPoint x: 575, endPoint y: 448, distance: 10.5
click at [575, 459] on select "00 01 02 03 04 05 06 07 08 09 10 11 12 13 14 15 16 17 18 19 20 21 22 23" at bounding box center [576, 456] width 20 height 17
select select "9"
click at [566, 448] on select "00 01 02 03 04 05 06 07 08 09 10 11 12 13 14 15 16 17 18 19 20 21 22 23" at bounding box center [576, 456] width 20 height 17
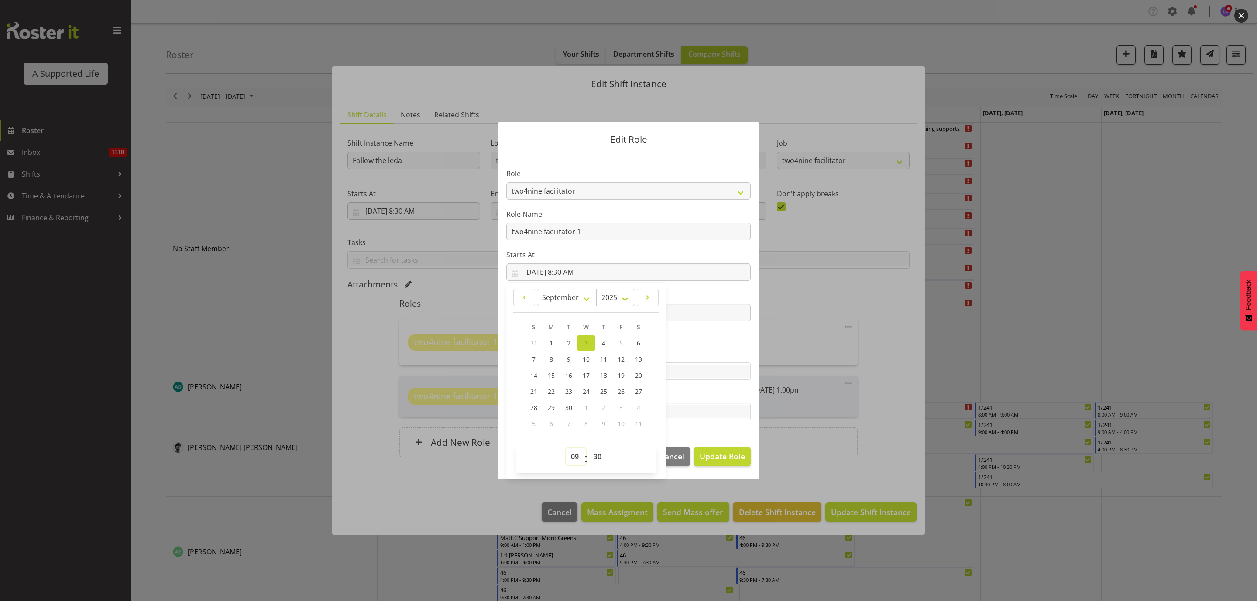
type input "[DATE] 9:30 AM"
click at [597, 455] on select "00 01 02 03 04 05 06 07 08 09 10 11 12 13 14 15 16 17 18 19 20 21 22 23 24 25 2…" at bounding box center [599, 456] width 20 height 17
select select "0"
click at [589, 448] on select "00 01 02 03 04 05 06 07 08 09 10 11 12 13 14 15 16 17 18 19 20 21 22 23 24 25 2…" at bounding box center [599, 456] width 20 height 17
type input "[DATE] 9:00 AM"
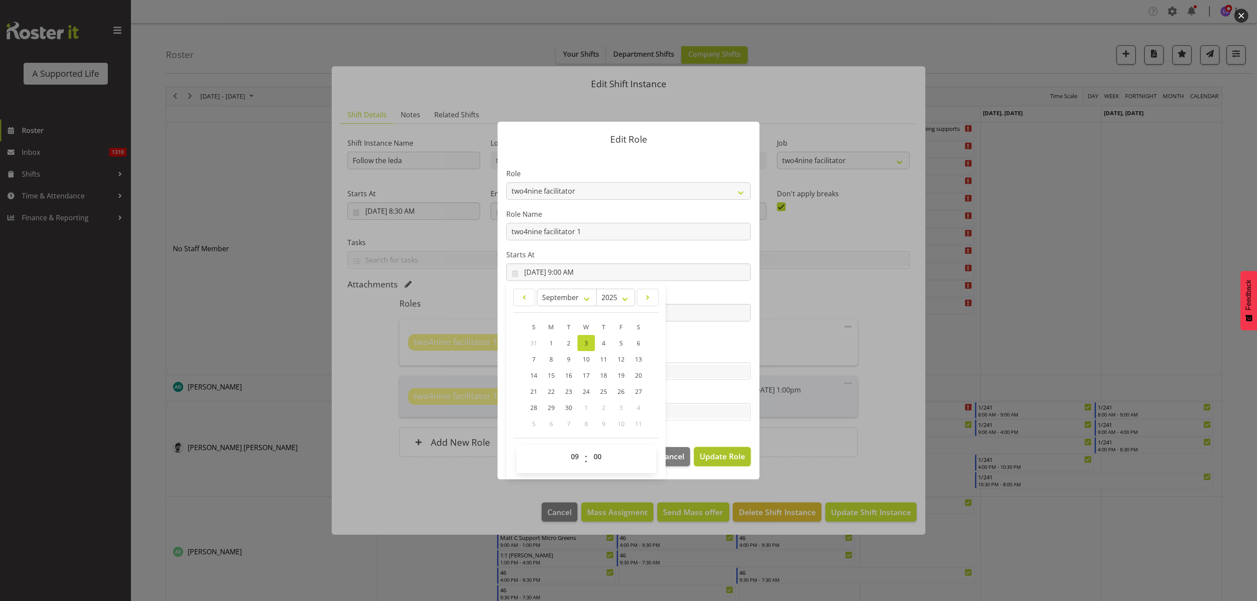
click at [732, 455] on span "Update Role" at bounding box center [721, 456] width 45 height 11
select select
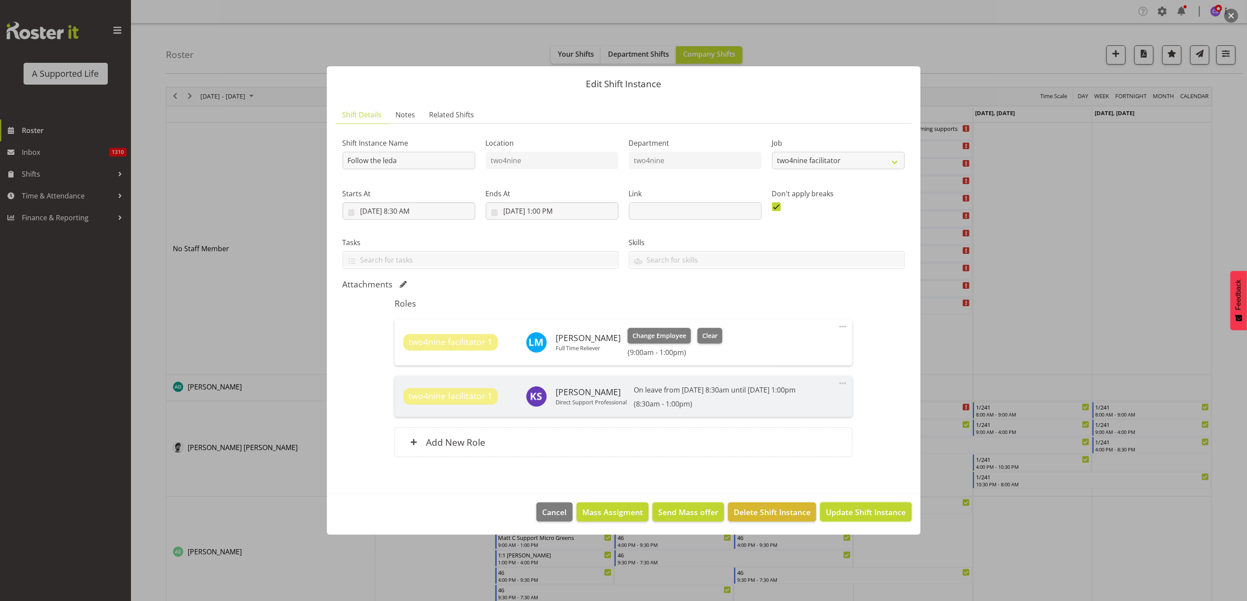
drag, startPoint x: 894, startPoint y: 515, endPoint x: 889, endPoint y: 516, distance: 5.3
click at [890, 516] on span "Update Shift Instance" at bounding box center [865, 512] width 80 height 11
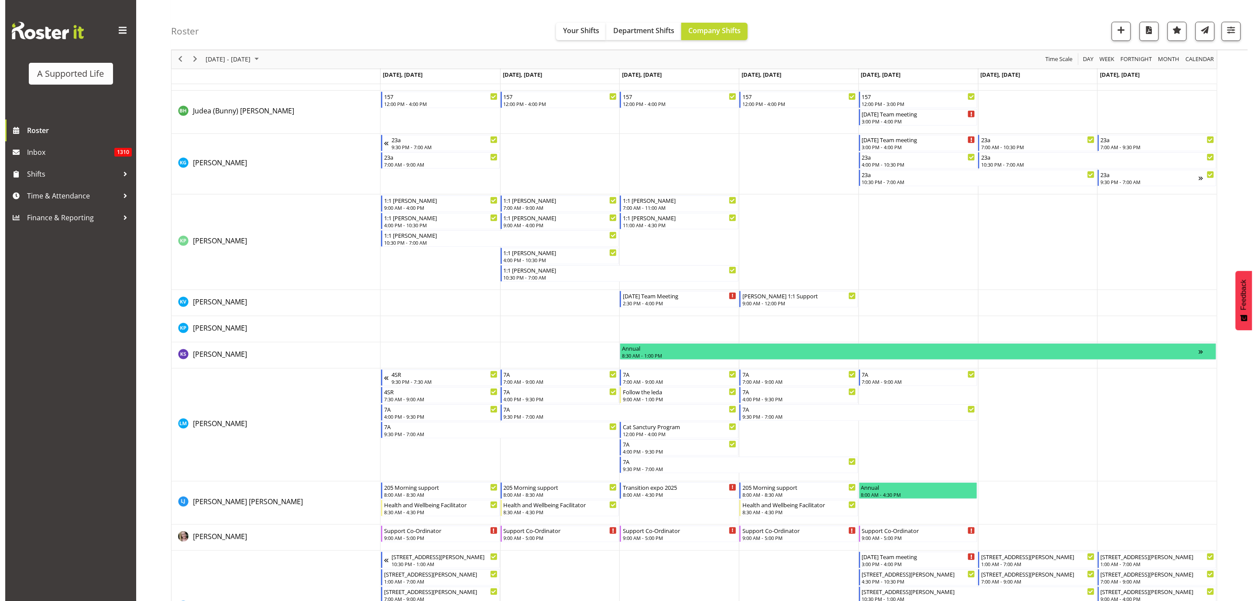
scroll to position [2749, 0]
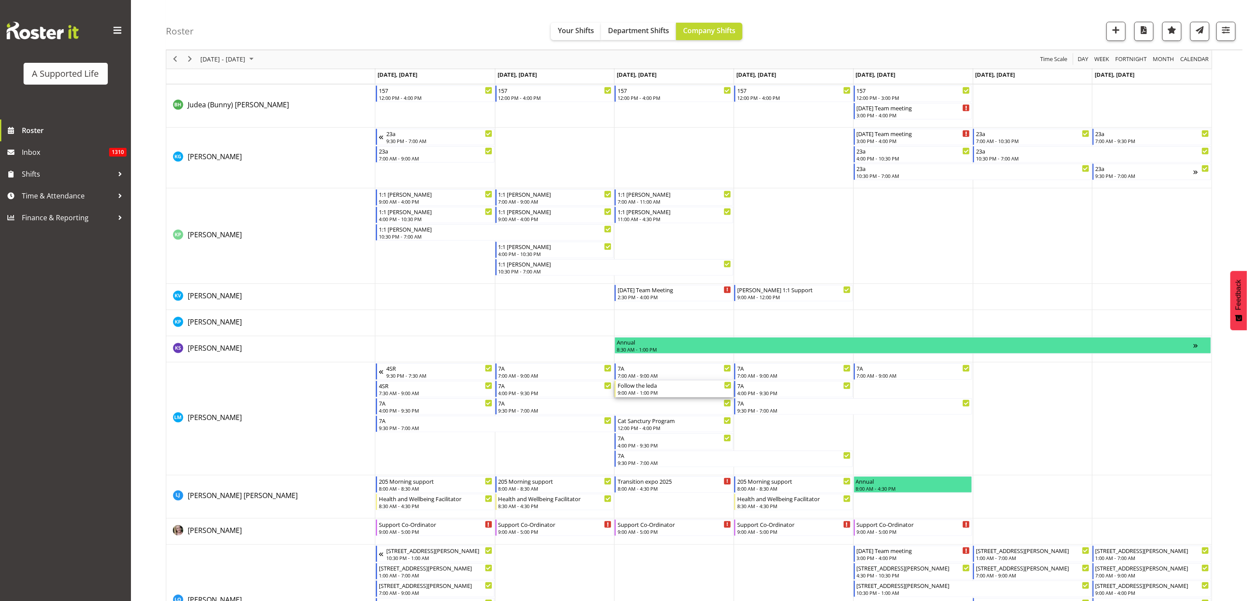
click at [664, 390] on div "9:00 AM - 1:00 PM" at bounding box center [674, 392] width 114 height 7
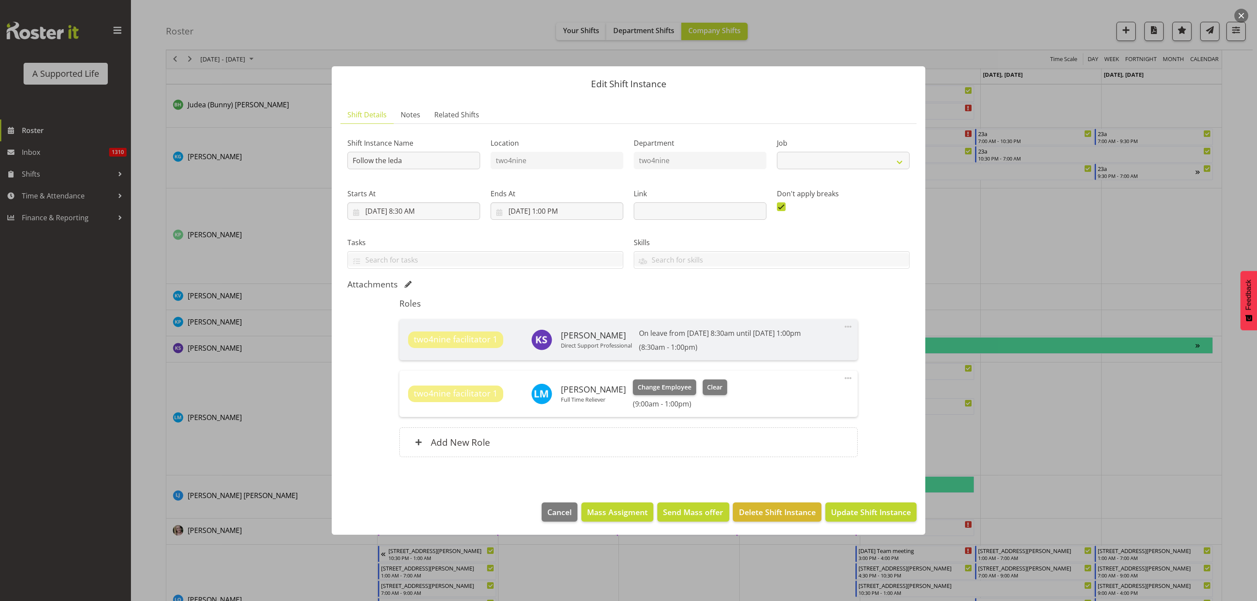
select select "4117"
click at [849, 378] on span at bounding box center [847, 378] width 10 height 10
click at [820, 401] on link "Edit" at bounding box center [811, 398] width 84 height 16
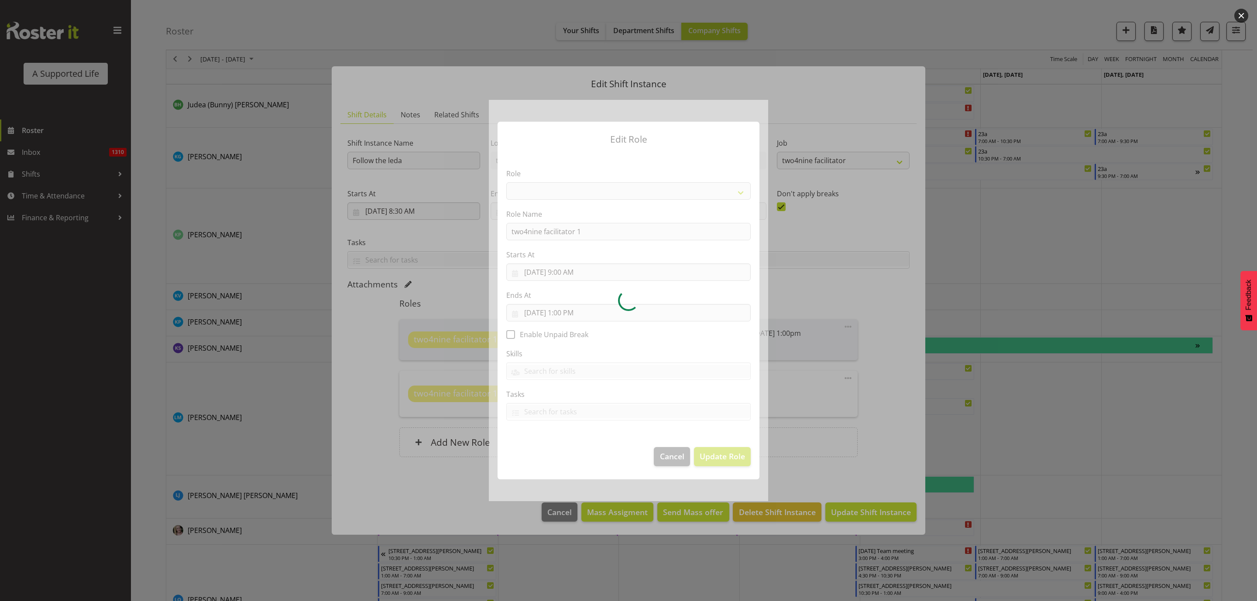
select select "1041"
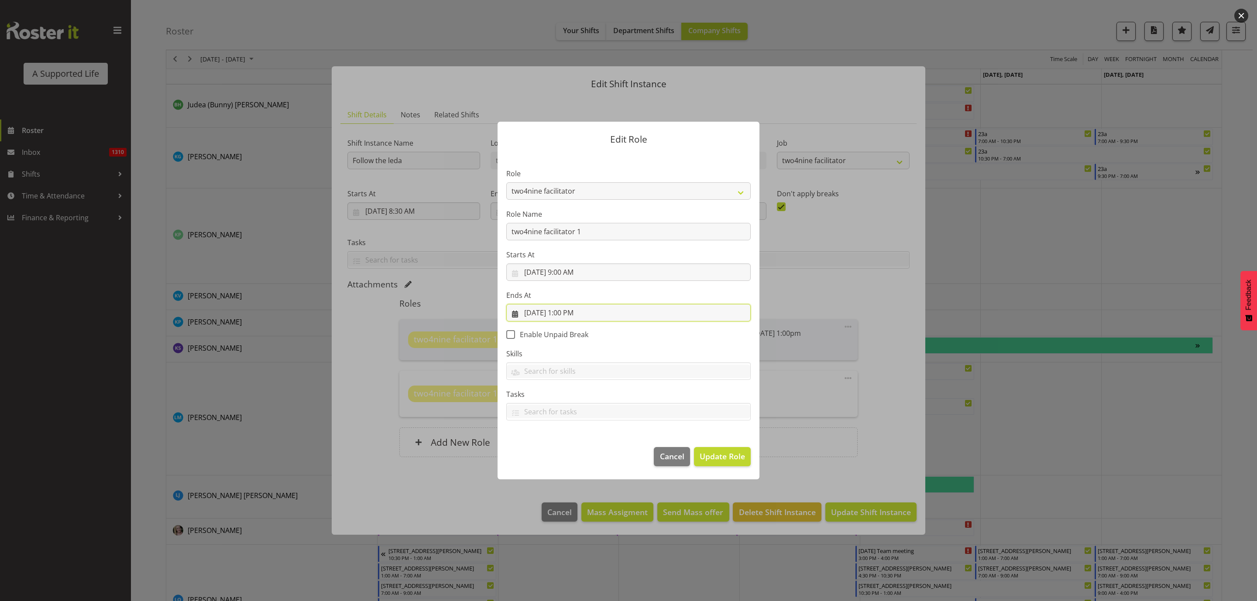
click at [568, 313] on input "[DATE] 1:00 PM" at bounding box center [628, 312] width 244 height 17
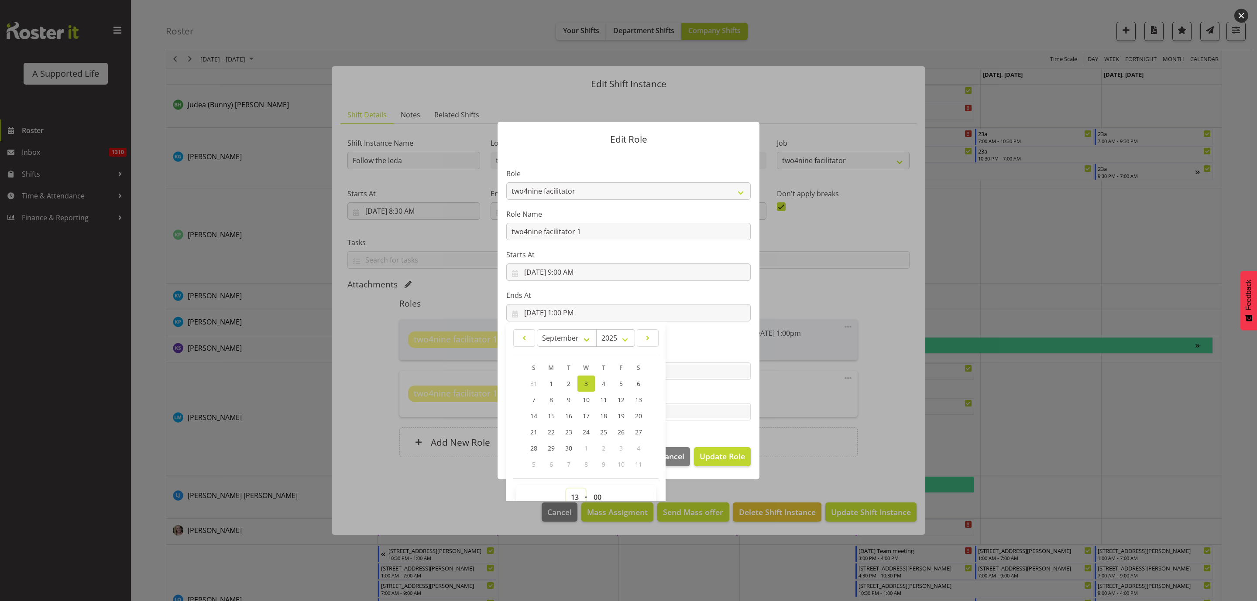
click at [569, 494] on select "00 01 02 03 04 05 06 07 08 09 10 11 12 13 14 15 16 17 18 19 20 21 22 23" at bounding box center [576, 497] width 20 height 17
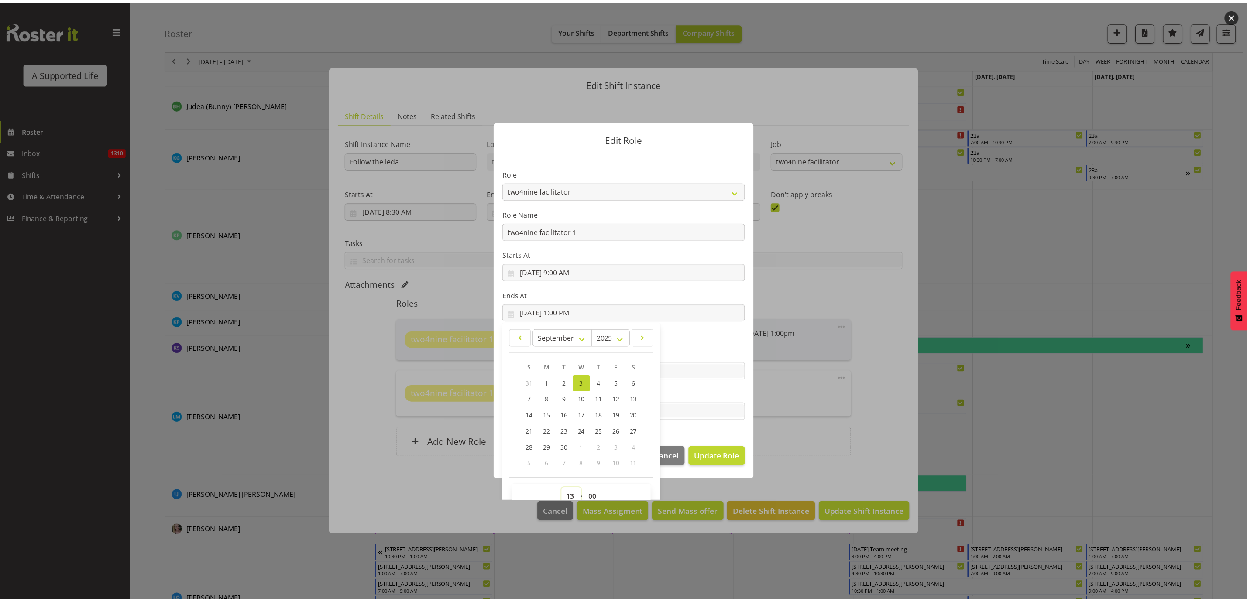
scroll to position [4, 0]
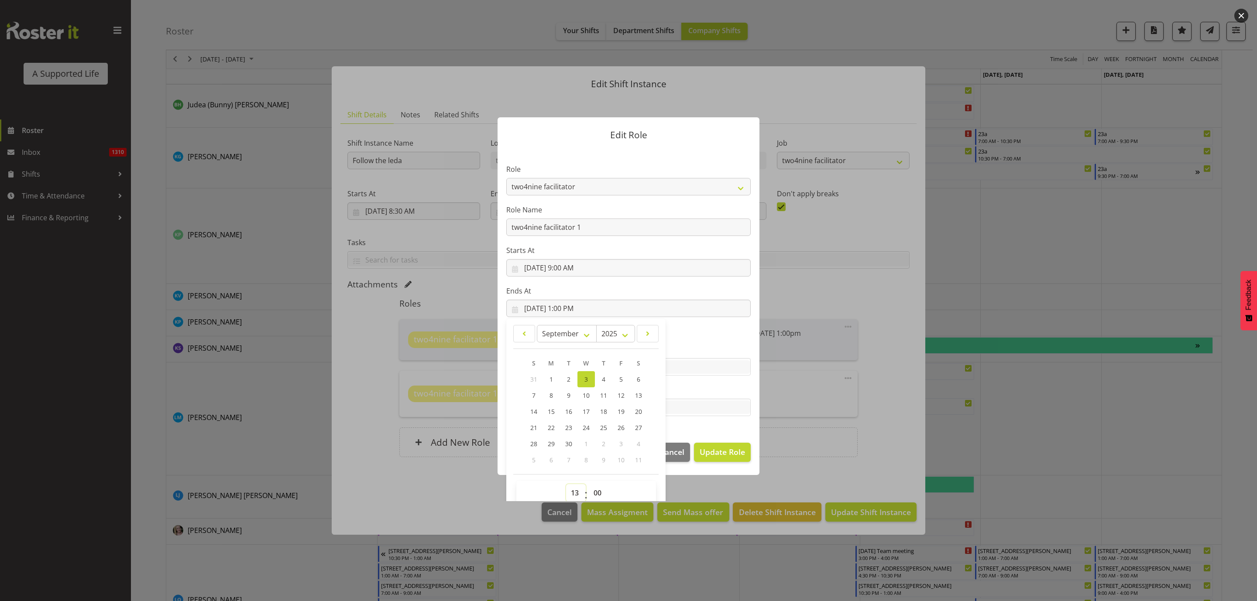
select select "12"
click at [566, 484] on select "00 01 02 03 04 05 06 07 08 09 10 11 12 13 14 15 16 17 18 19 20 21 22 23" at bounding box center [576, 492] width 20 height 17
type input "[DATE] 12:00 PM"
click at [718, 452] on span "Update Role" at bounding box center [721, 451] width 45 height 11
select select
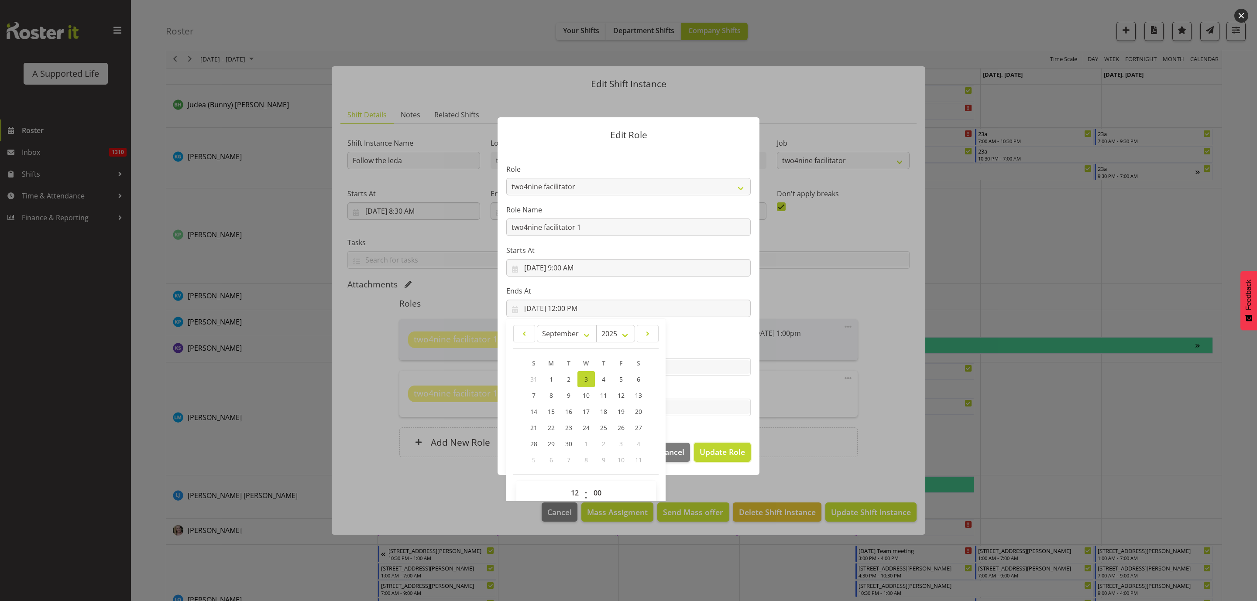
select select
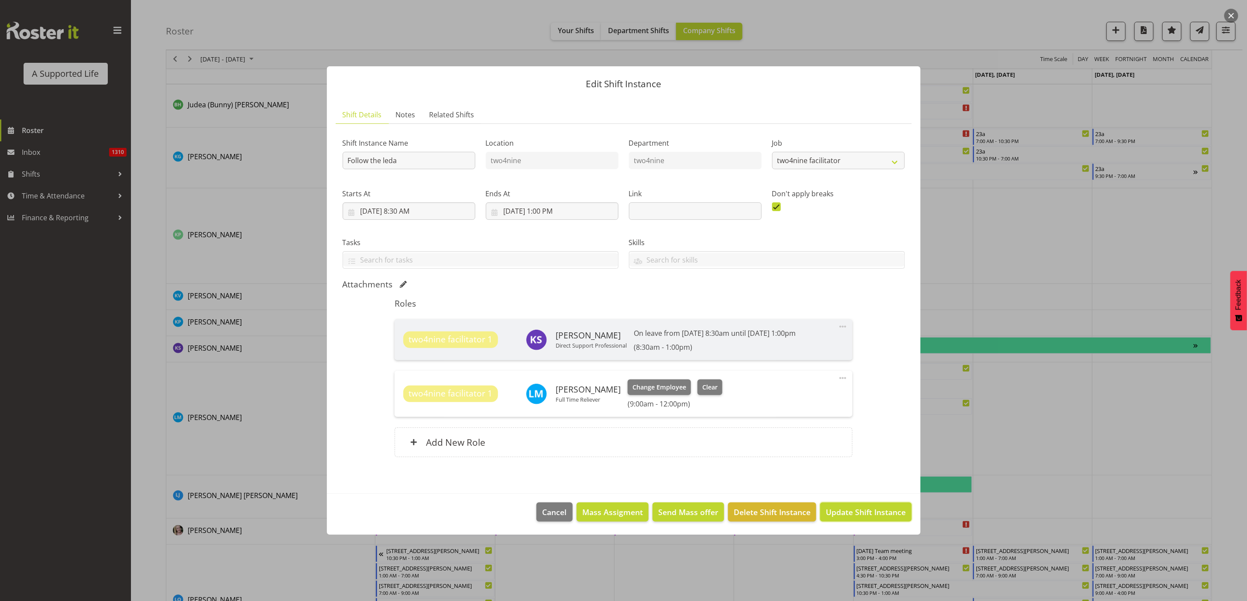
drag, startPoint x: 859, startPoint y: 514, endPoint x: 857, endPoint y: 503, distance: 10.6
click at [859, 513] on span "Update Shift Instance" at bounding box center [865, 512] width 80 height 11
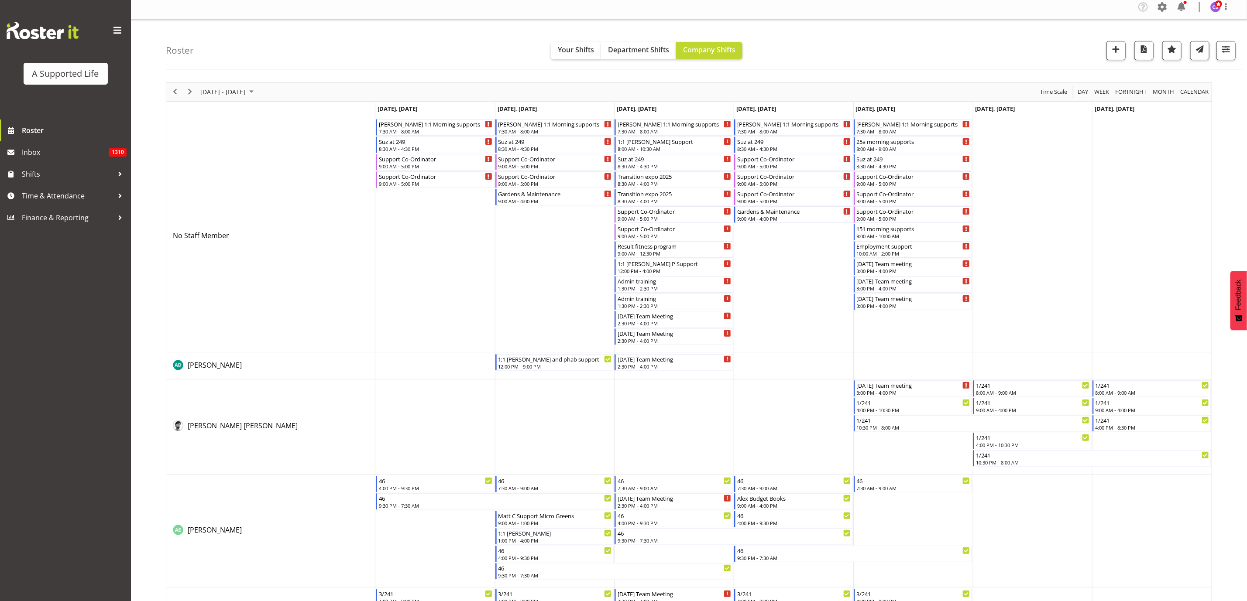
scroll to position [0, 0]
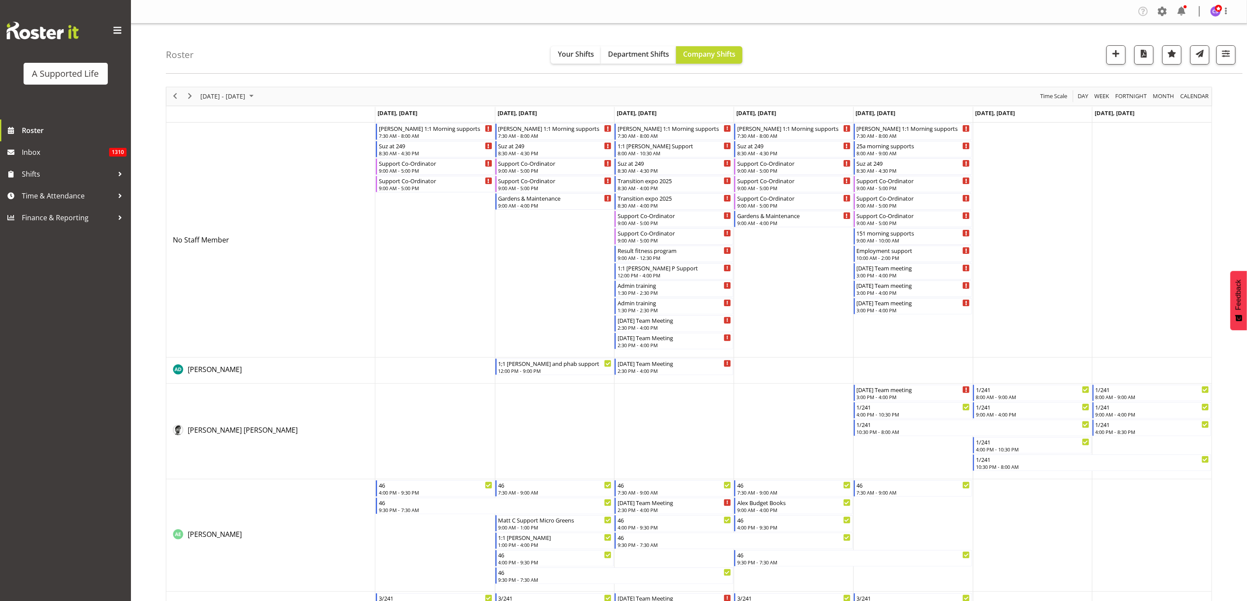
drag, startPoint x: 168, startPoint y: 96, endPoint x: 174, endPoint y: 96, distance: 6.1
click at [168, 96] on div "previous period" at bounding box center [175, 96] width 15 height 18
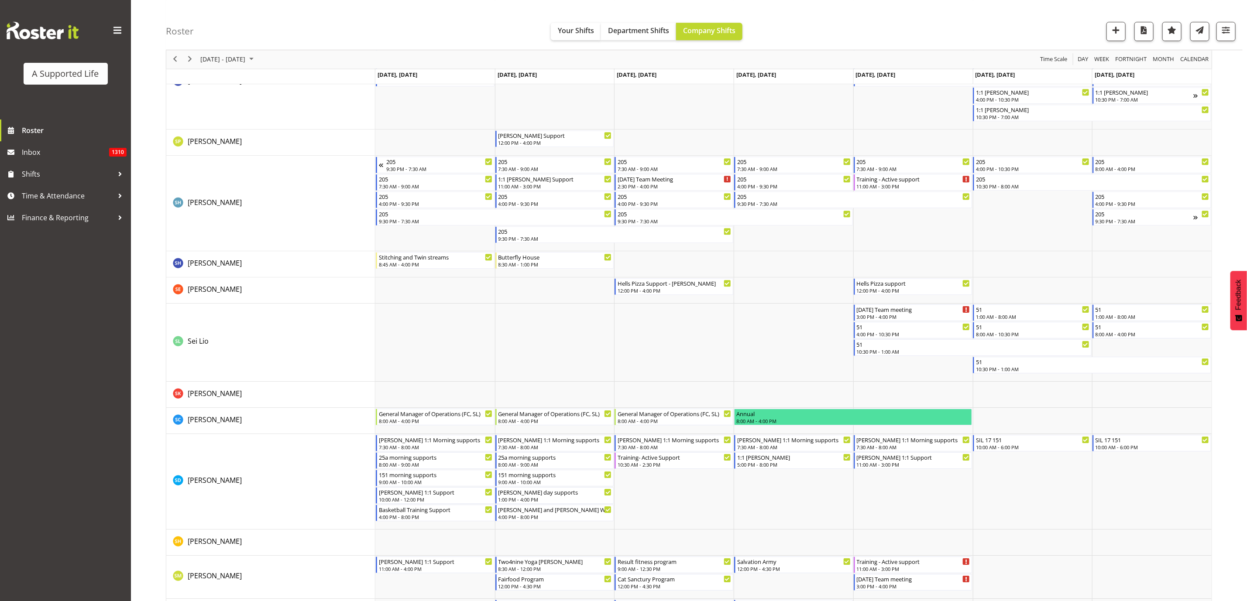
scroll to position [4450, 0]
